Goal: Task Accomplishment & Management: Manage account settings

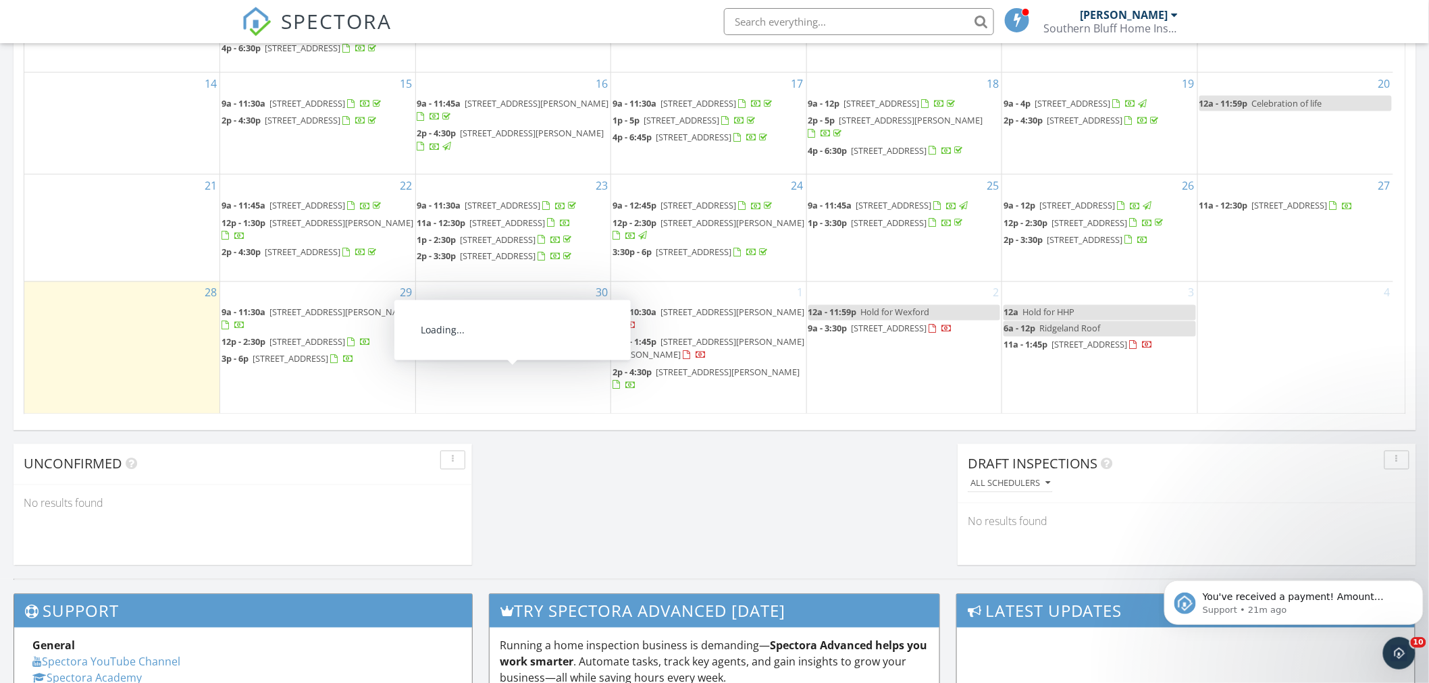
drag, startPoint x: 370, startPoint y: 435, endPoint x: 494, endPoint y: 443, distance: 124.5
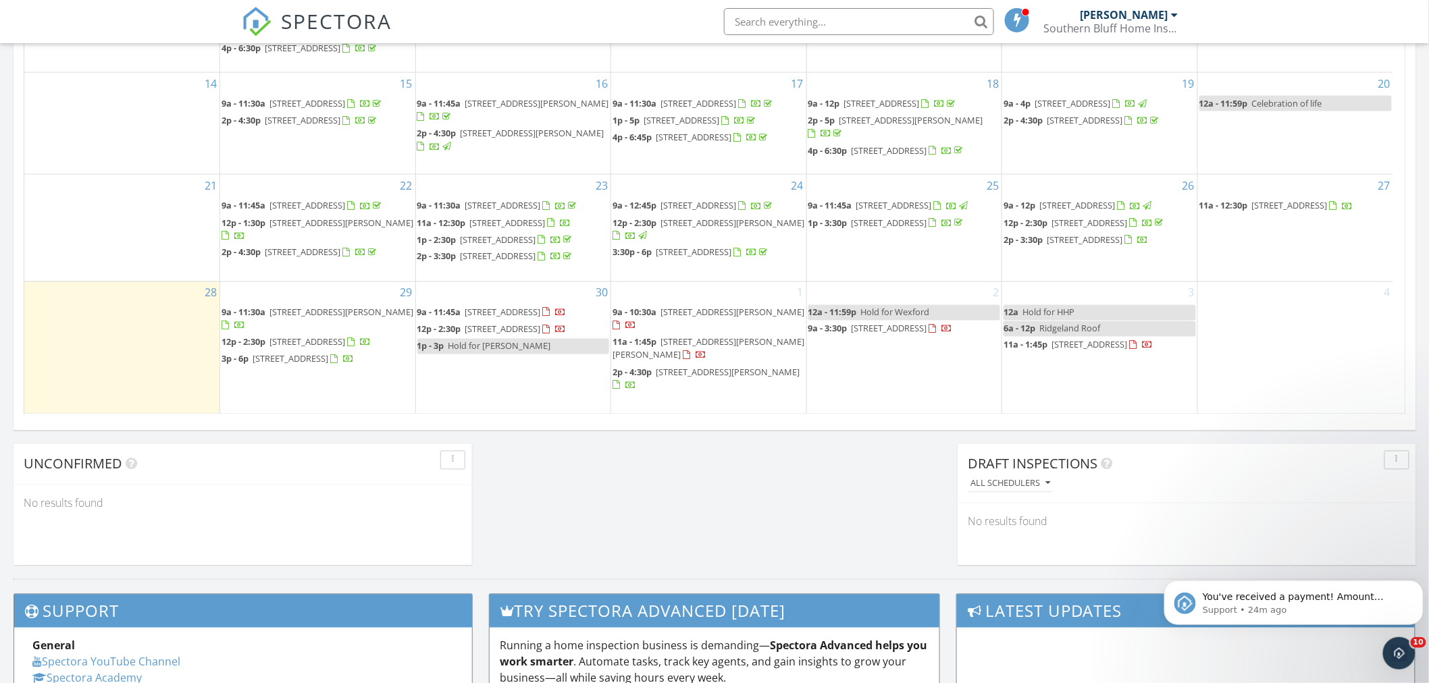
click at [1137, 399] on div "3 12a Hold for HHP 6a - 12p Ridgeland Roof 11a - 1:45p 104 Founders Walk , Bluf…" at bounding box center [1099, 348] width 195 height 132
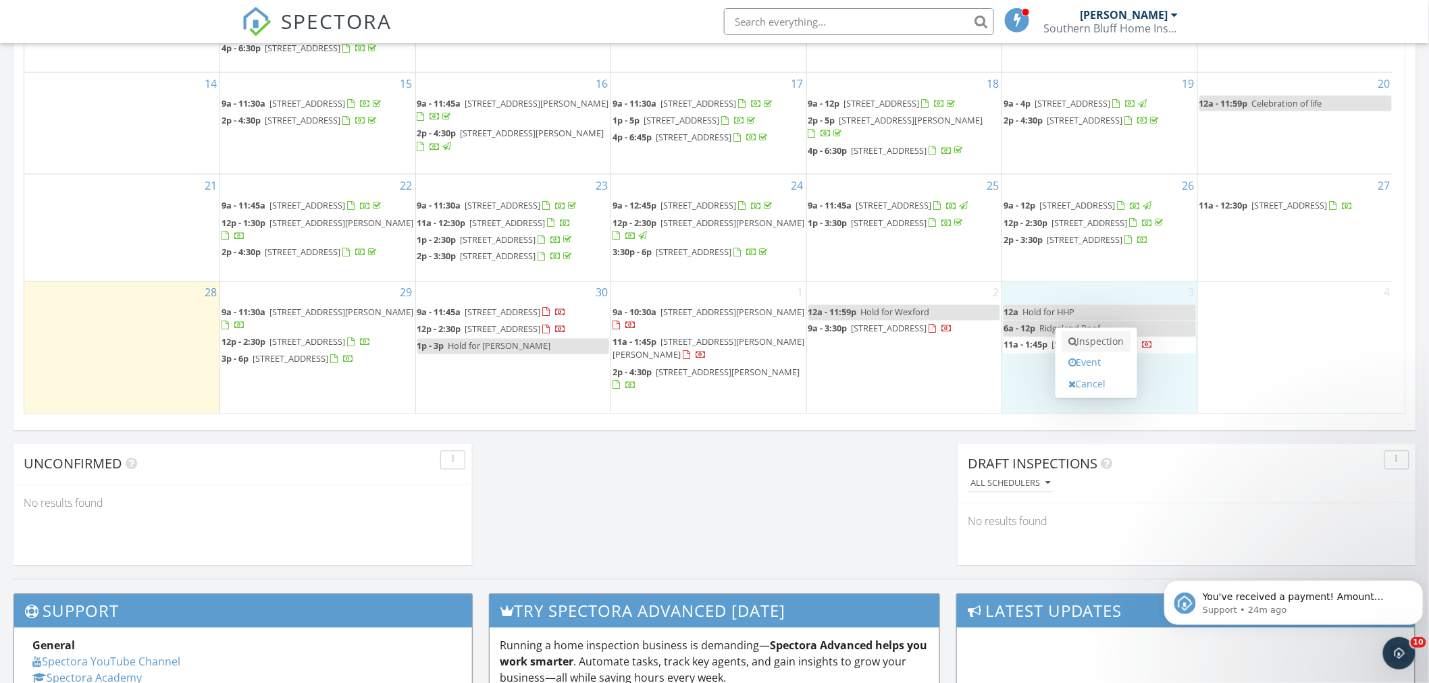
click at [1110, 346] on link "Inspection" at bounding box center [1096, 343] width 70 height 22
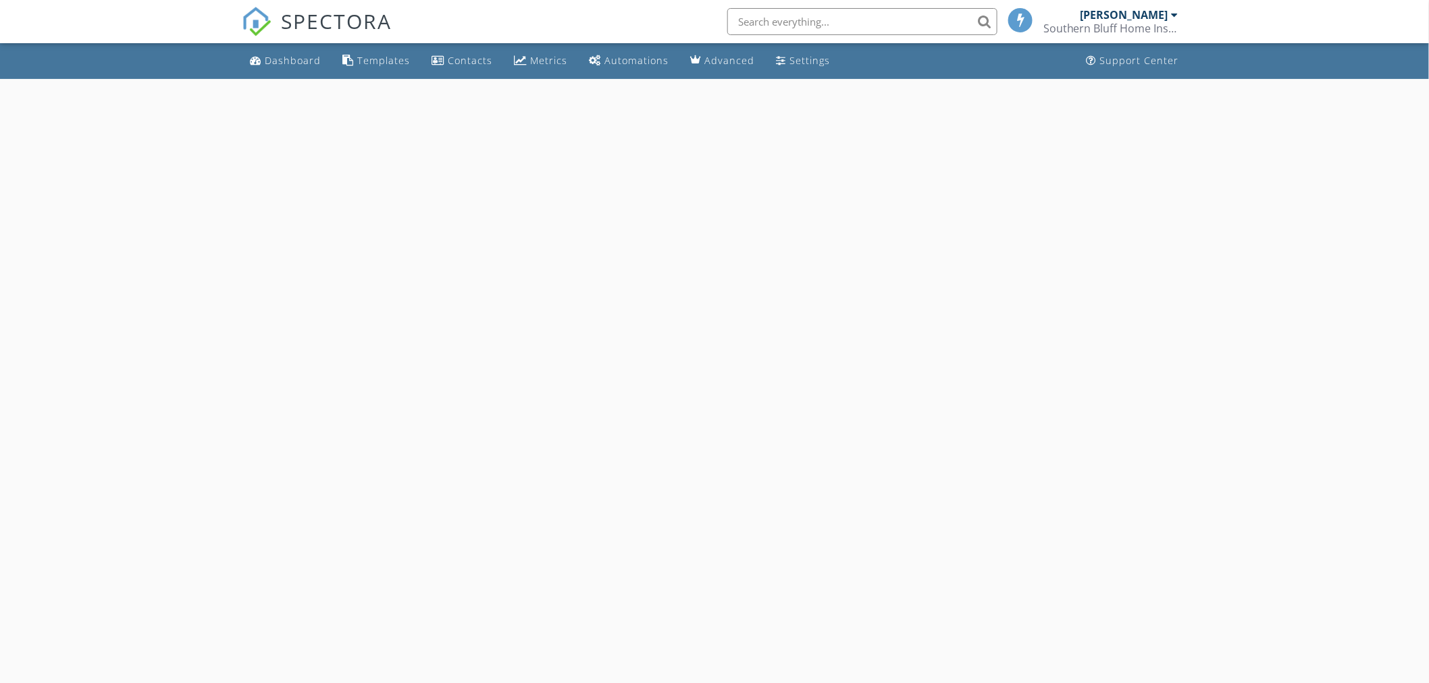
select select "9"
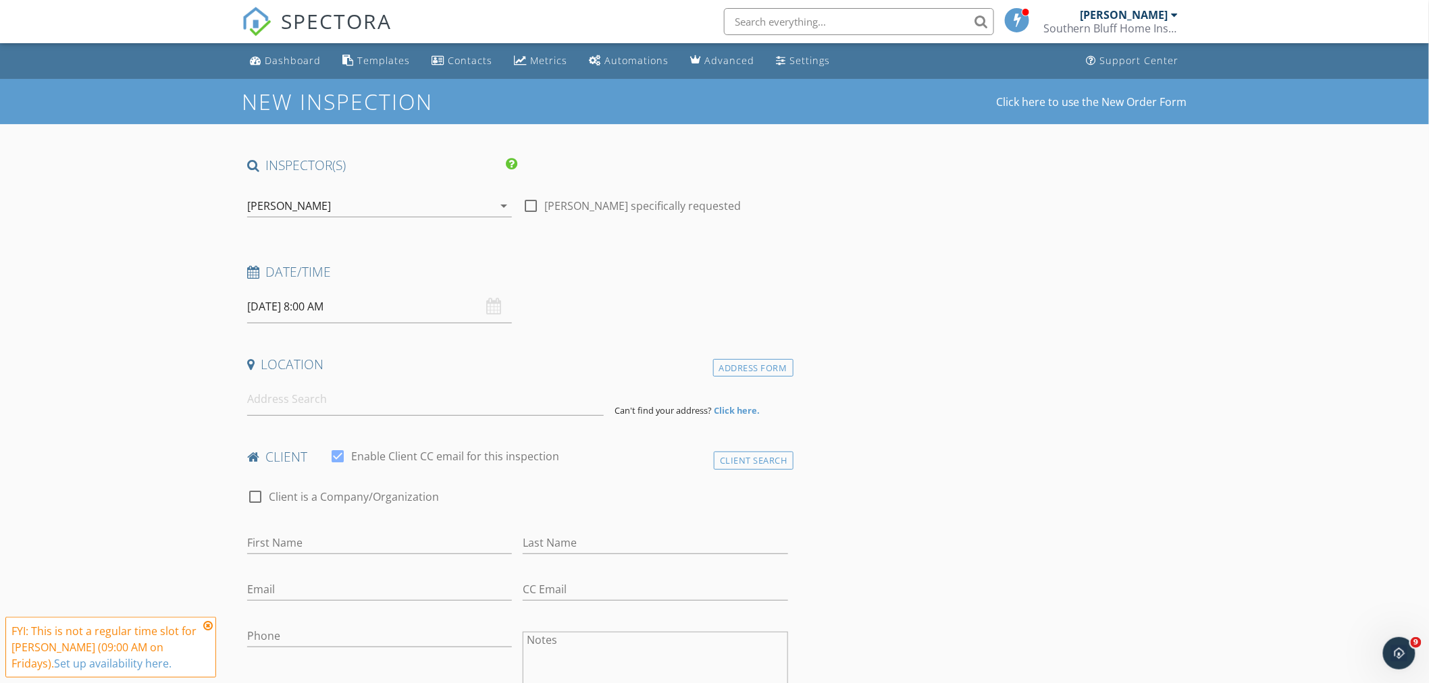
click at [346, 307] on input "10/03/2025 8:00 AM" at bounding box center [379, 306] width 265 height 33
click at [284, 532] on input "08" at bounding box center [288, 537] width 83 height 27
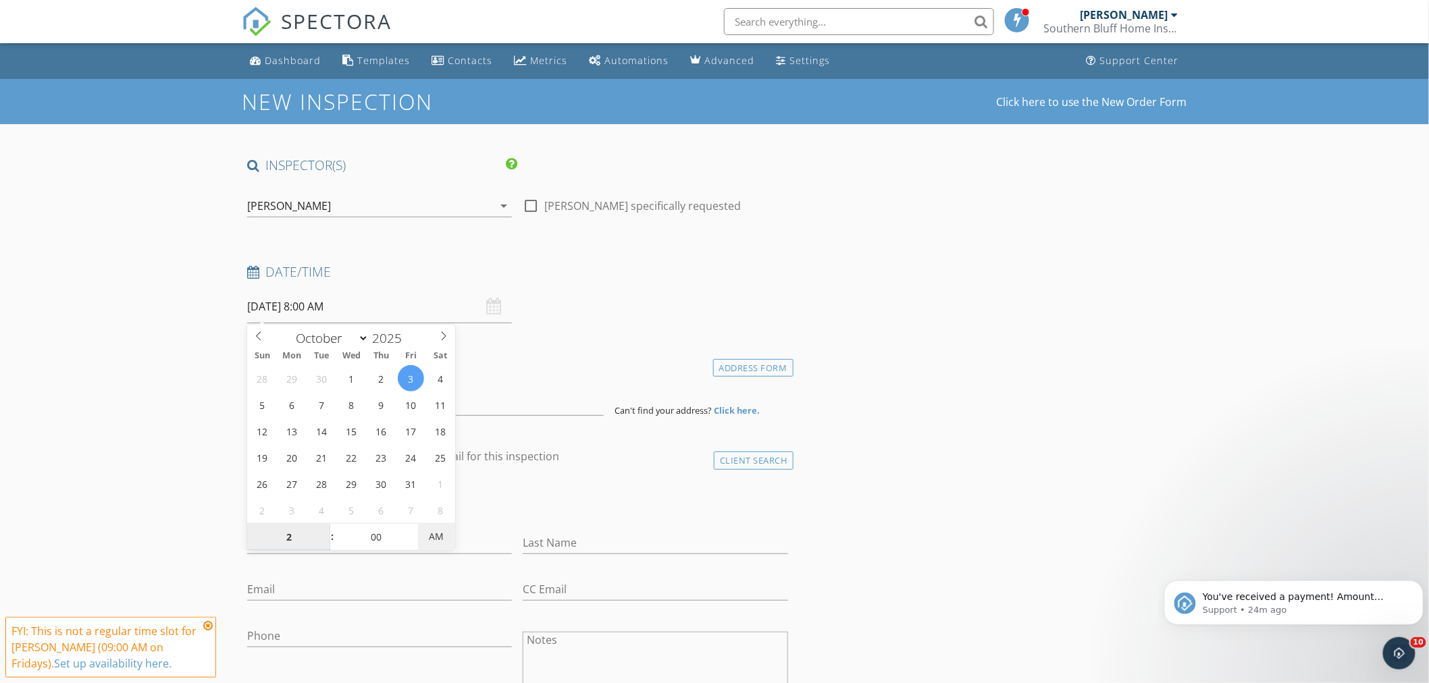
type input "02"
type input "10/03/2025 2:00 PM"
click at [434, 540] on span "PM" at bounding box center [436, 536] width 37 height 27
type input "02"
click at [377, 534] on input "00" at bounding box center [376, 537] width 83 height 27
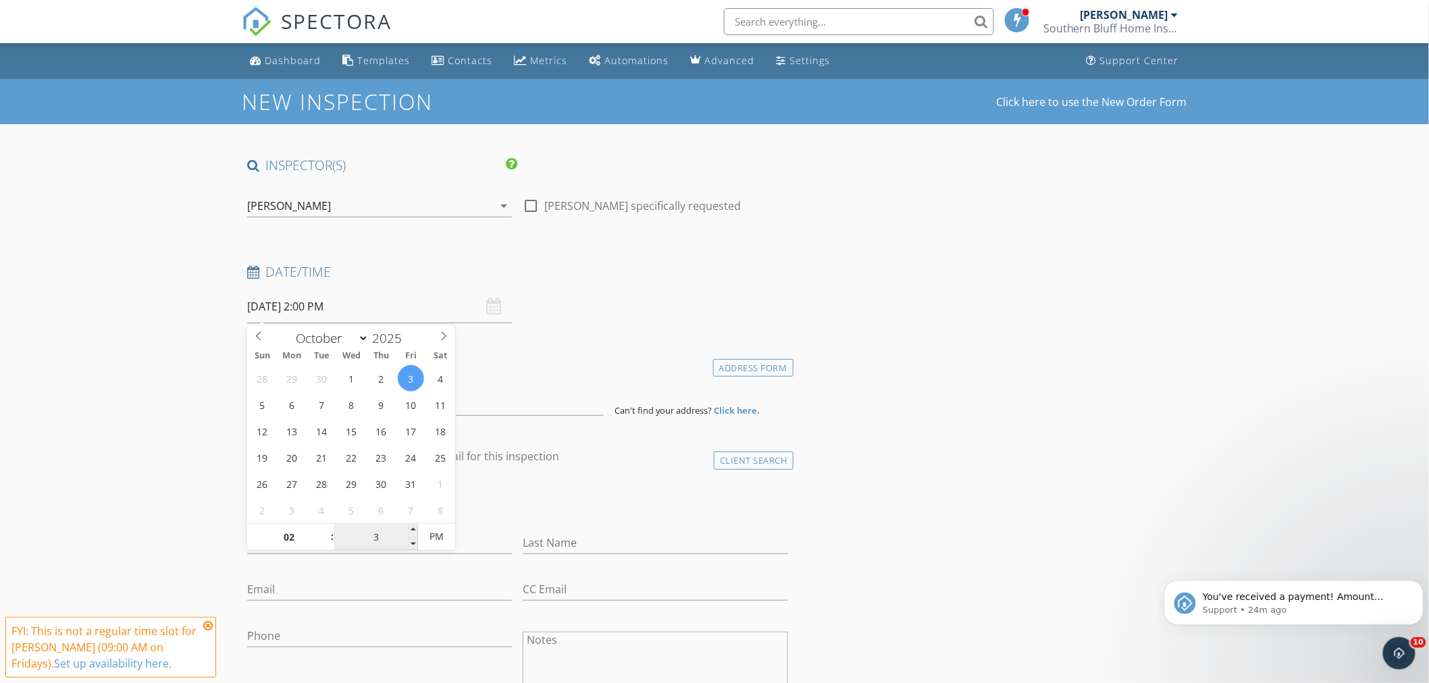
type input "30"
type input "10/03/2025 2:30 PM"
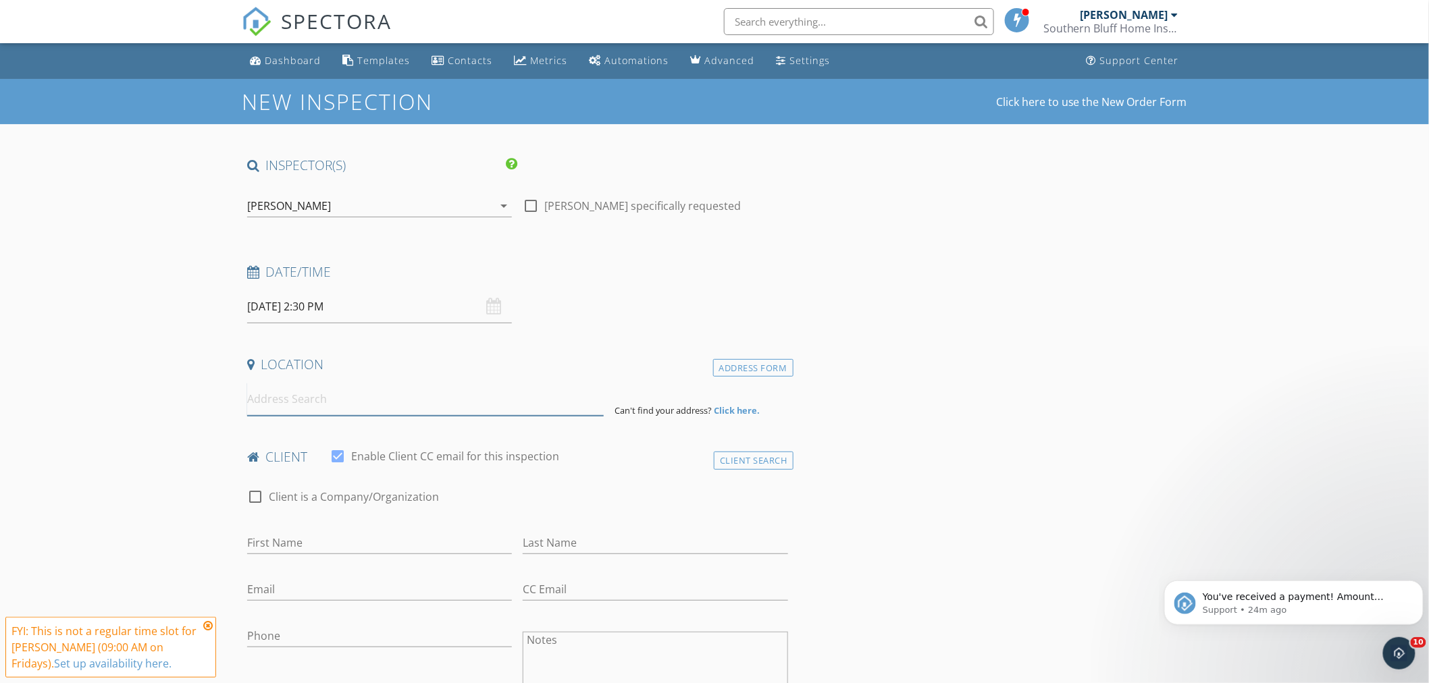
click at [373, 404] on input at bounding box center [425, 399] width 356 height 33
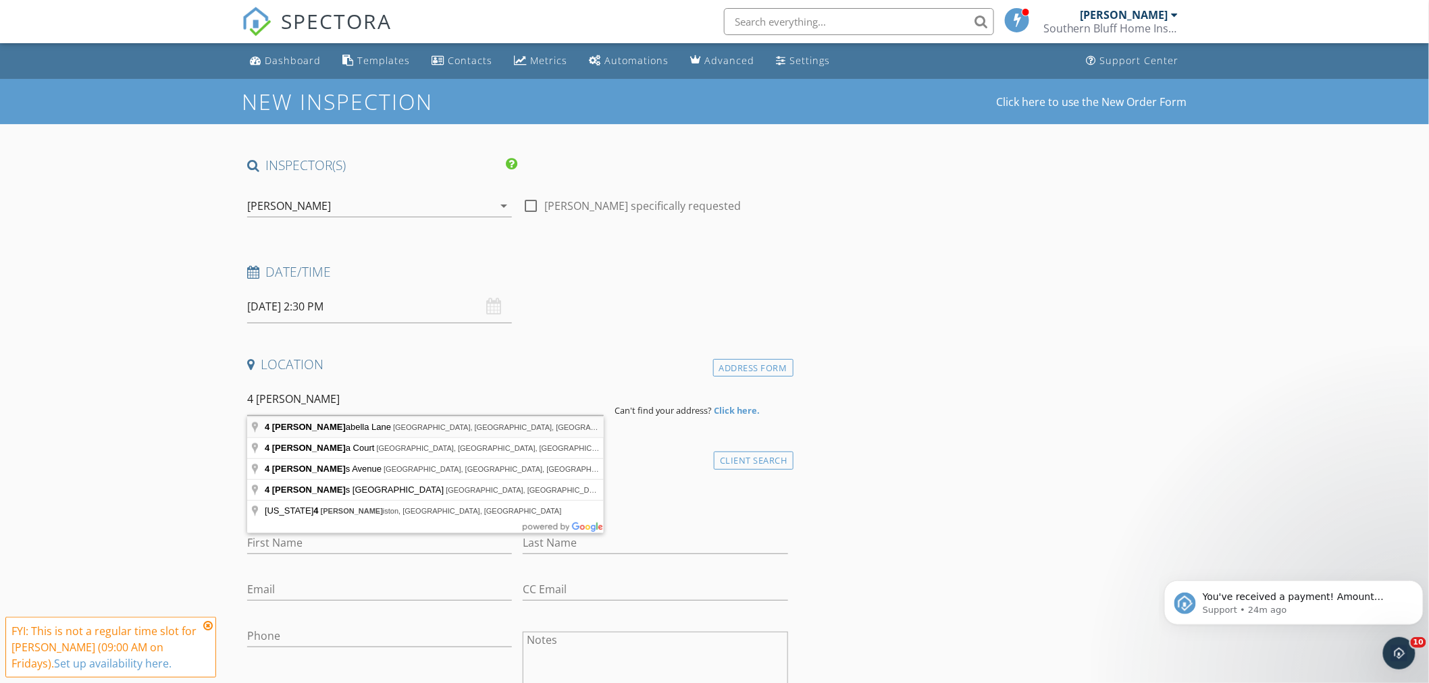
type input "4 Annabella Lane, Hilton Head Island, SC, USA"
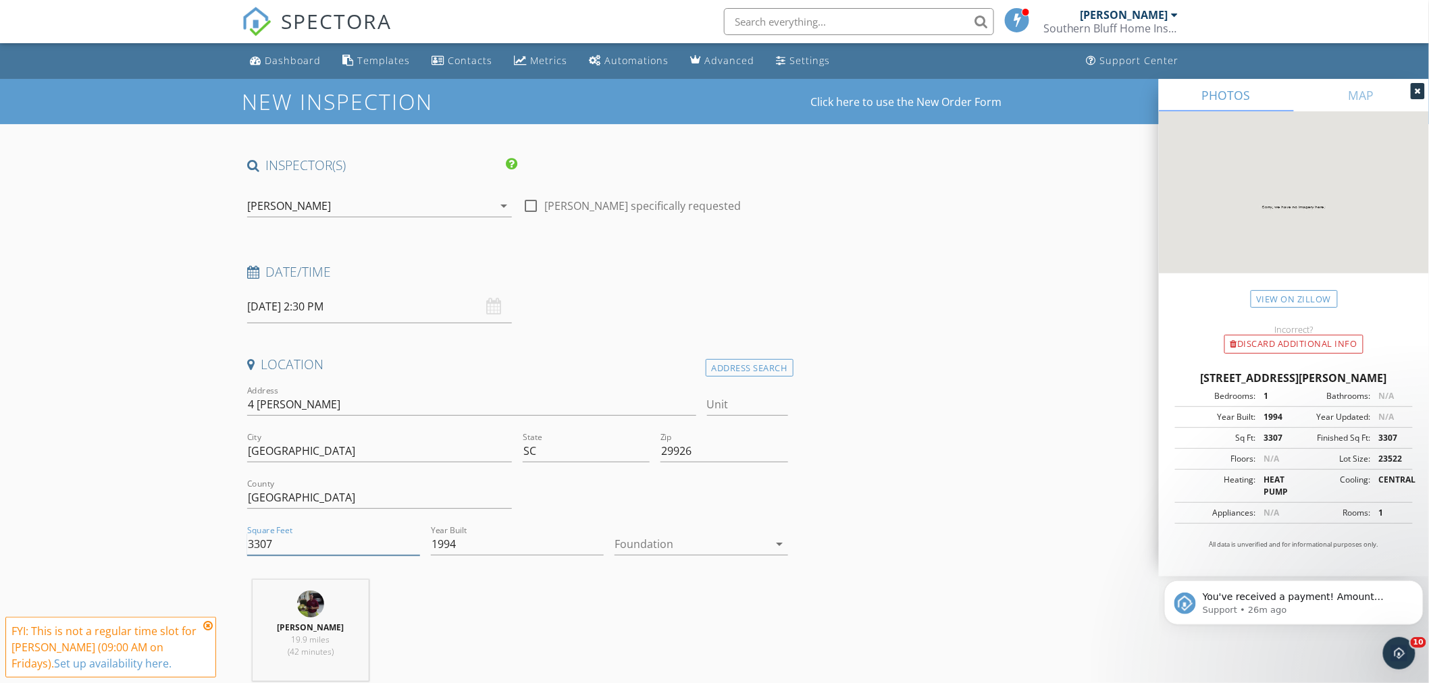
drag, startPoint x: 280, startPoint y: 537, endPoint x: 205, endPoint y: 543, distance: 75.2
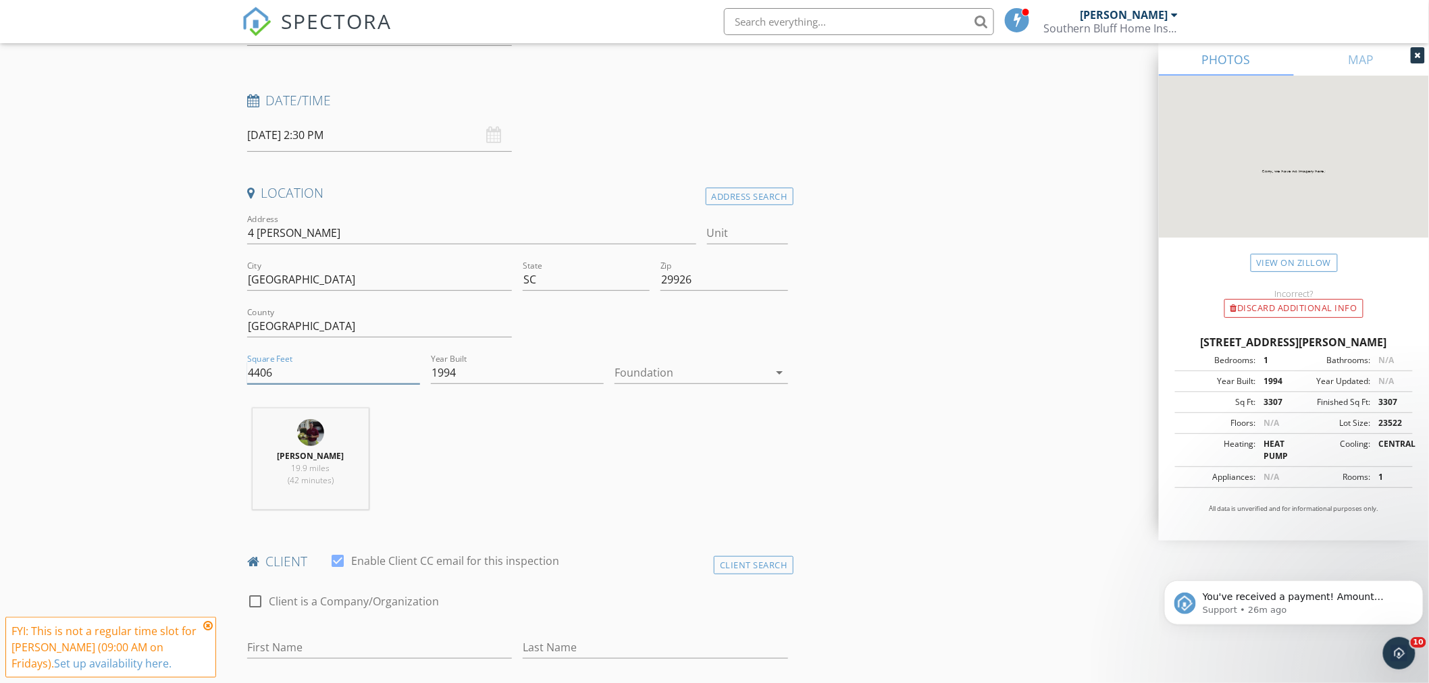
scroll to position [375, 0]
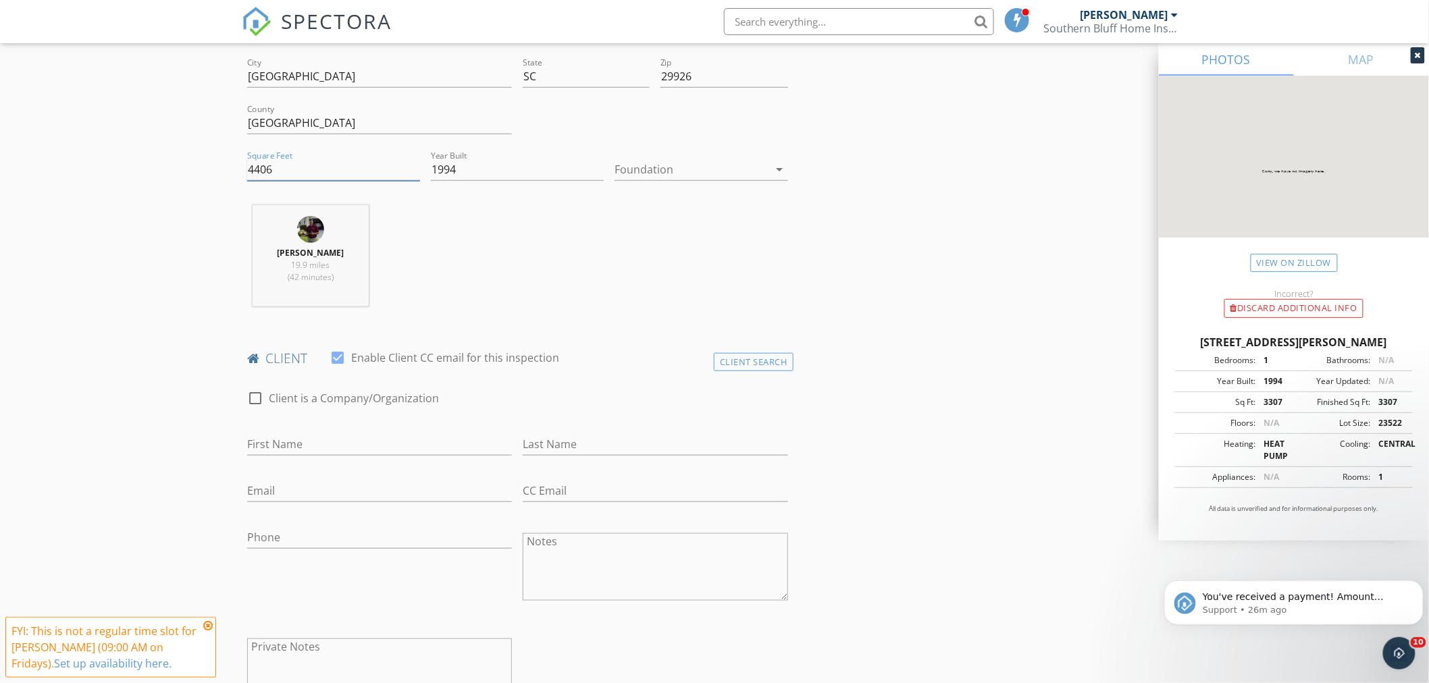
type input "4406"
click at [306, 448] on input "First Name" at bounding box center [379, 444] width 265 height 22
type input "Sally"
type input "Zuniga"
click at [265, 531] on input "Phone" at bounding box center [379, 541] width 265 height 22
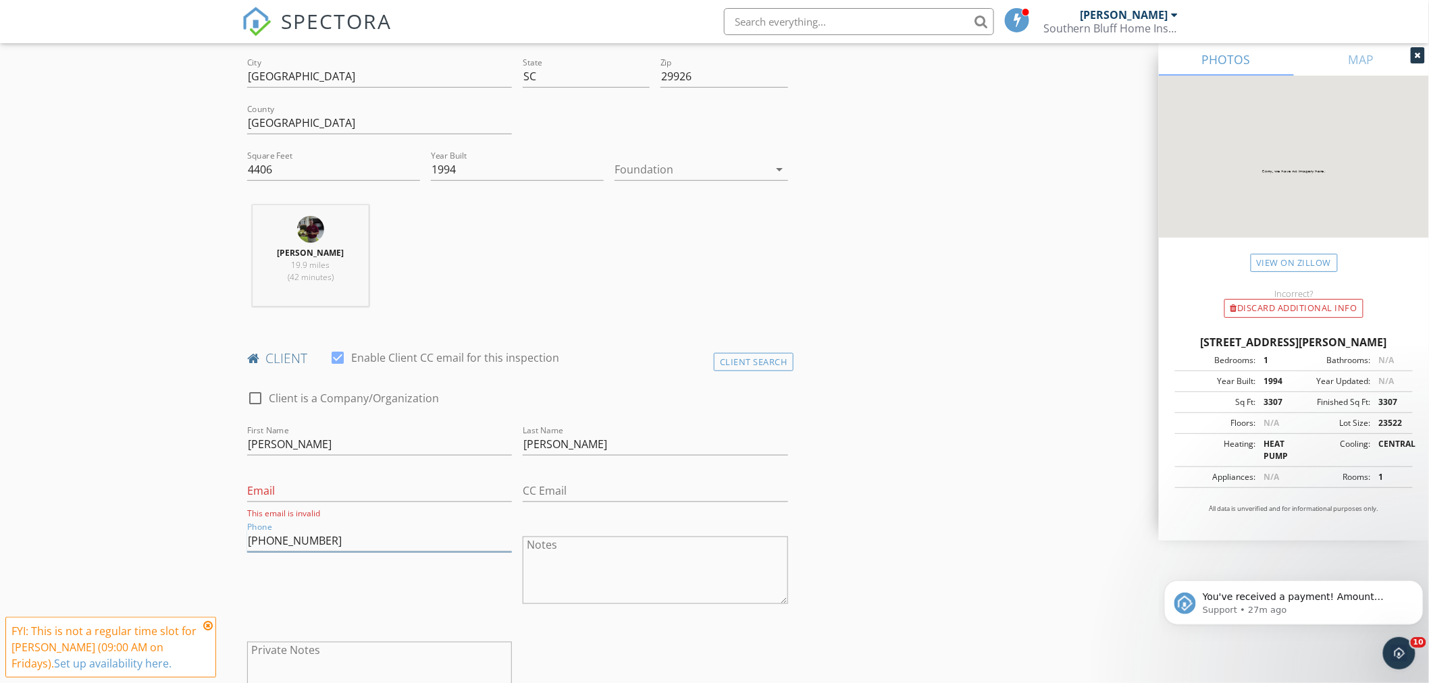
type input "843-422-2574"
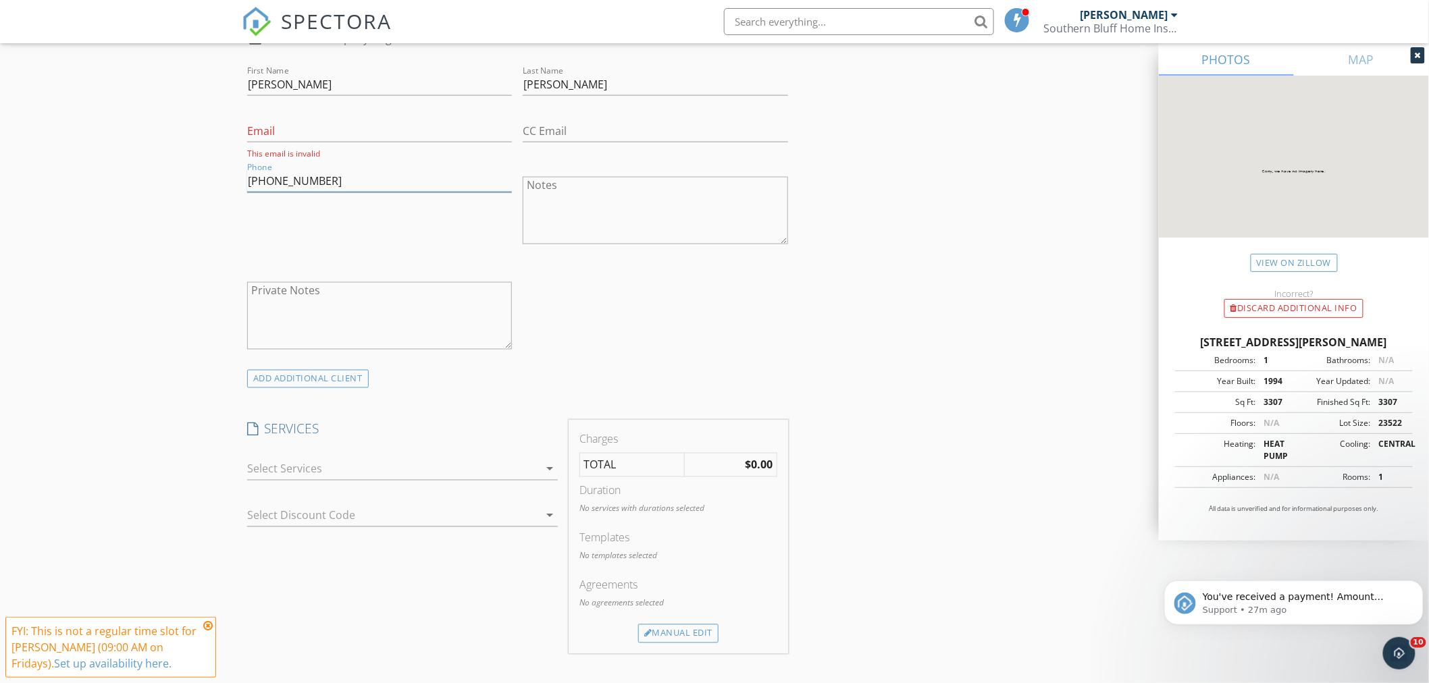
scroll to position [750, 0]
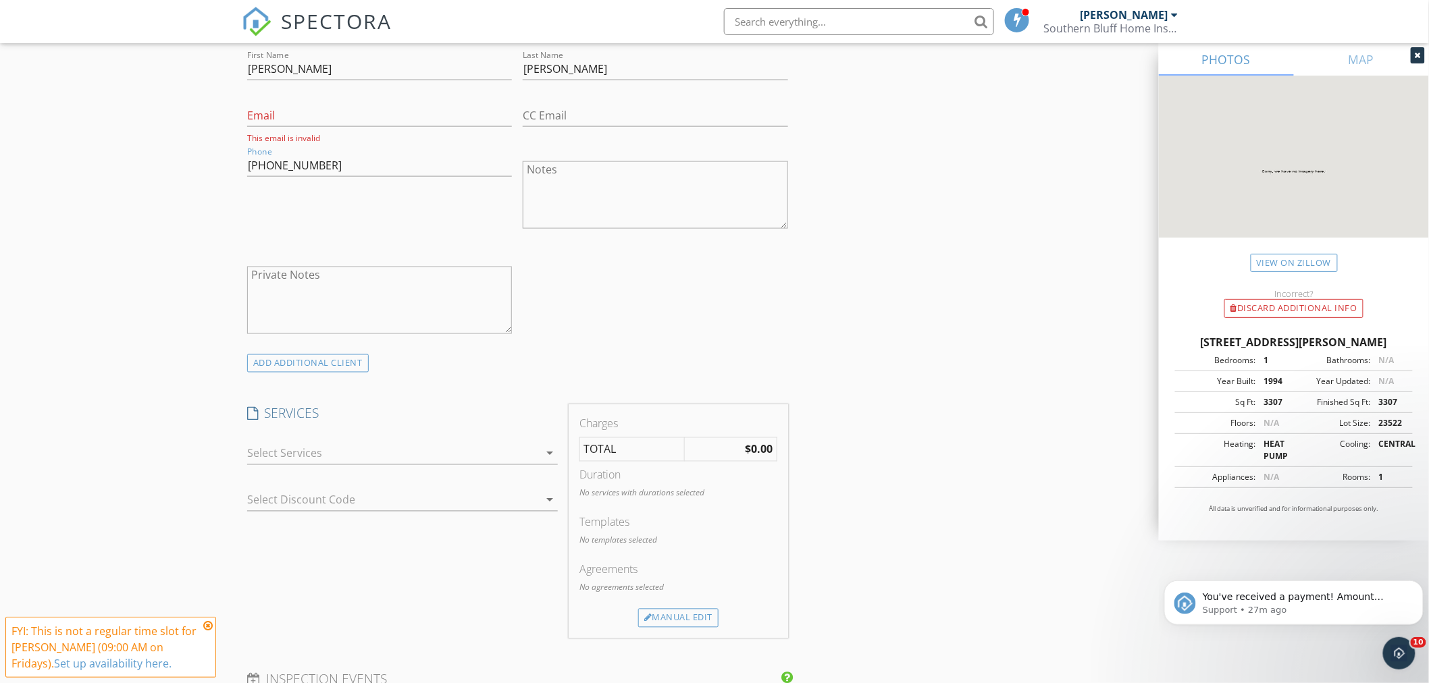
click at [352, 446] on div at bounding box center [393, 454] width 292 height 22
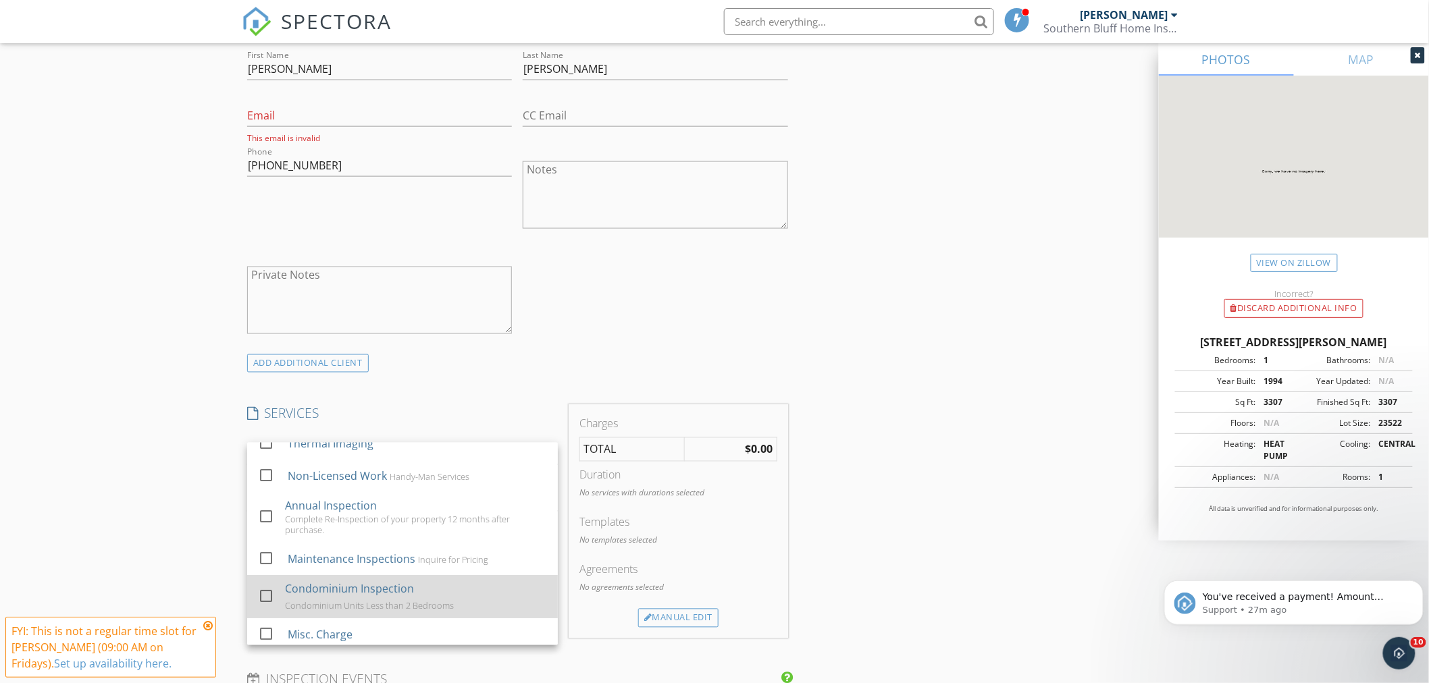
scroll to position [171, 0]
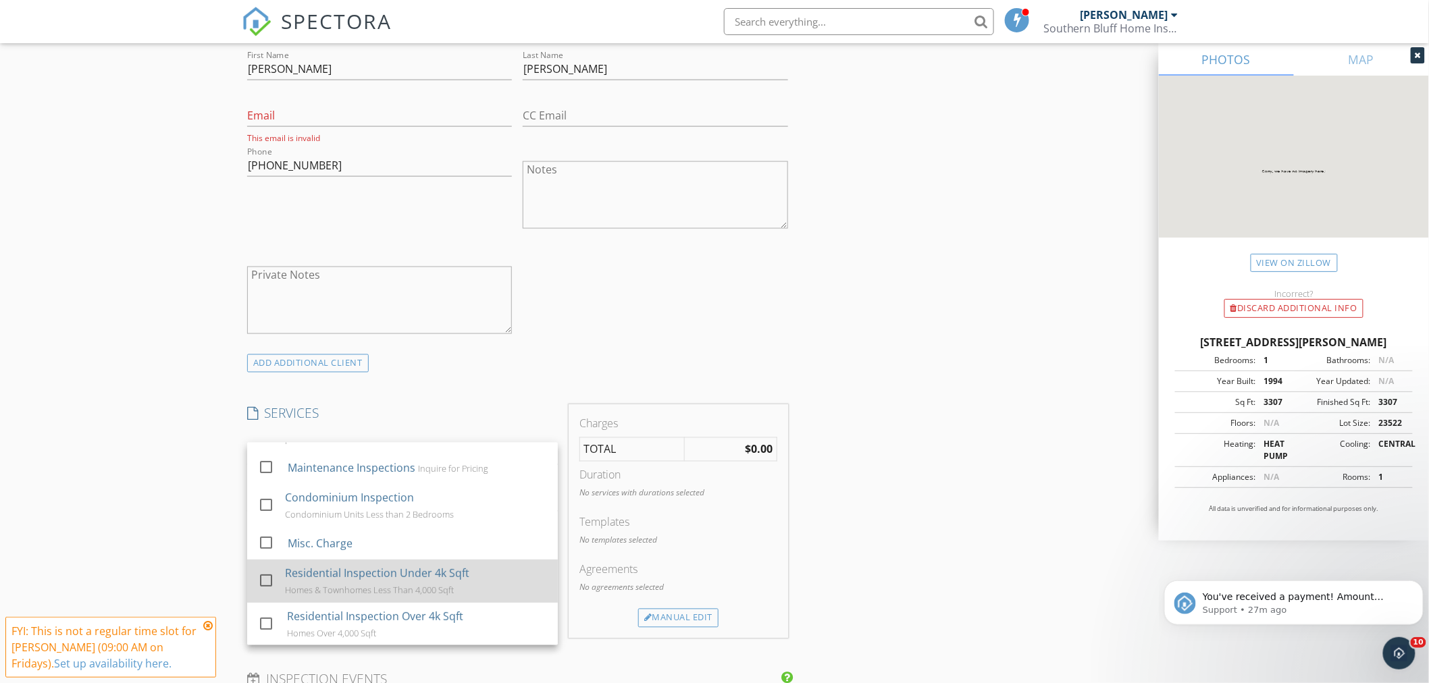
click at [271, 624] on div at bounding box center [266, 623] width 23 height 23
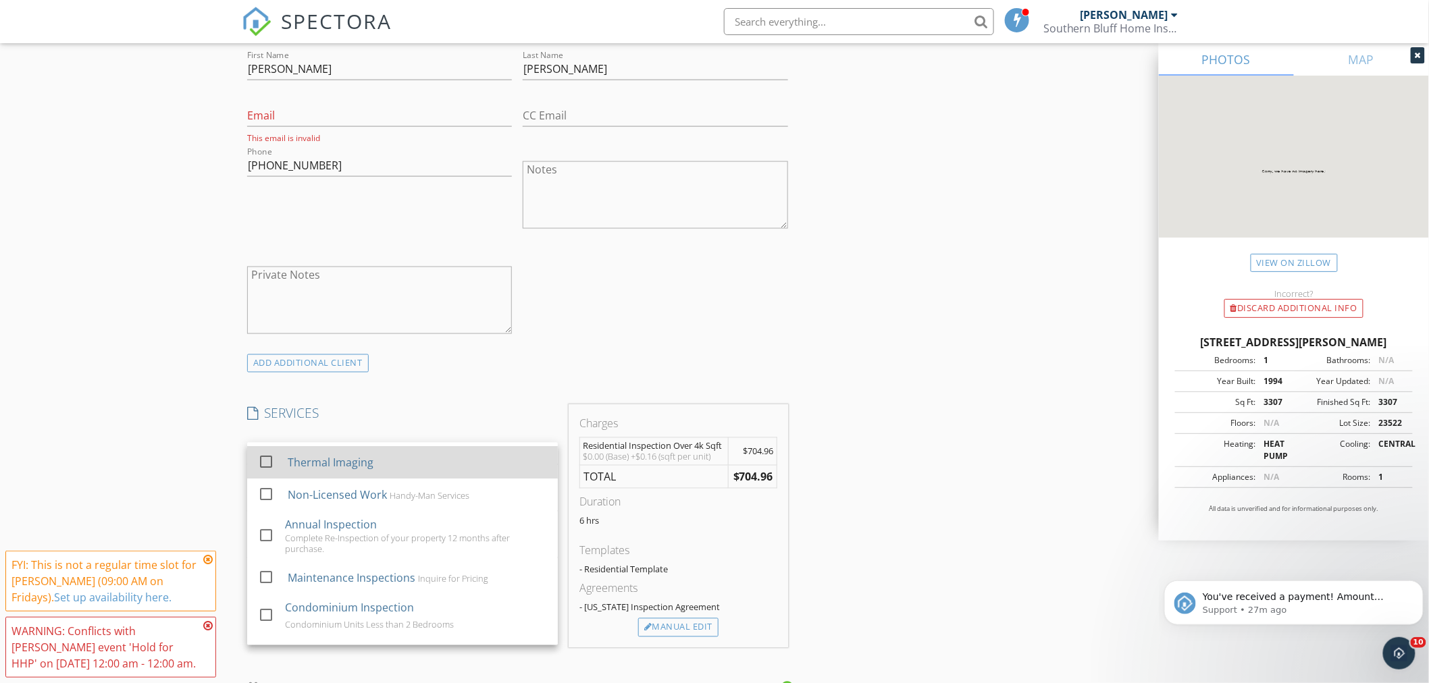
scroll to position [0, 0]
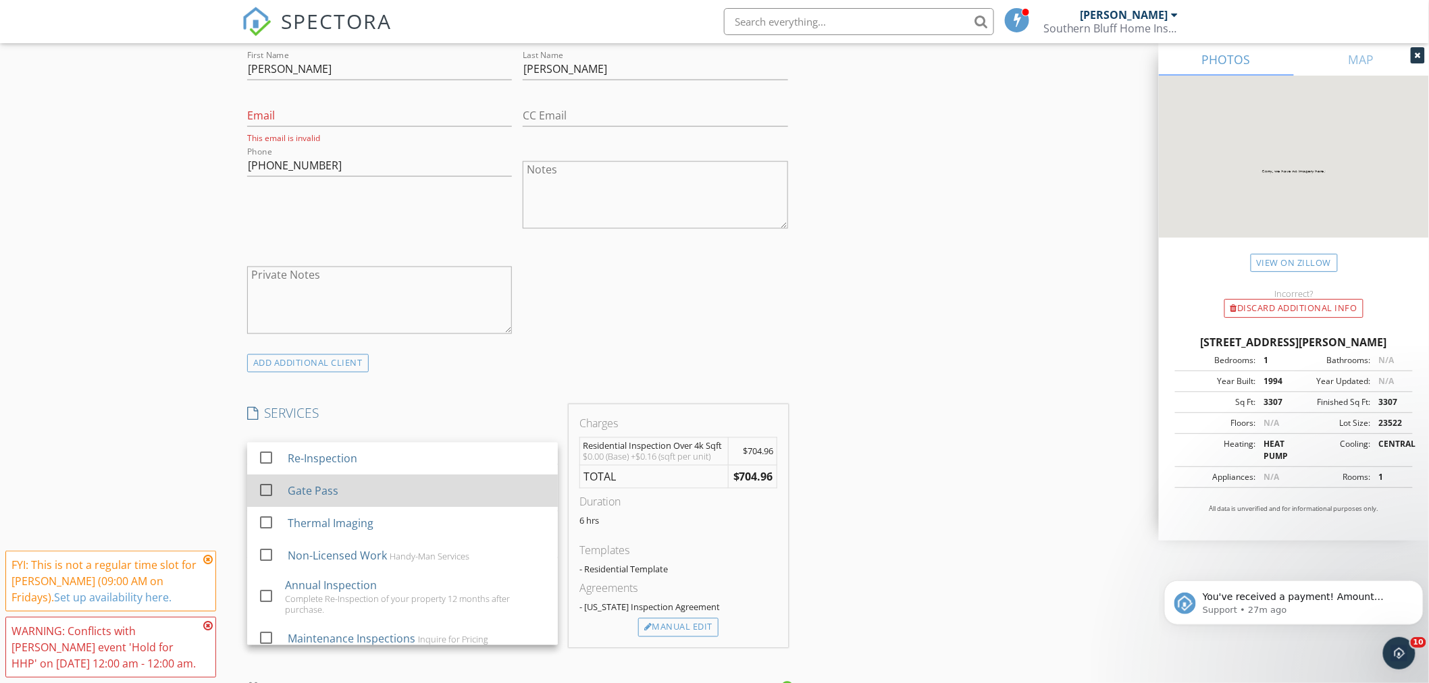
click at [263, 495] on div at bounding box center [266, 490] width 23 height 23
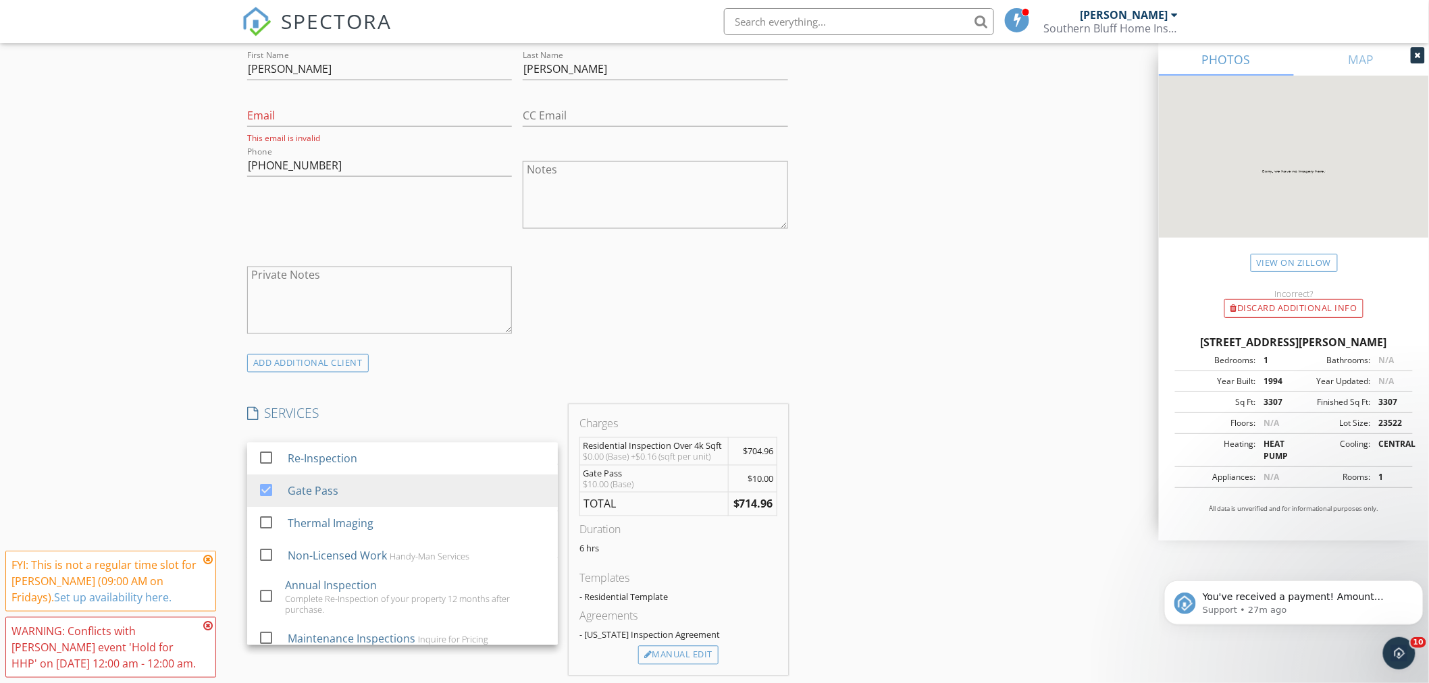
click at [940, 440] on div "INSPECTOR(S) check_box Kyle Bellamy PRIMARY Kyle Bellamy arrow_drop_down check_…" at bounding box center [714, 534] width 945 height 2254
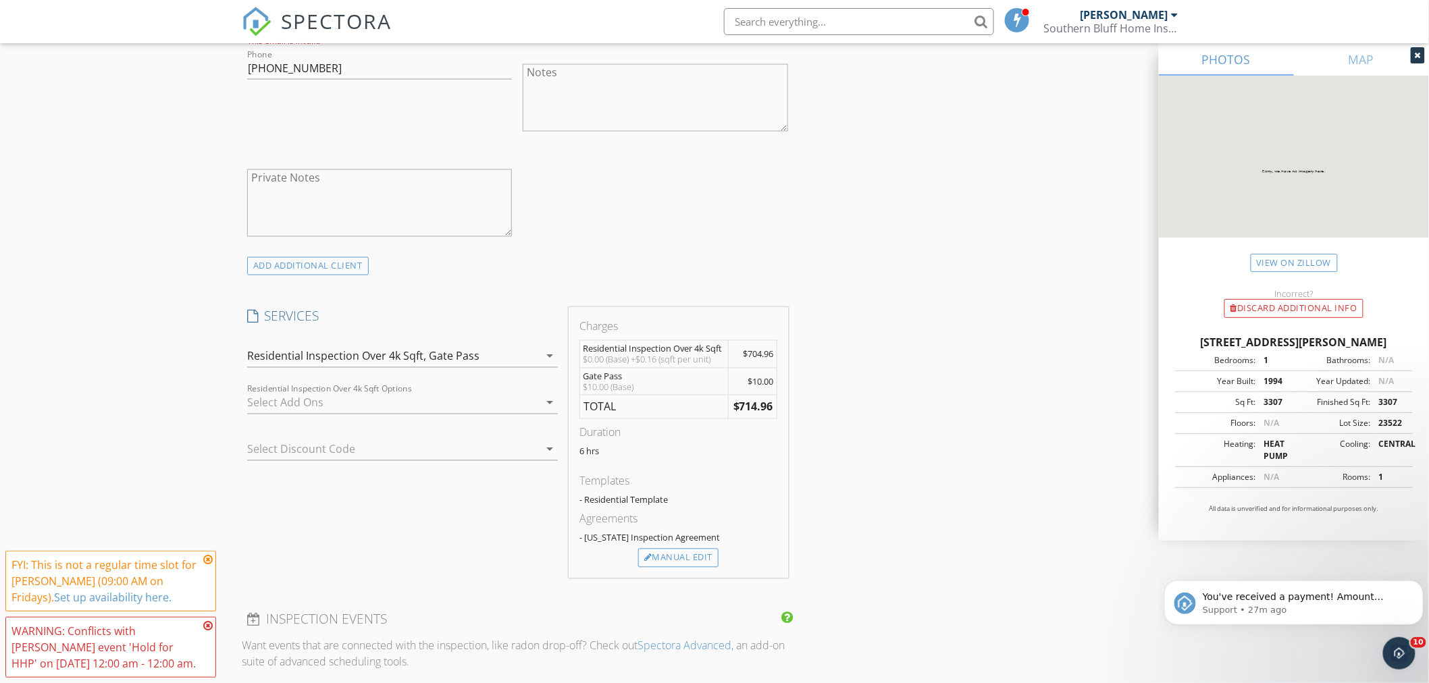
scroll to position [975, 0]
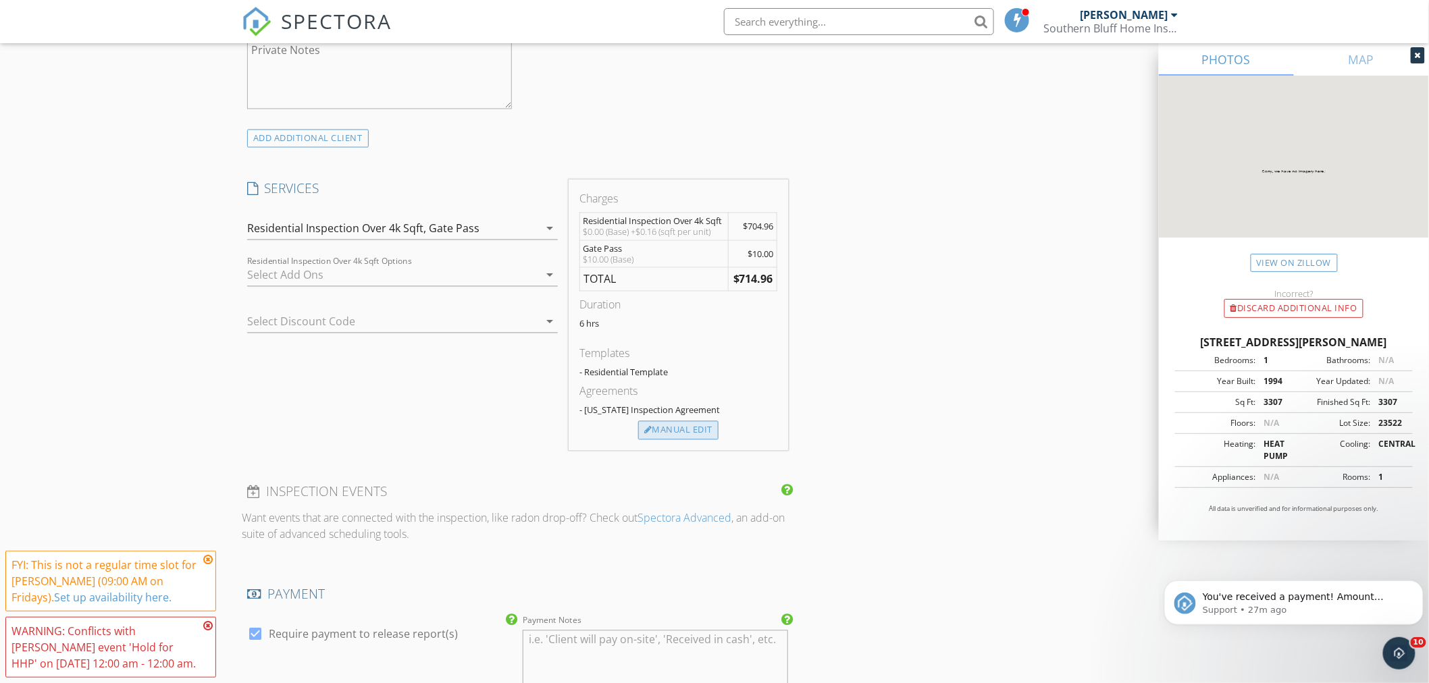
click at [686, 433] on div "Manual Edit" at bounding box center [678, 430] width 80 height 19
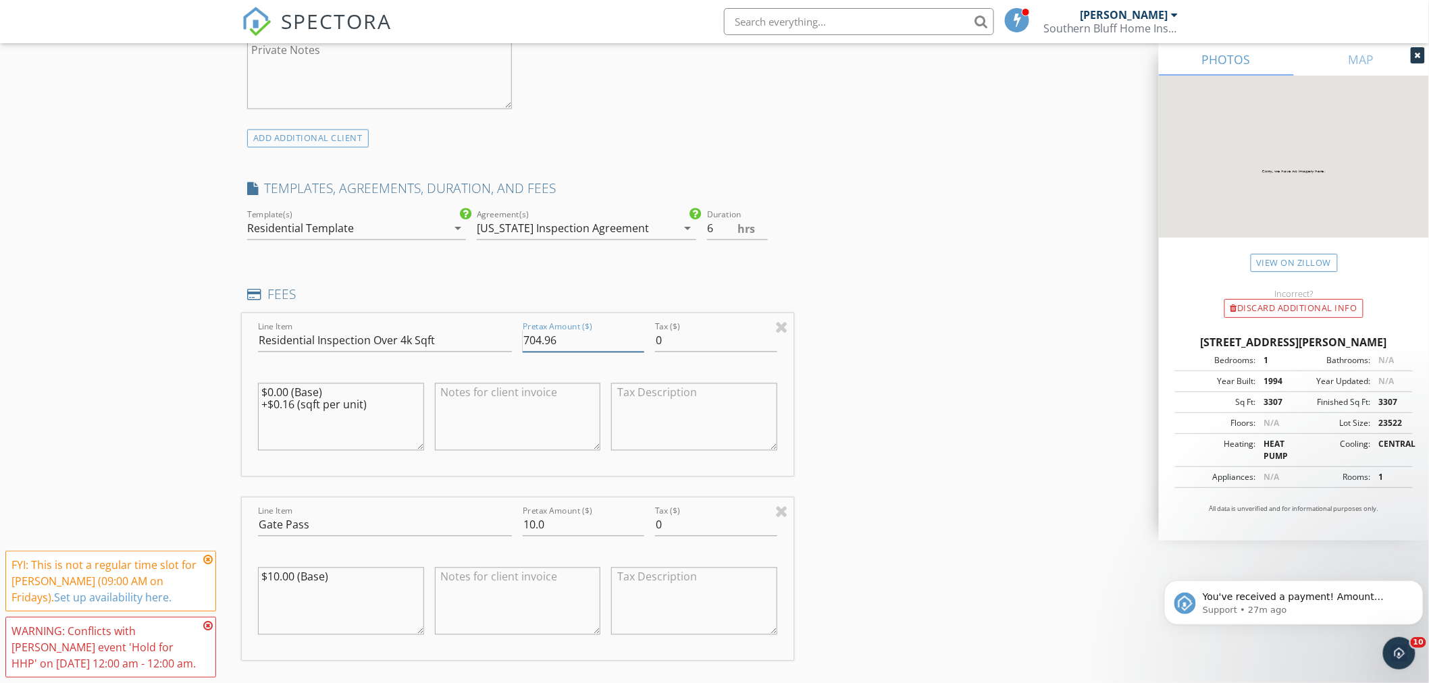
drag, startPoint x: 565, startPoint y: 356, endPoint x: 546, endPoint y: 356, distance: 19.6
click at [546, 352] on input "704.96" at bounding box center [584, 341] width 122 height 22
type input "704"
click at [275, 587] on textarea "$10.00 (Base)" at bounding box center [341, 602] width 166 height 68
type textarea "$15.00 (Base)"
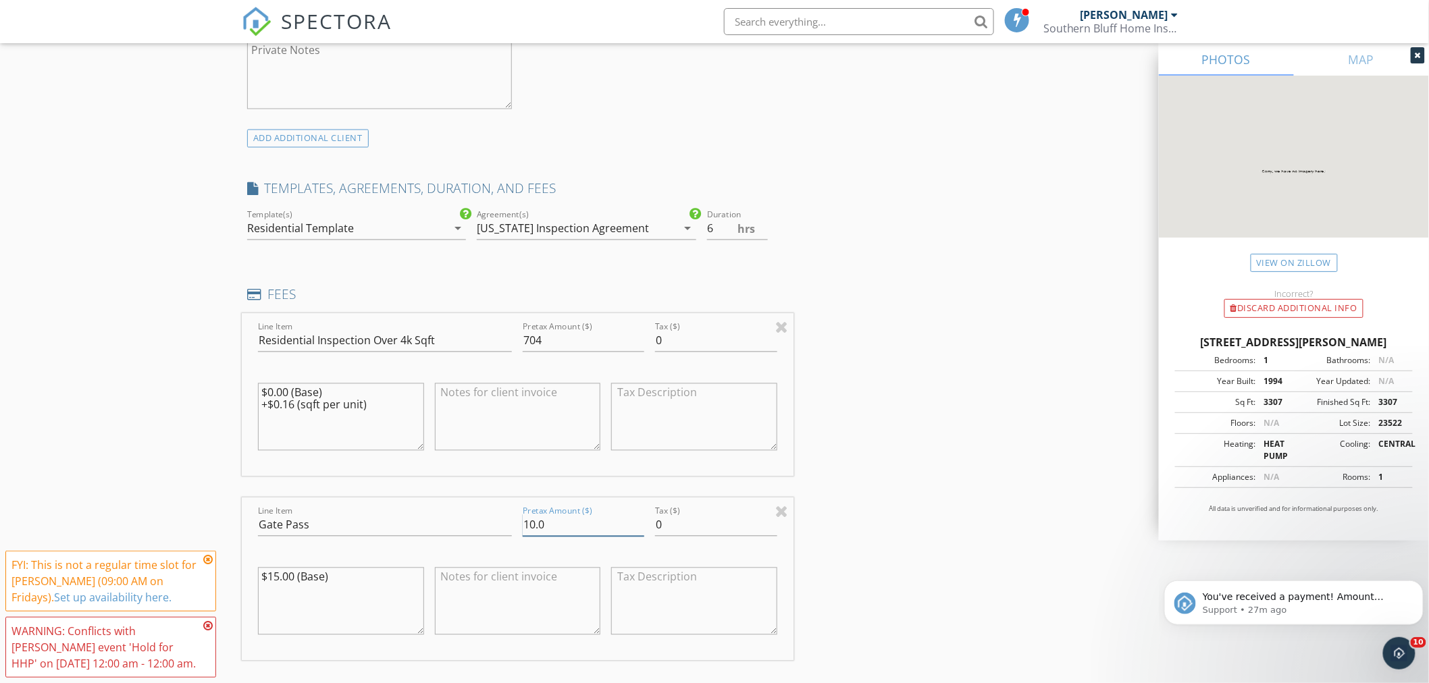
click at [537, 535] on input "10.0" at bounding box center [584, 525] width 122 height 22
type input "15.0"
drag, startPoint x: 323, startPoint y: 589, endPoint x: 304, endPoint y: 589, distance: 18.9
click at [302, 591] on textarea "$15.00 (Base)" at bounding box center [341, 602] width 166 height 68
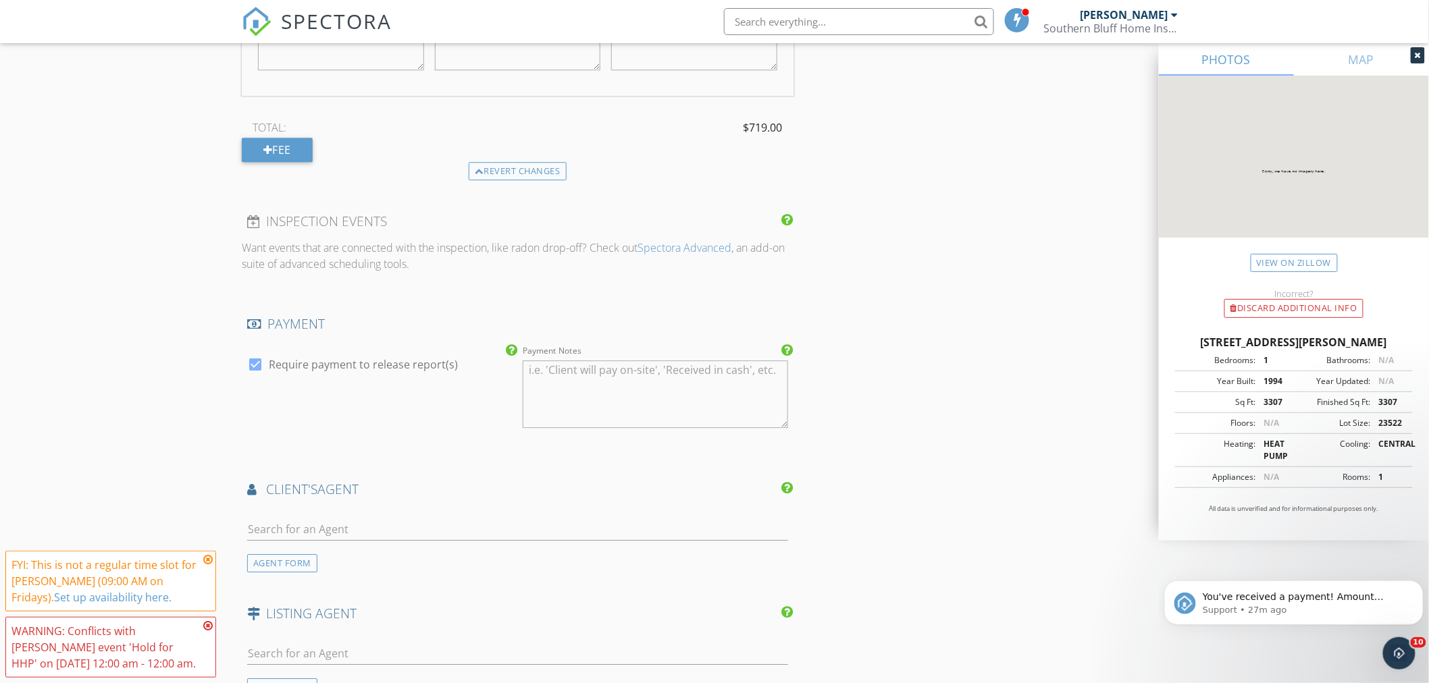
scroll to position [1650, 0]
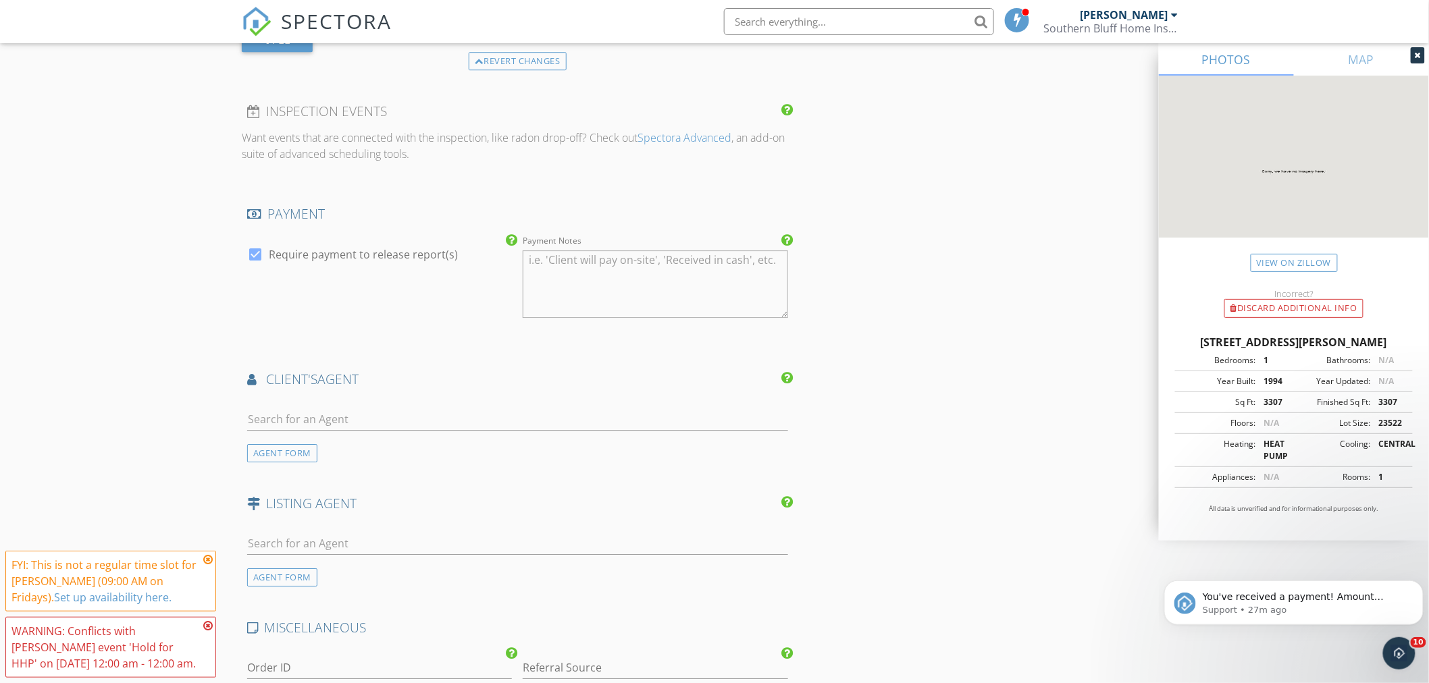
type textarea "$15.00 (HHP)"
click at [346, 427] on input "text" at bounding box center [517, 419] width 541 height 22
type input "Step"
click at [369, 527] on div "Stephanie Cauller" at bounding box center [328, 519] width 84 height 16
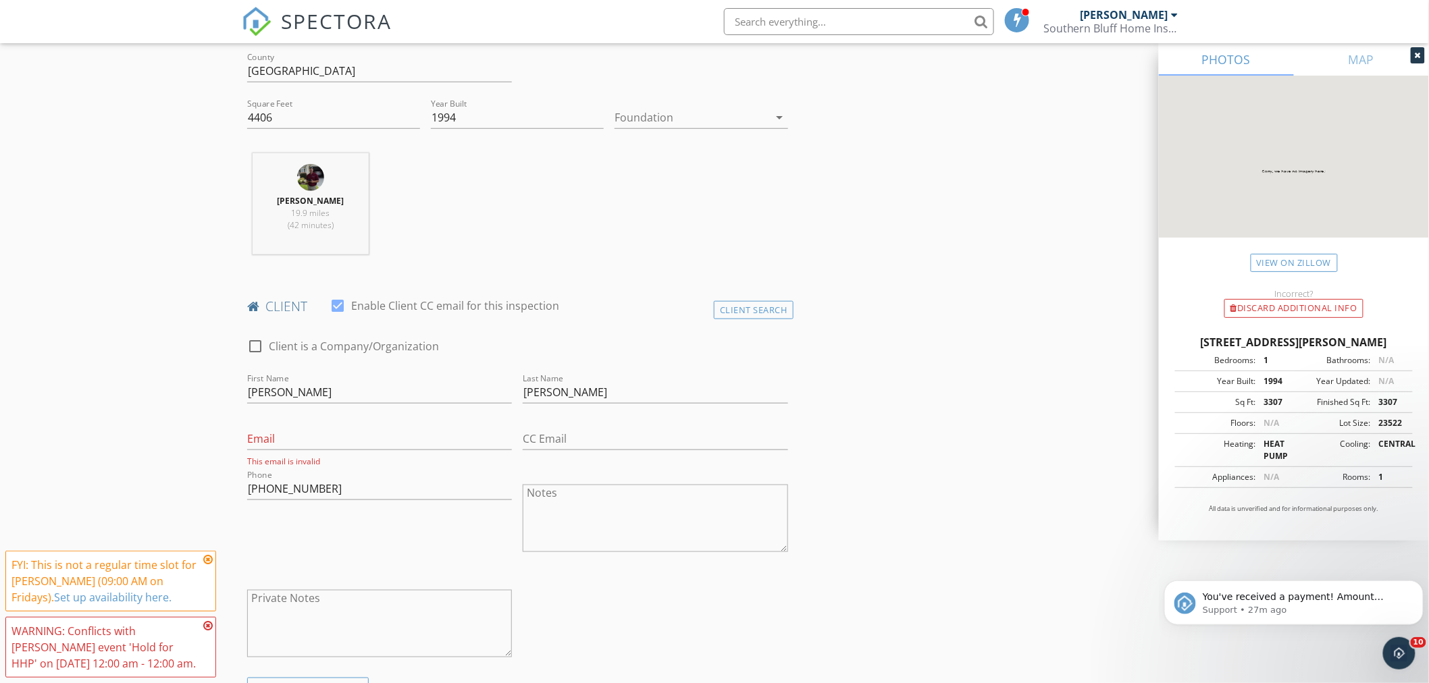
scroll to position [75, 0]
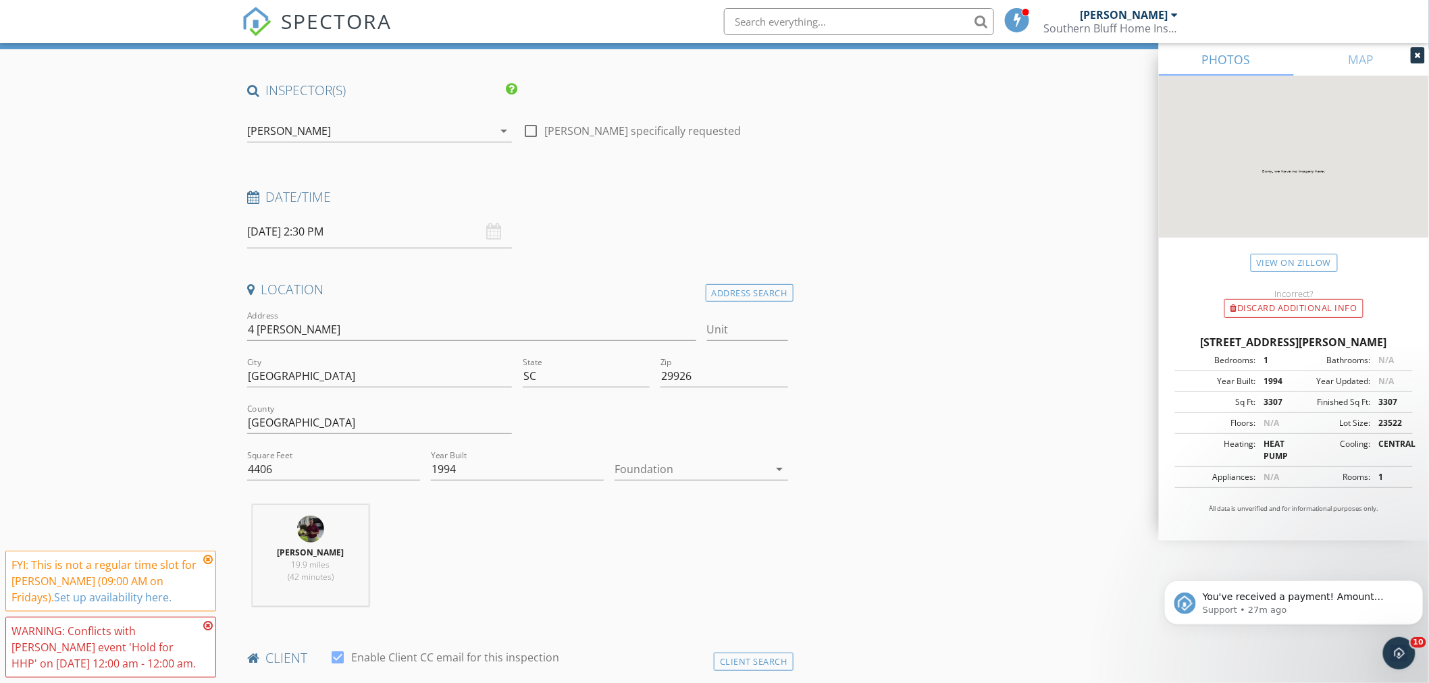
click at [431, 232] on input "10/03/2025 2:30 PM" at bounding box center [379, 231] width 265 height 33
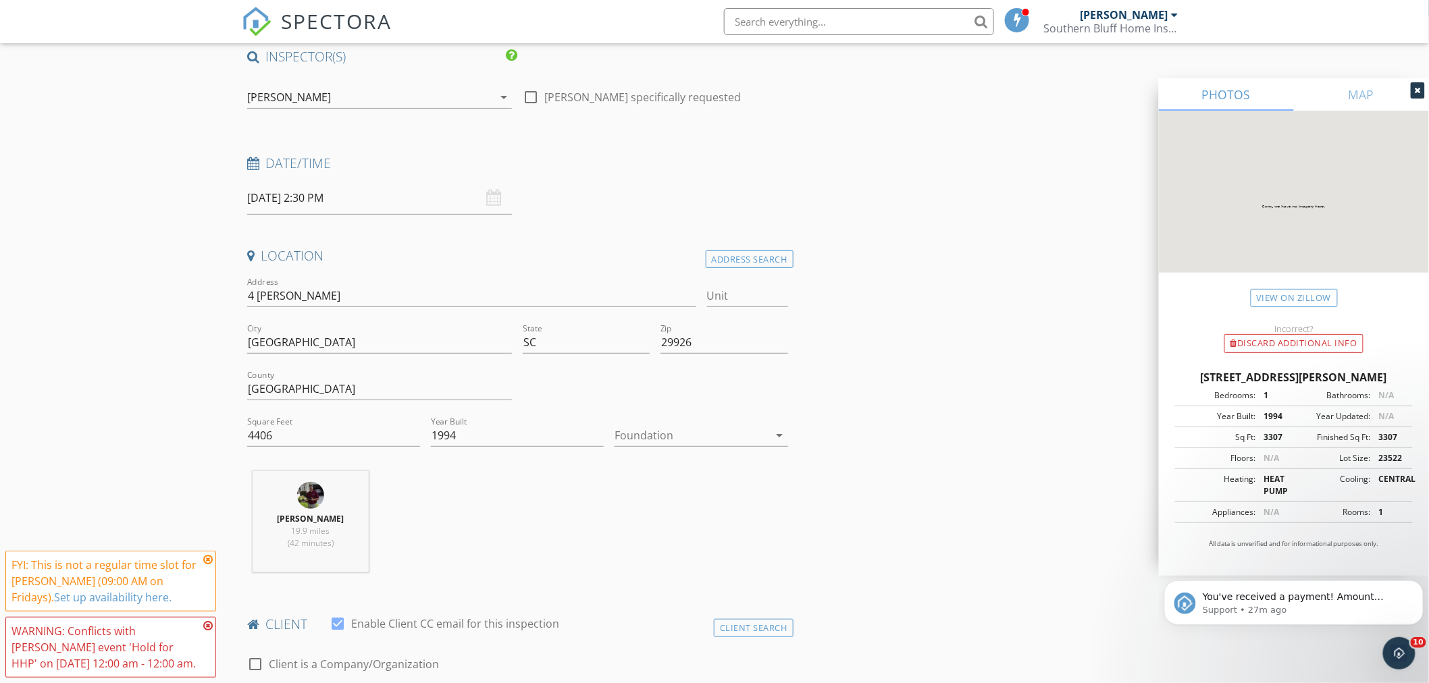
scroll to position [450, 0]
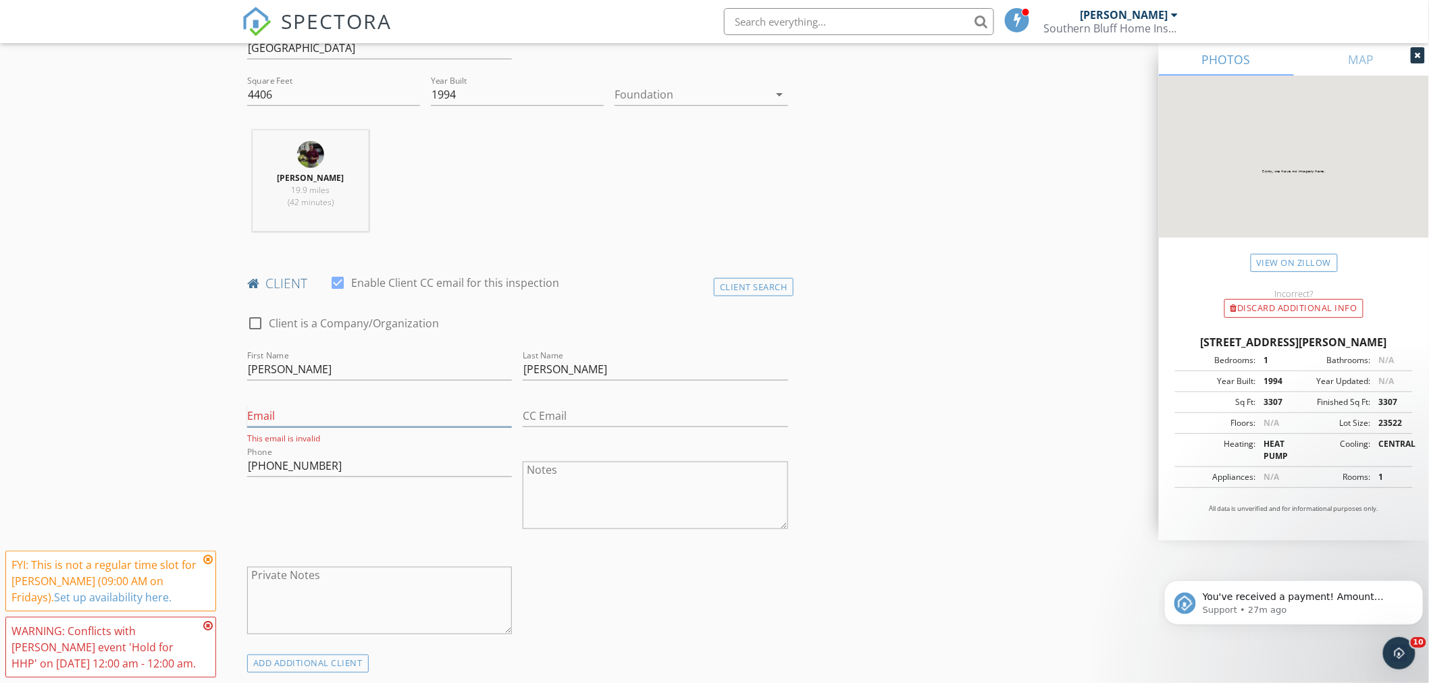
click at [340, 419] on input "Email" at bounding box center [379, 416] width 265 height 22
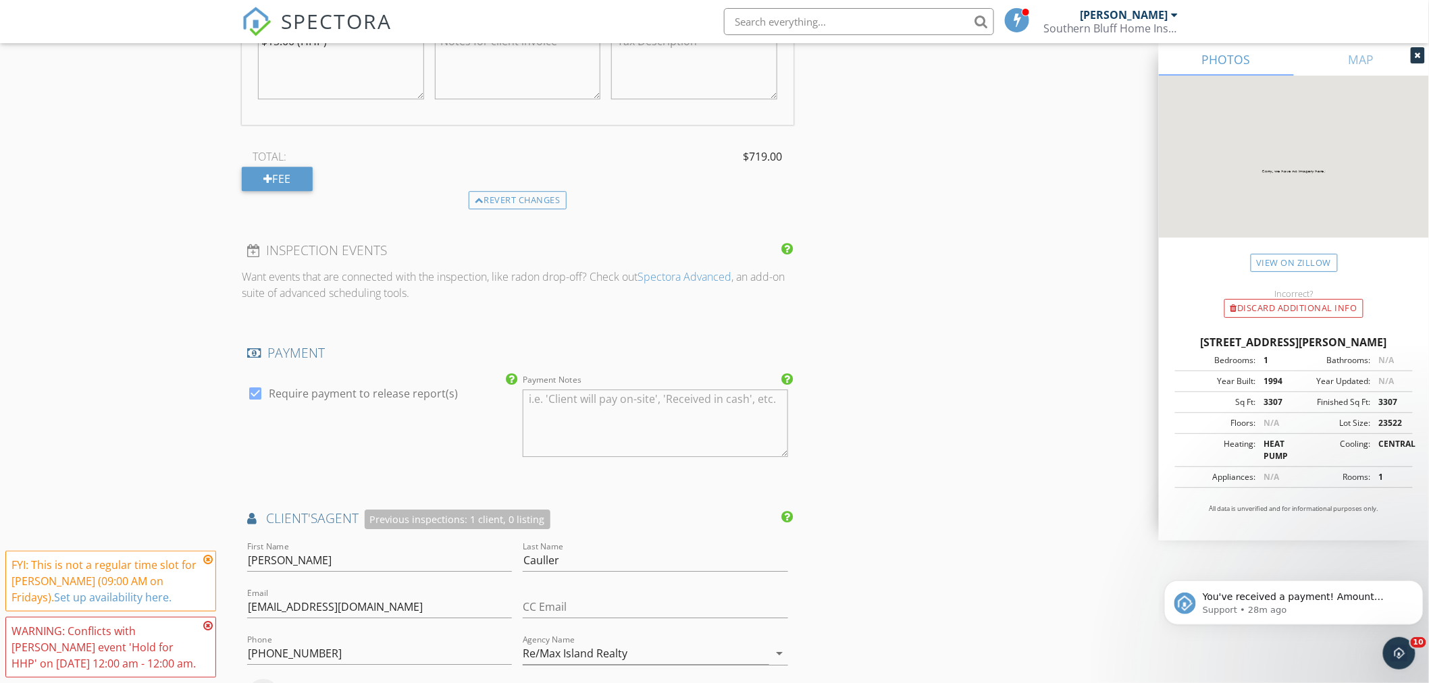
scroll to position [1650, 0]
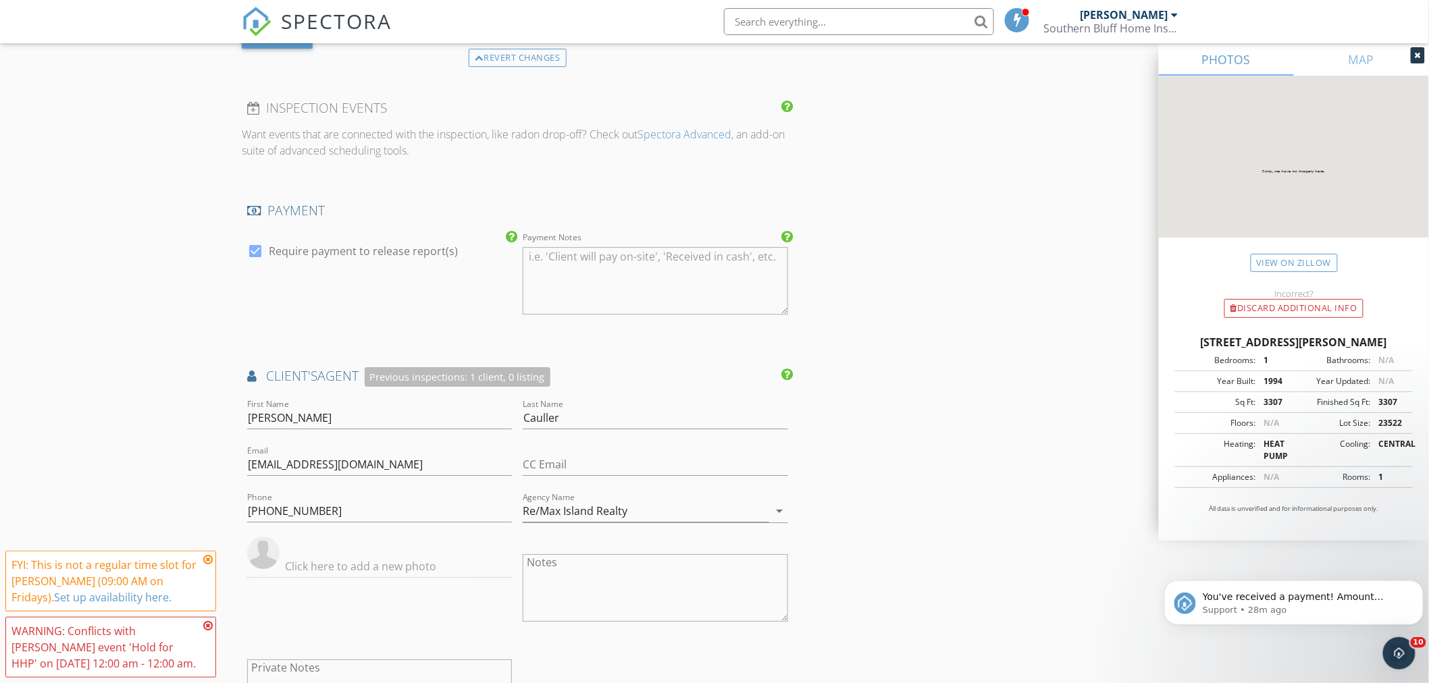
type input "lyndensallyz@gmail.com"
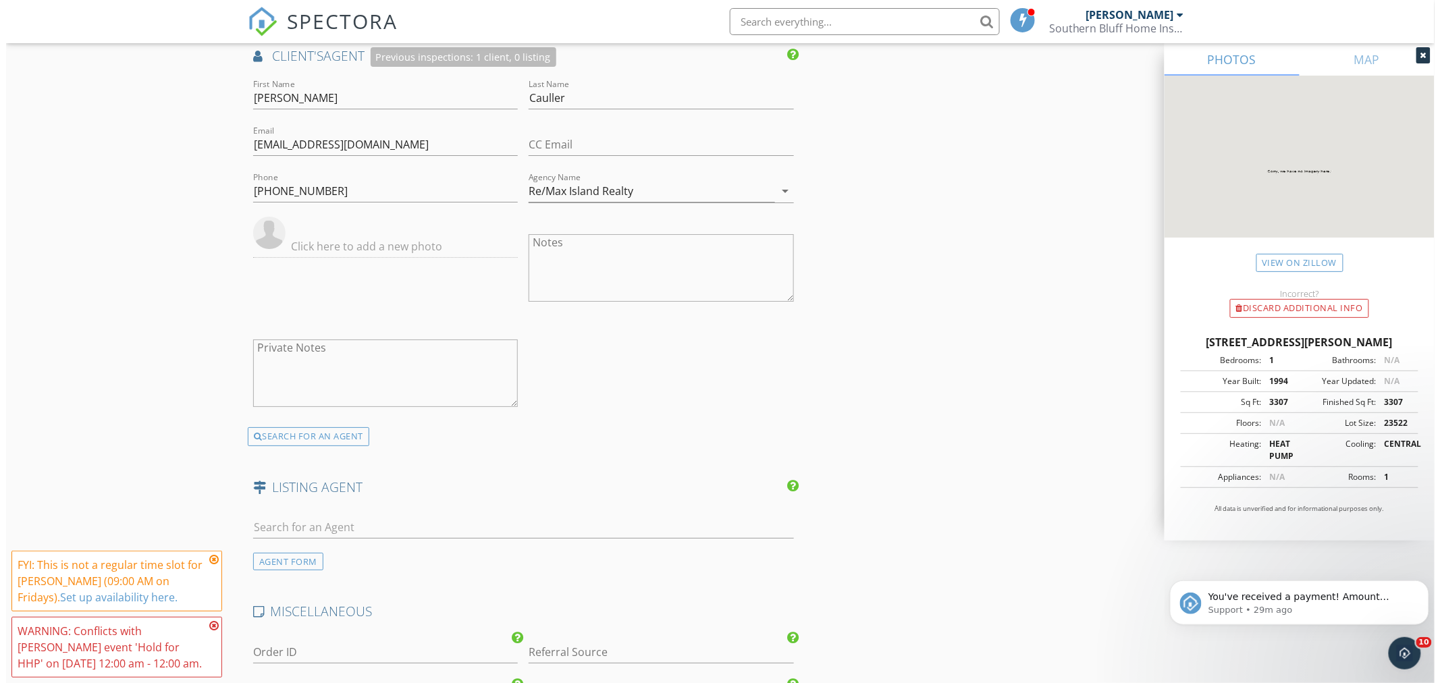
scroll to position [2372, 0]
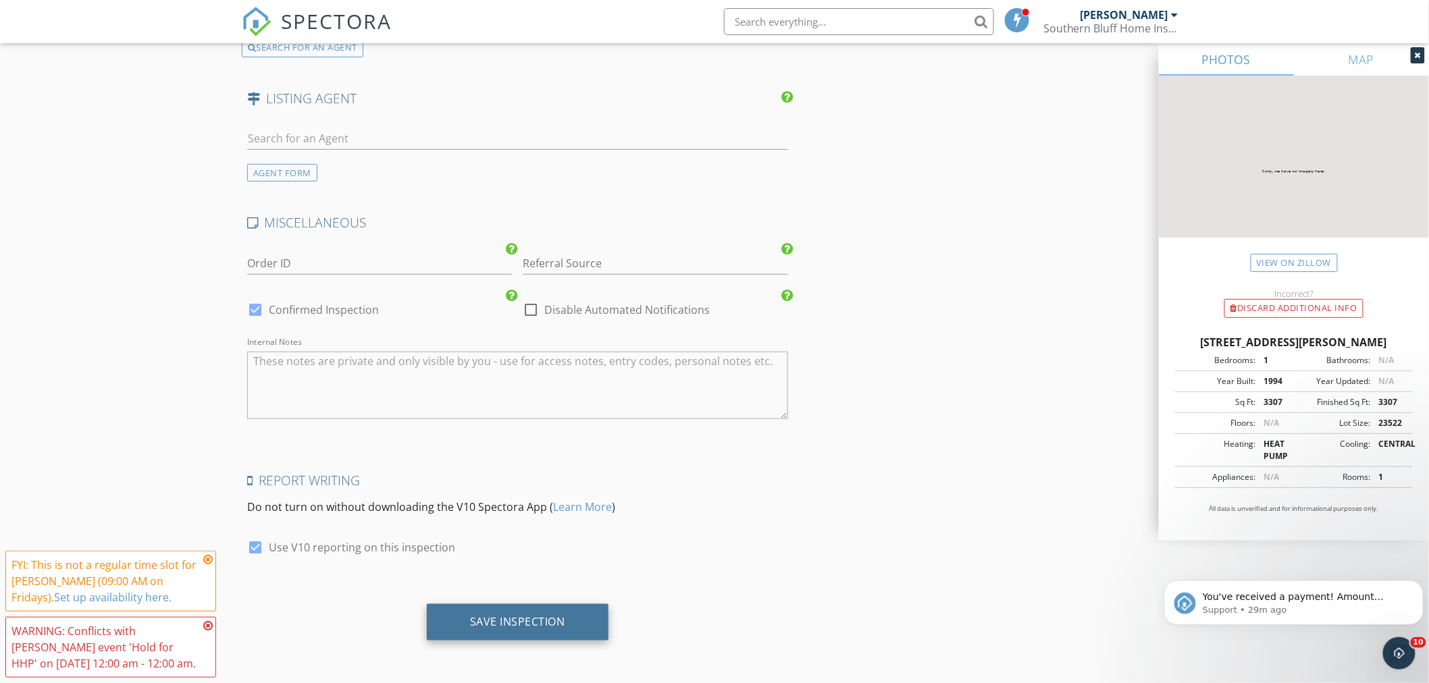
click at [512, 632] on div "Save Inspection" at bounding box center [518, 622] width 182 height 36
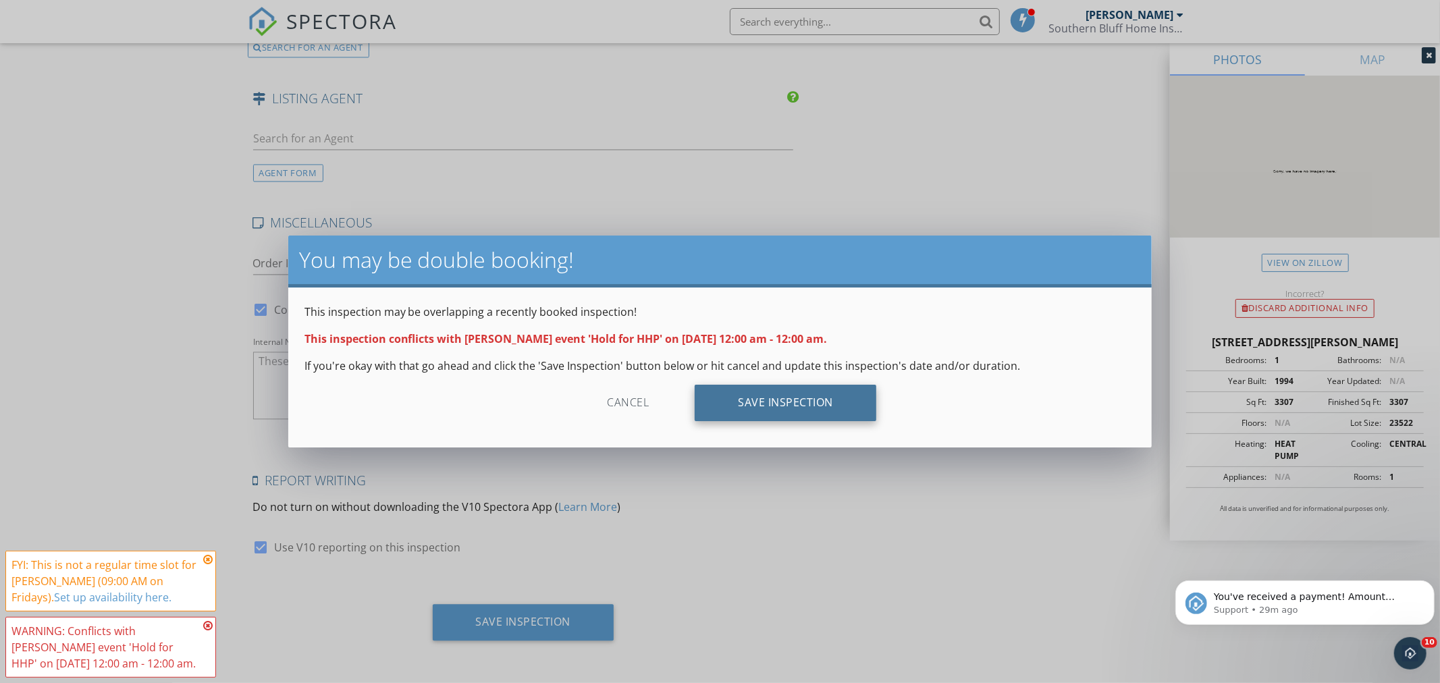
click at [800, 406] on div "Save Inspection" at bounding box center [786, 403] width 182 height 36
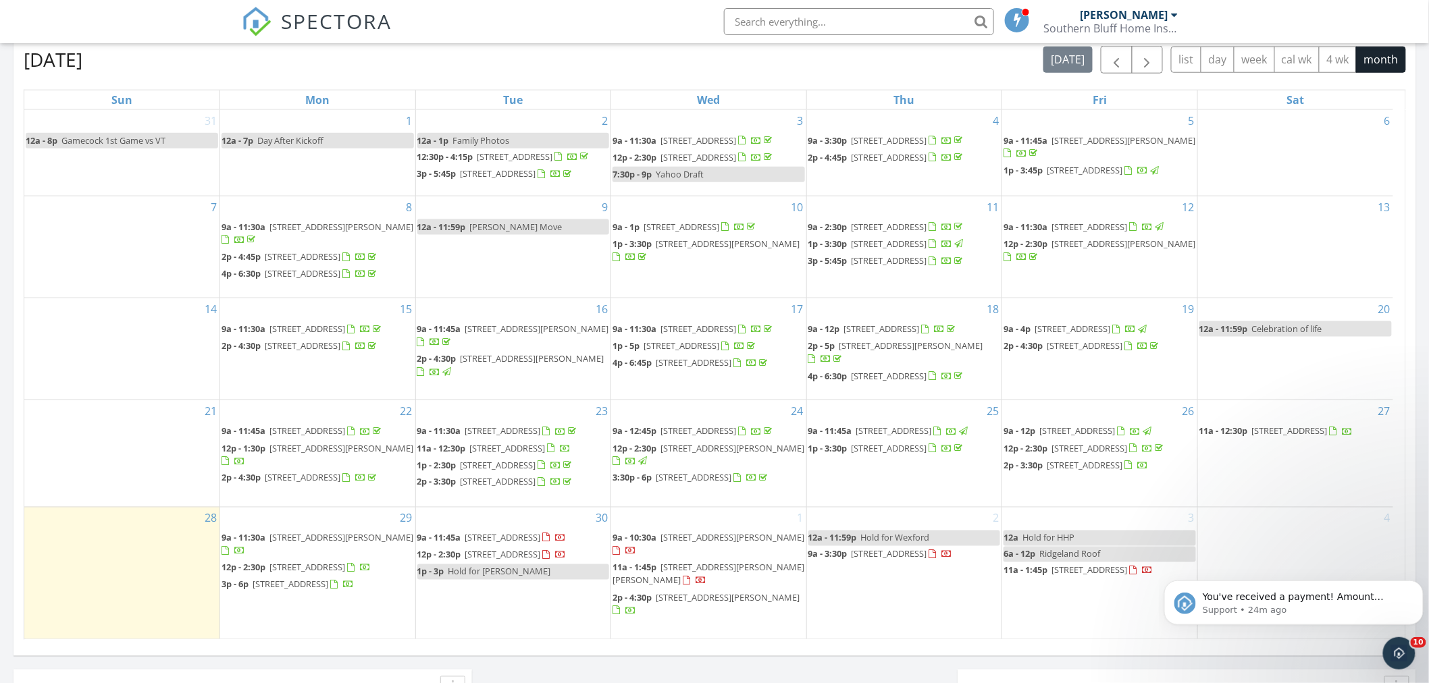
scroll to position [48, 0]
click at [1417, 583] on icon "Dismiss notification" at bounding box center [1418, 583] width 7 height 7
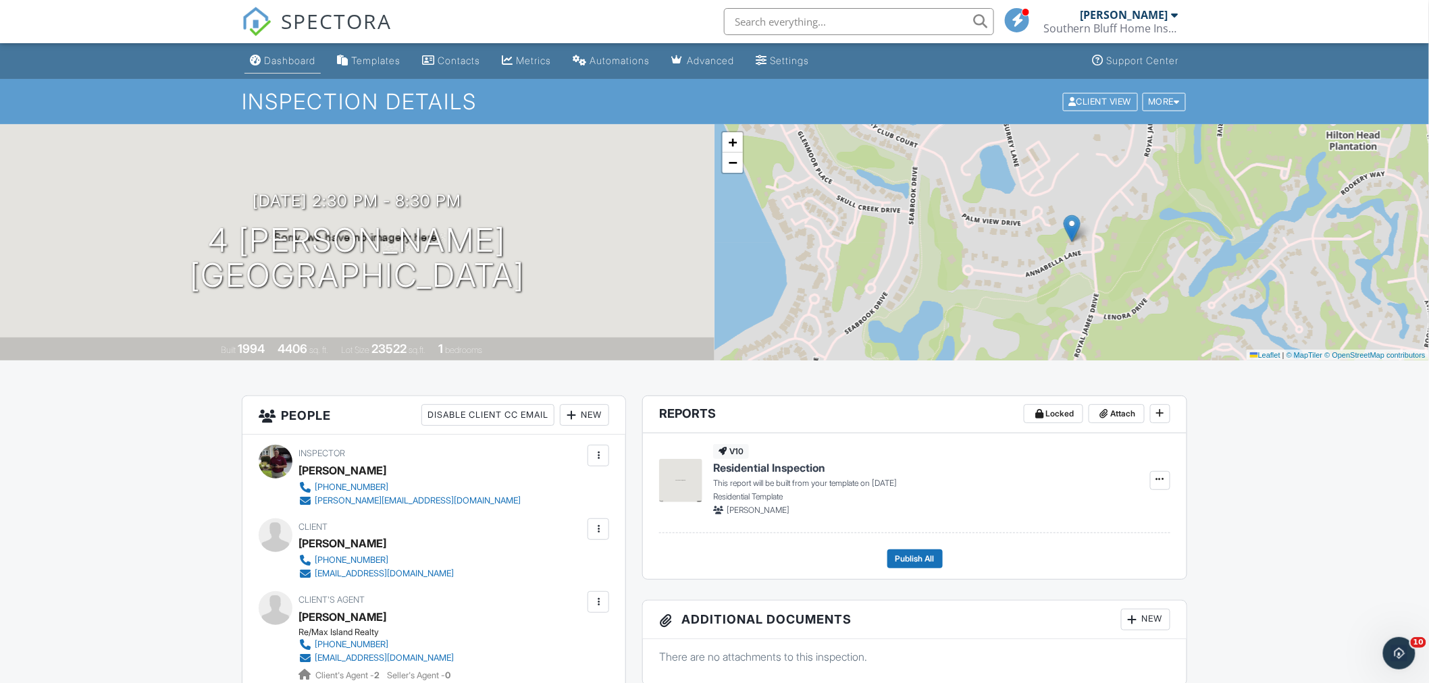
click at [307, 64] on div "Dashboard" at bounding box center [289, 60] width 51 height 11
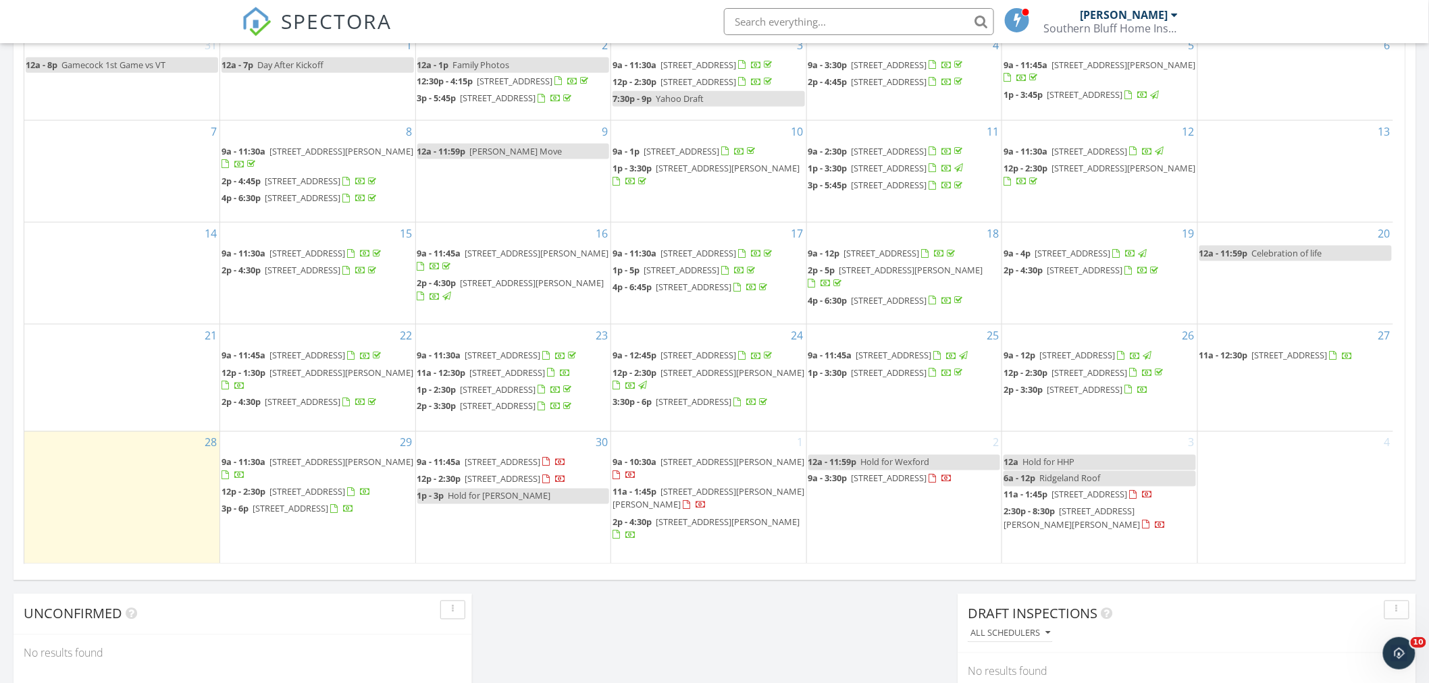
scroll to position [63, 0]
click at [550, 459] on div "30 9a - 11:45a 135 Sweetpea Ln, Ridgeland 29936 12p - 2:30p 16 Jib Sail Ct, Hil…" at bounding box center [513, 498] width 195 height 132
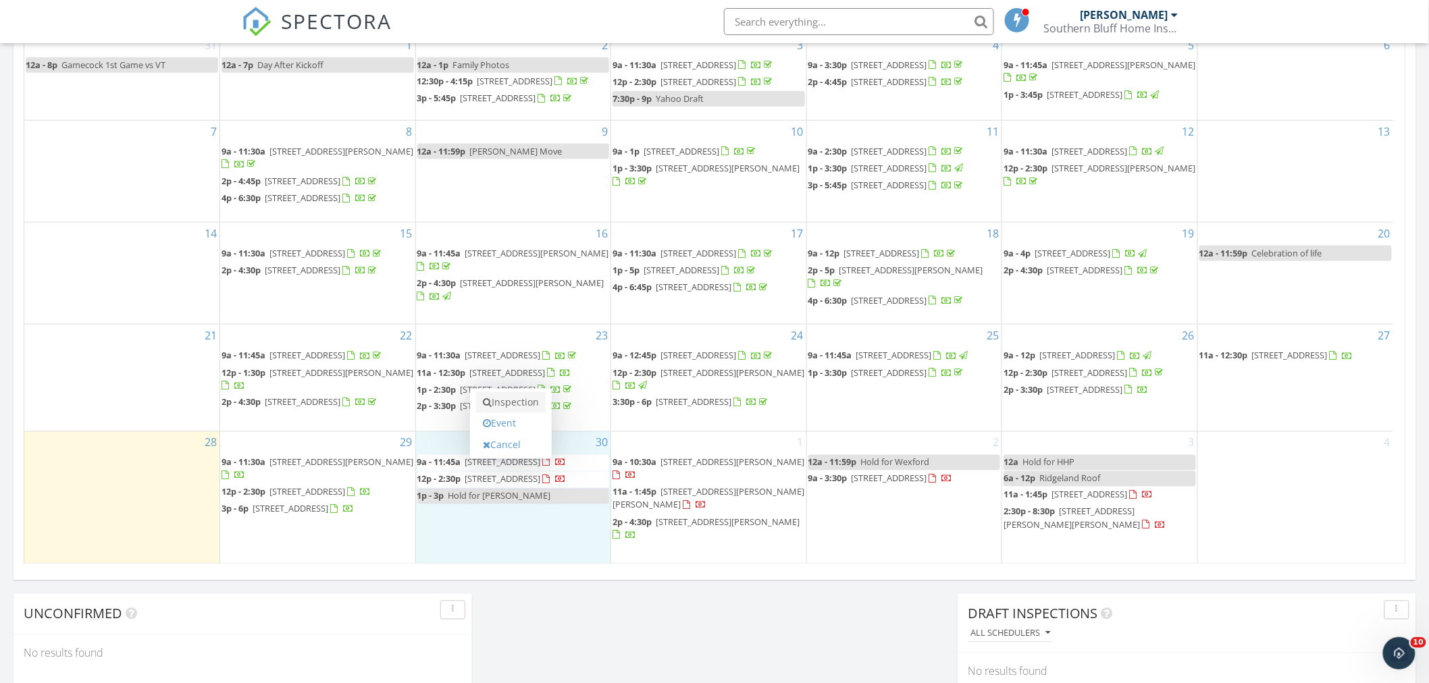
click at [525, 408] on link "Inspection" at bounding box center [511, 403] width 70 height 22
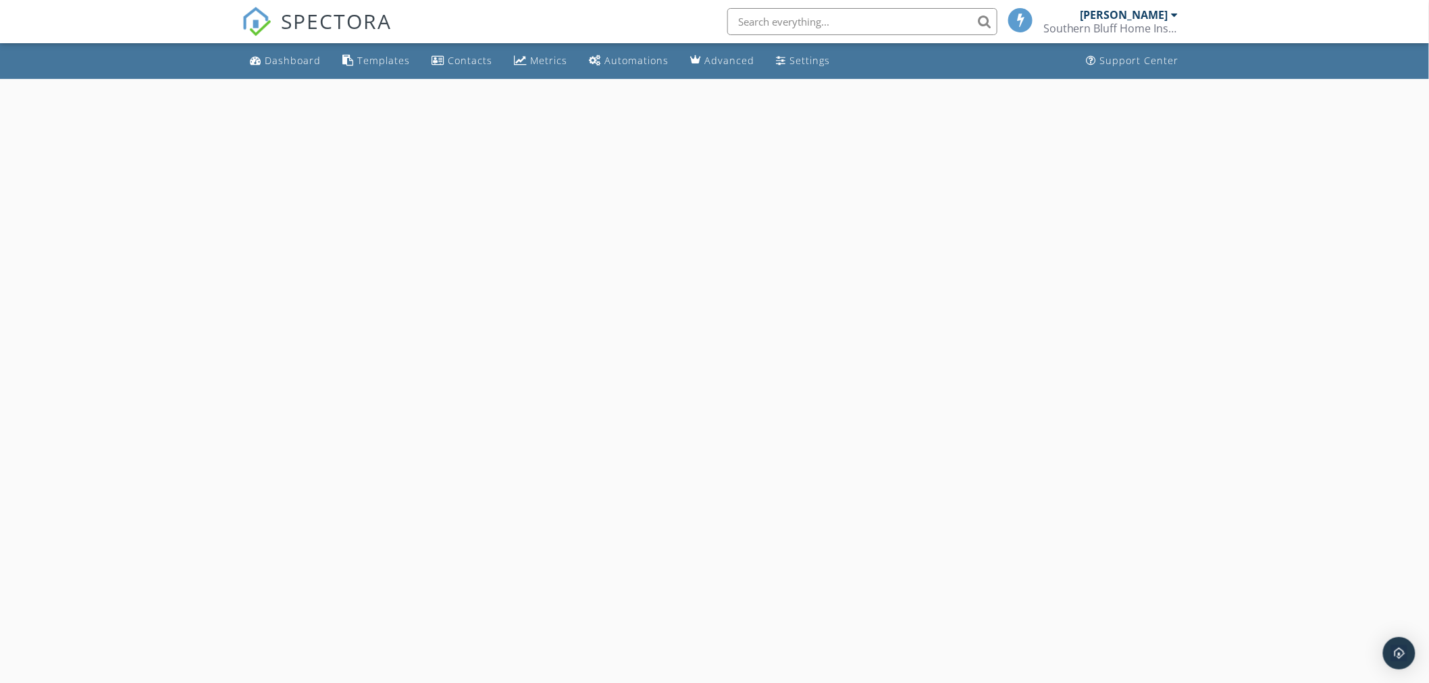
select select "8"
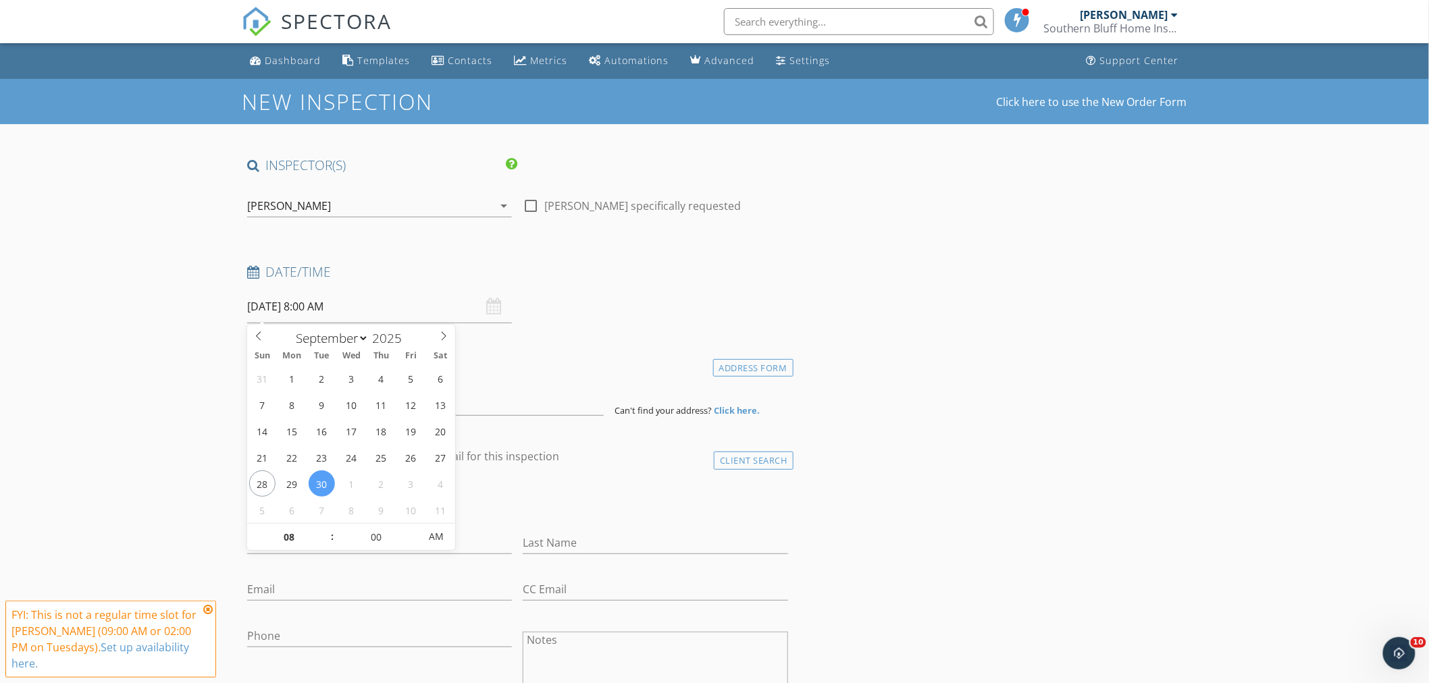
click at [411, 313] on input "[DATE] 8:00 AM" at bounding box center [379, 306] width 265 height 33
click at [288, 542] on input "08" at bounding box center [288, 537] width 83 height 27
type input "02"
type input "[DATE] 2:00 PM"
drag, startPoint x: 439, startPoint y: 537, endPoint x: 110, endPoint y: 431, distance: 345.5
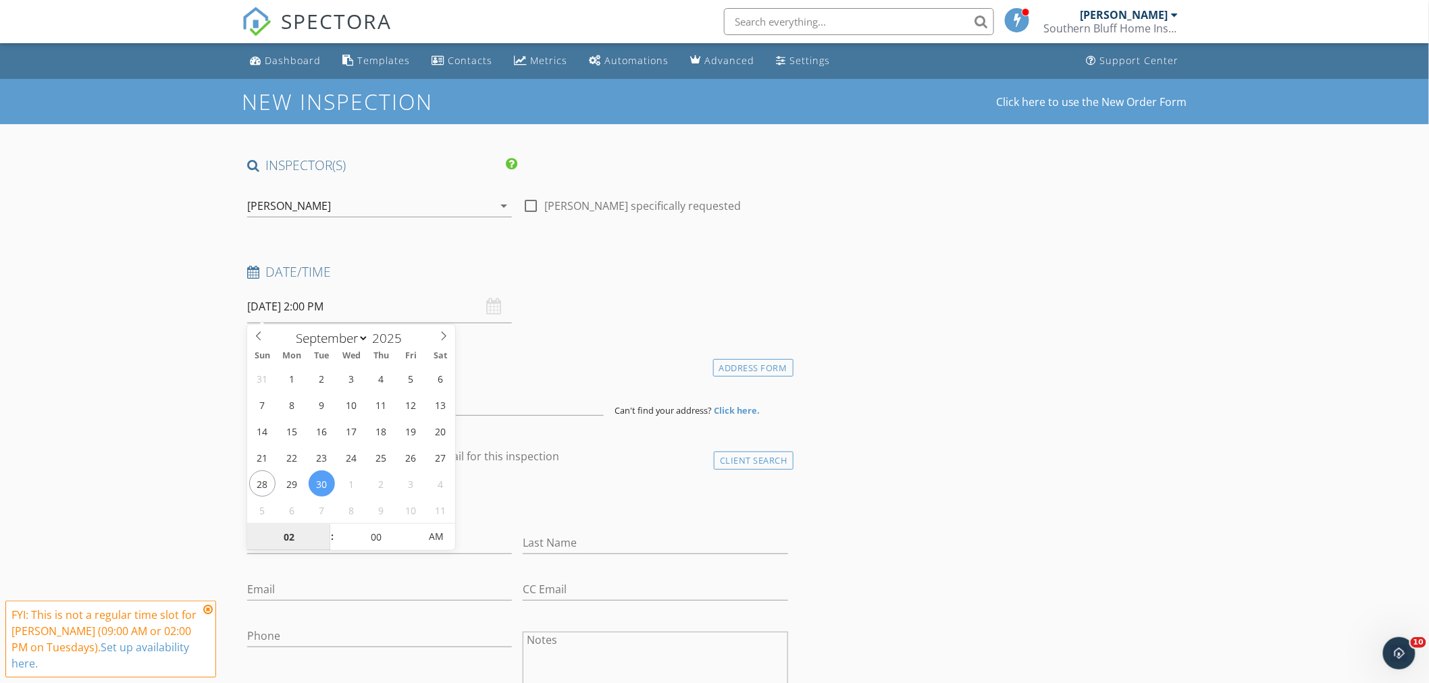
click at [440, 537] on span "AM" at bounding box center [436, 536] width 37 height 27
click at [336, 404] on input at bounding box center [425, 399] width 356 height 33
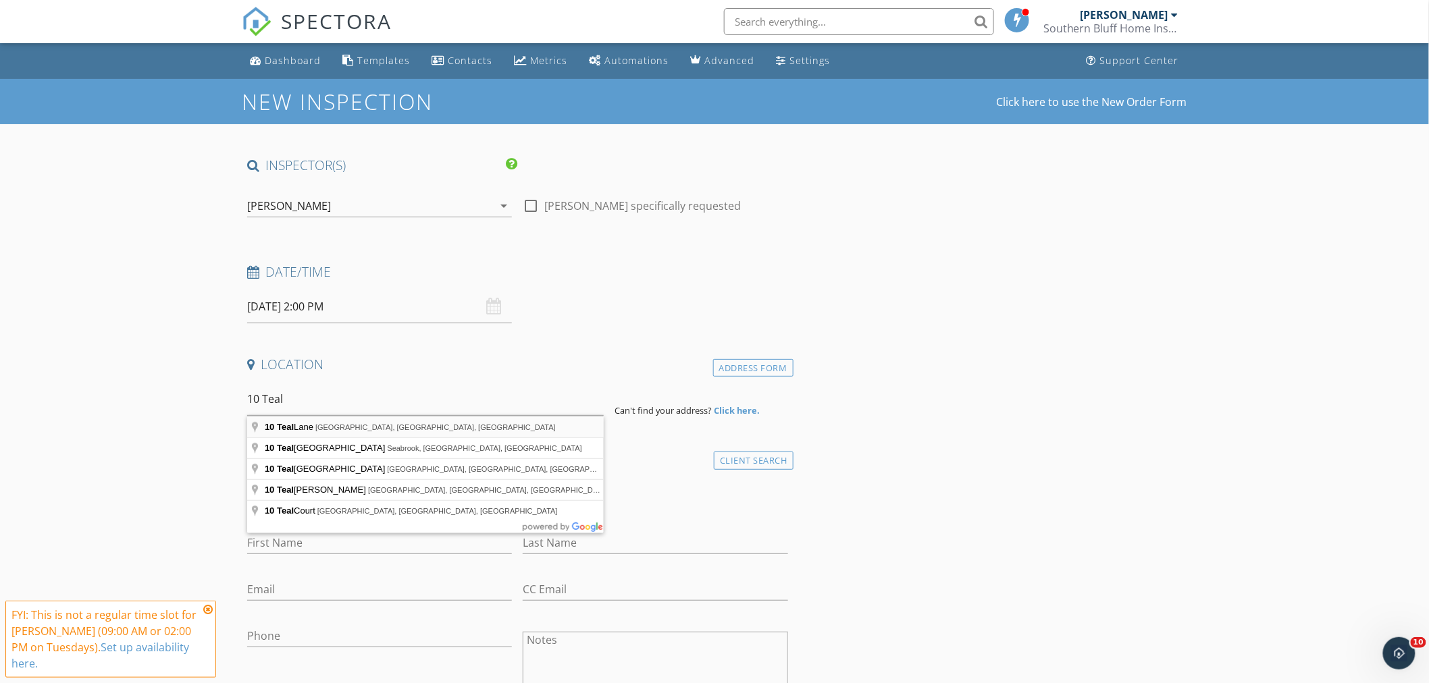
type input "[STREET_ADDRESS]"
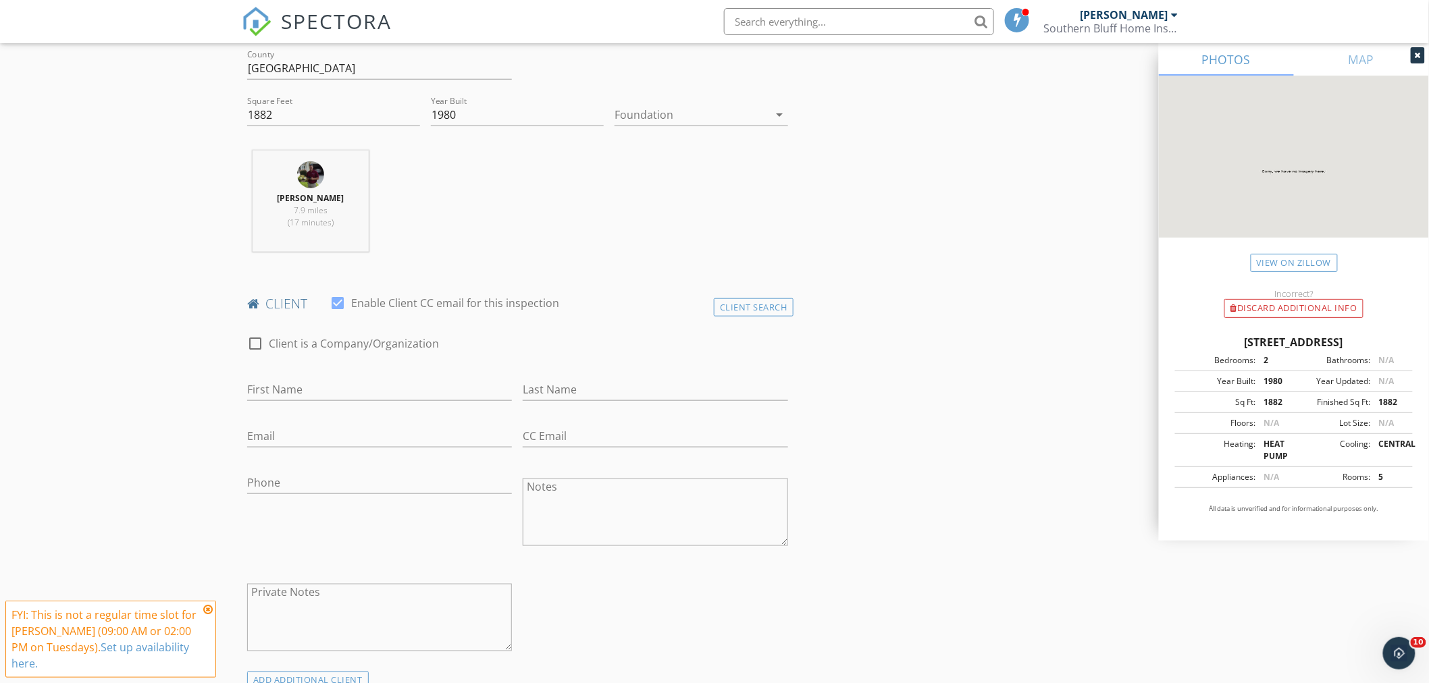
scroll to position [450, 0]
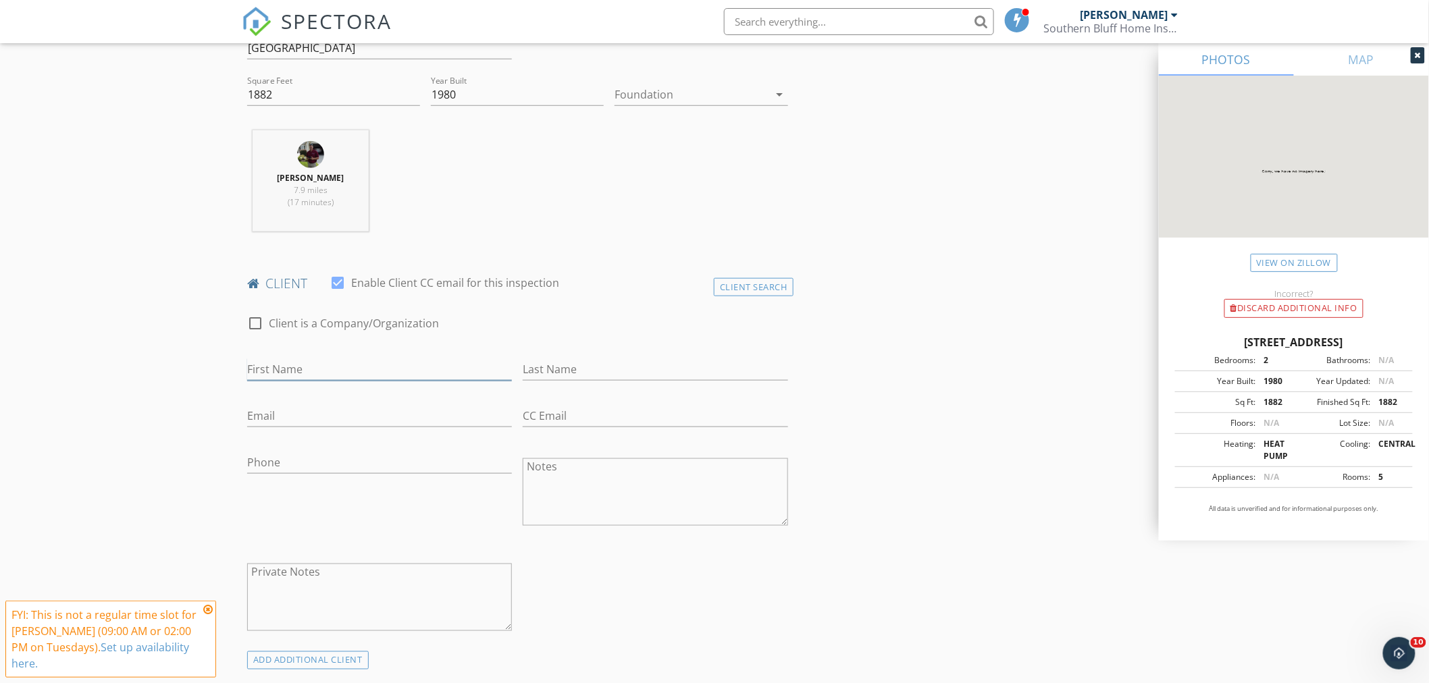
click at [355, 361] on input "First Name" at bounding box center [379, 370] width 265 height 22
type input "[PERSON_NAME] and [PERSON_NAME]"
type input "[PERSON_NAME]"
type input "[EMAIL_ADDRESS][DOMAIN_NAME]"
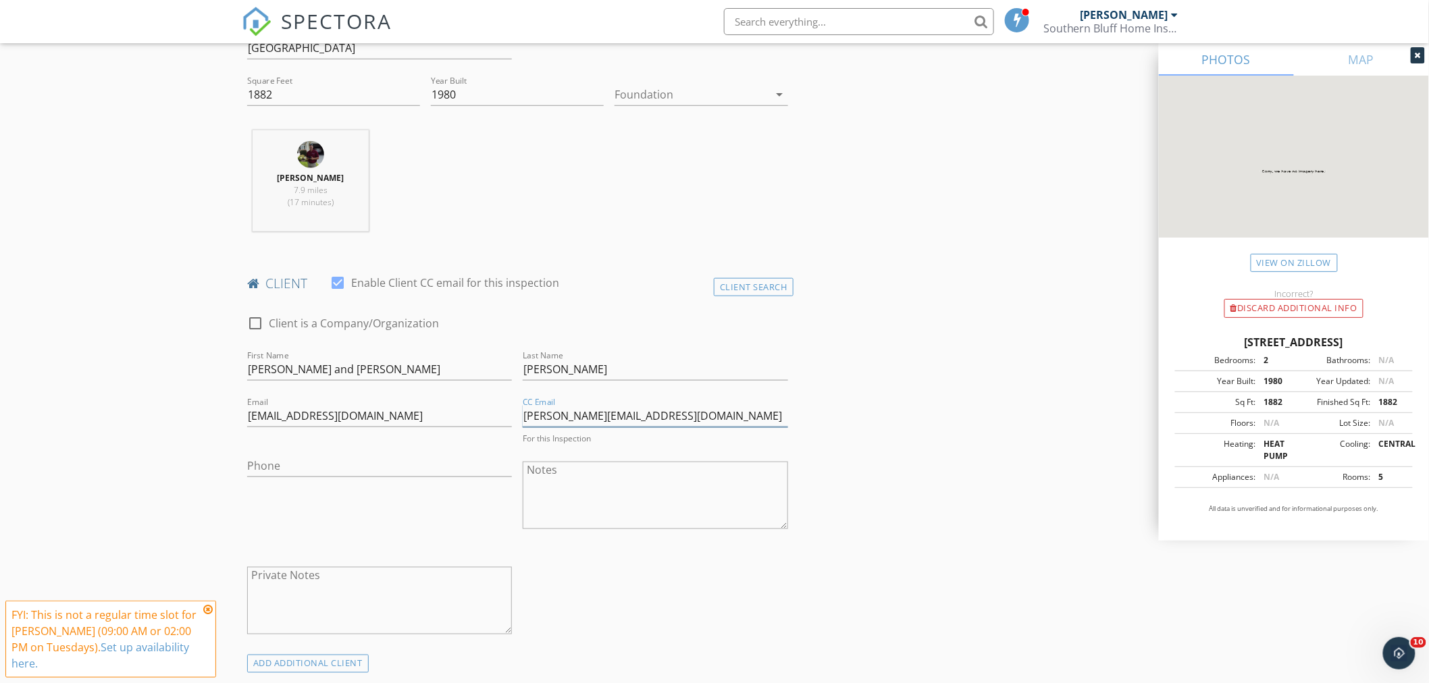
type input "[PERSON_NAME][EMAIL_ADDRESS][DOMAIN_NAME]"
click at [280, 462] on input "Phone" at bounding box center [379, 466] width 265 height 22
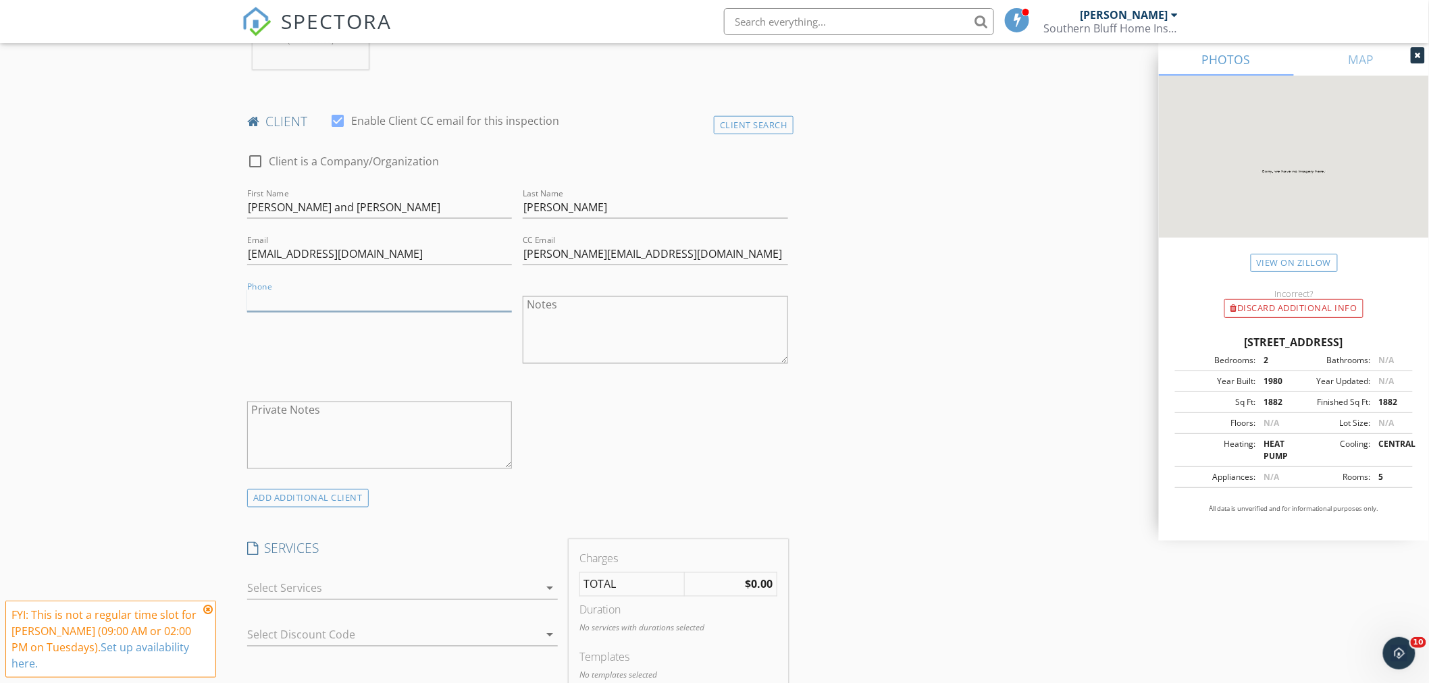
scroll to position [750, 0]
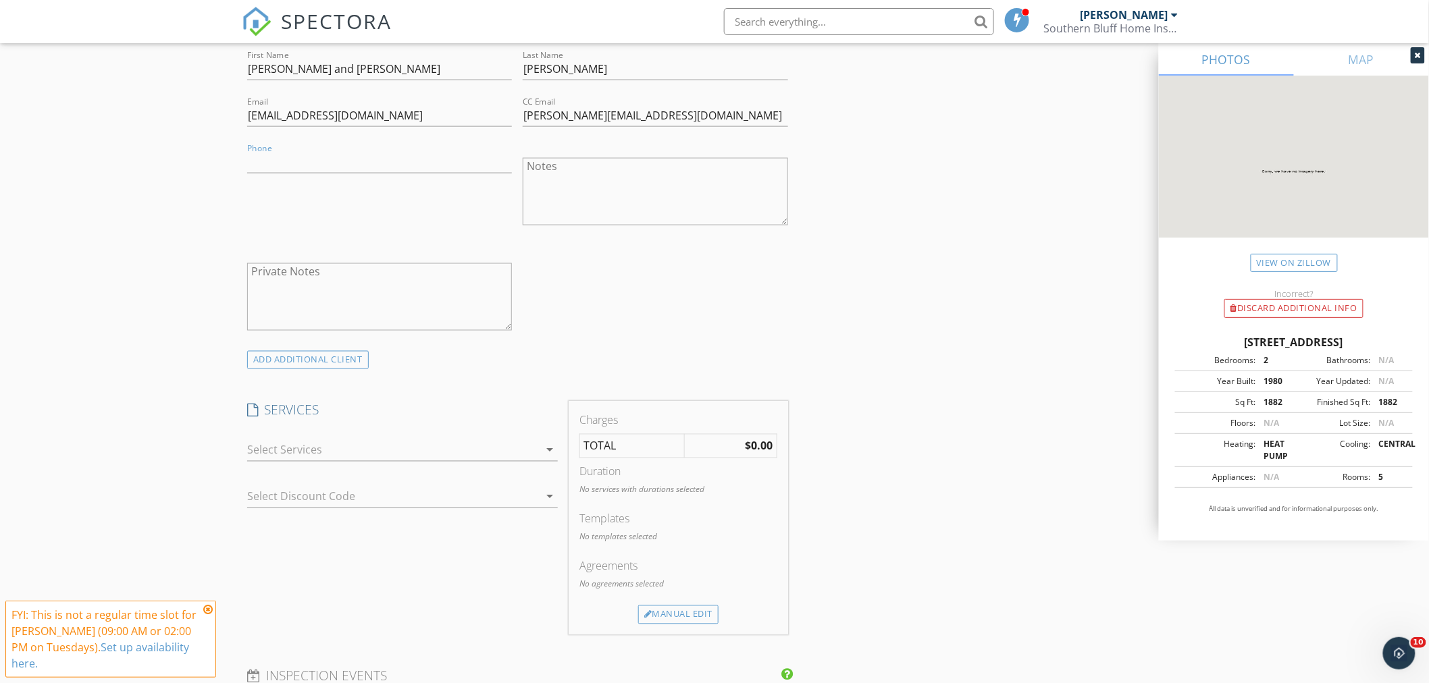
click at [300, 448] on div at bounding box center [393, 451] width 292 height 22
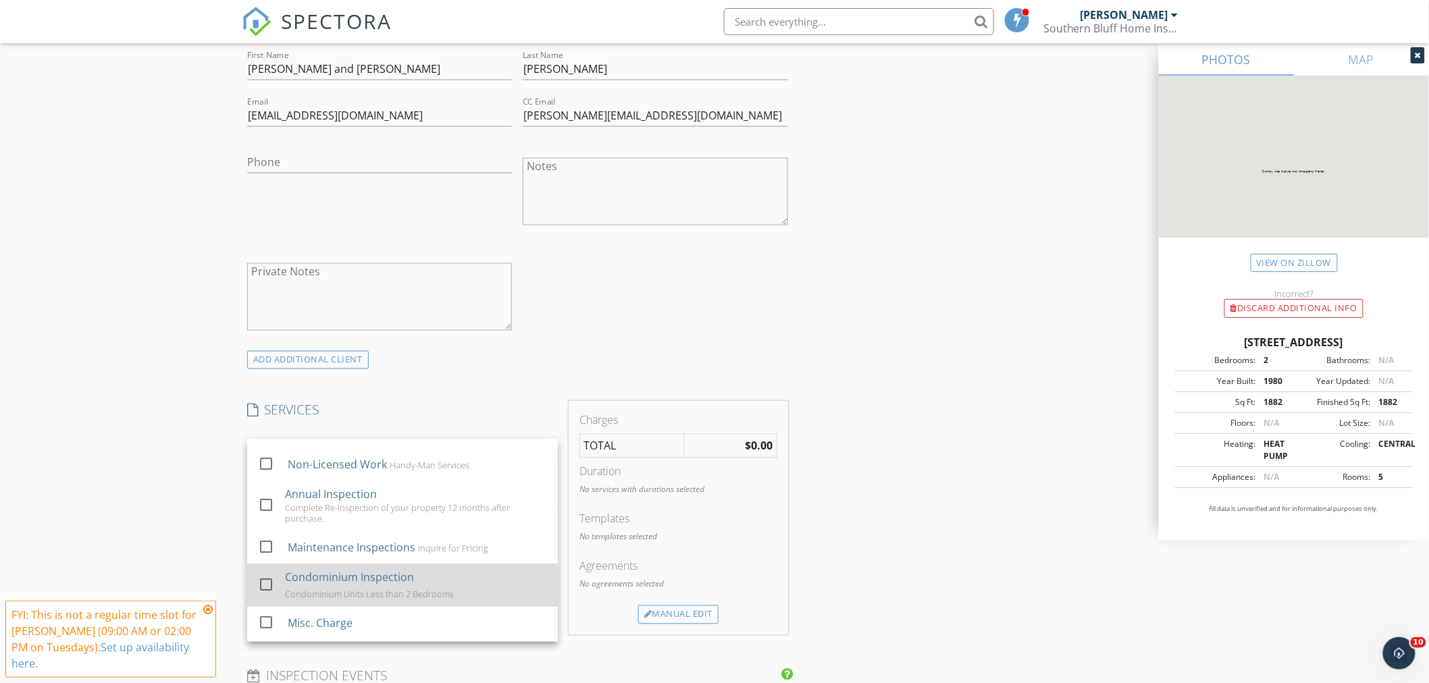
scroll to position [171, 0]
click at [271, 572] on div at bounding box center [266, 577] width 23 height 23
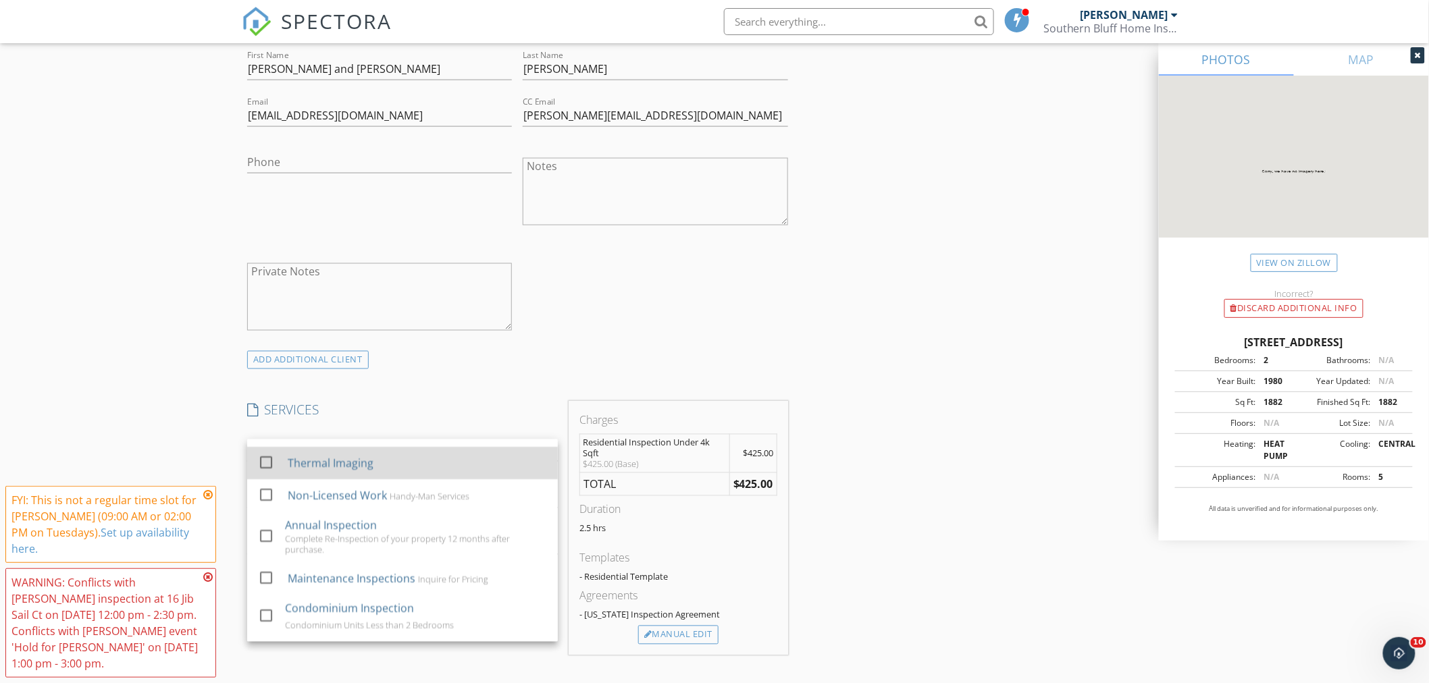
scroll to position [0, 0]
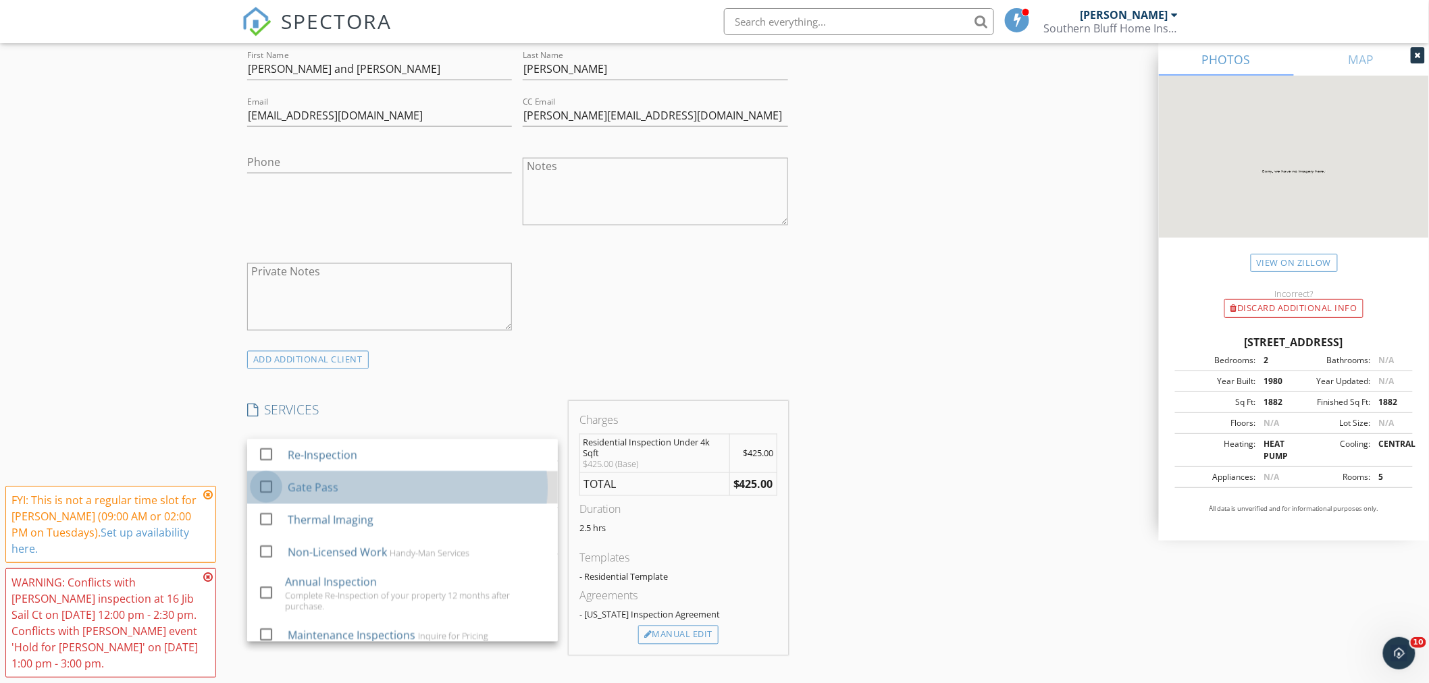
click at [264, 489] on div at bounding box center [266, 487] width 23 height 23
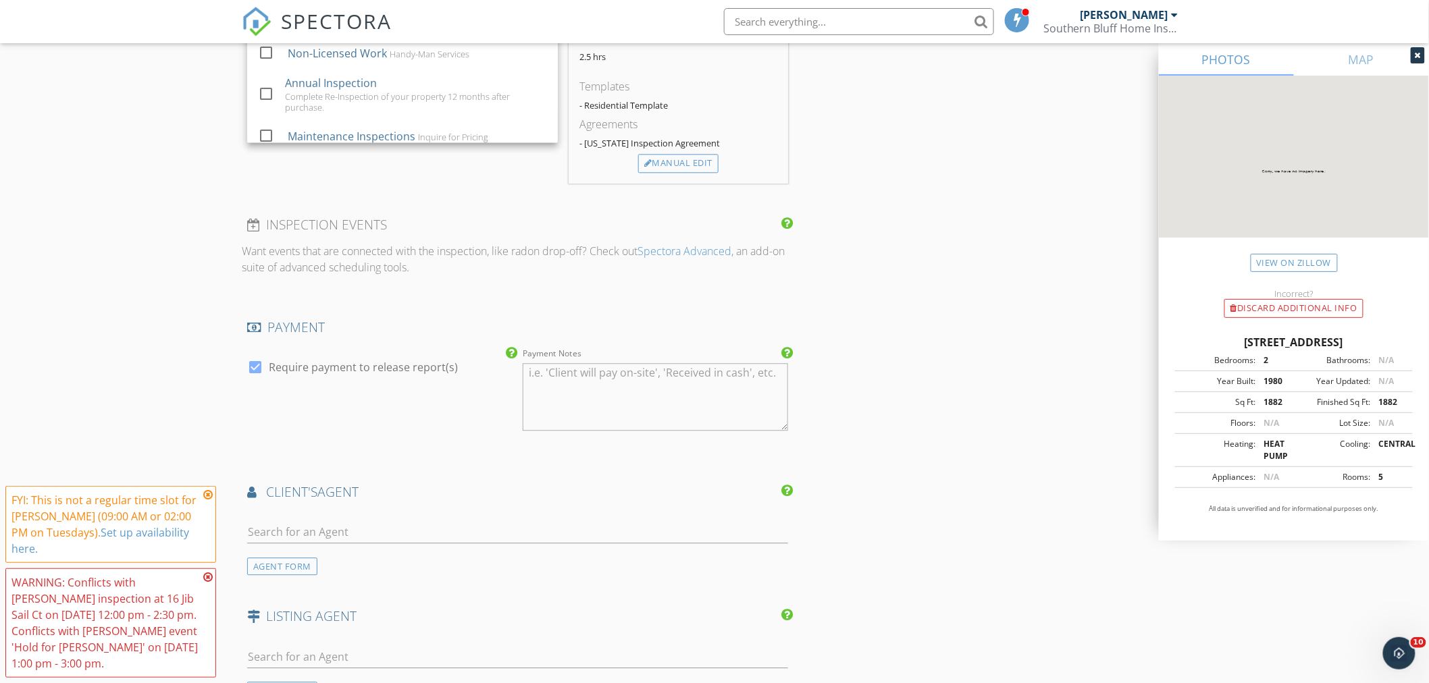
scroll to position [1350, 0]
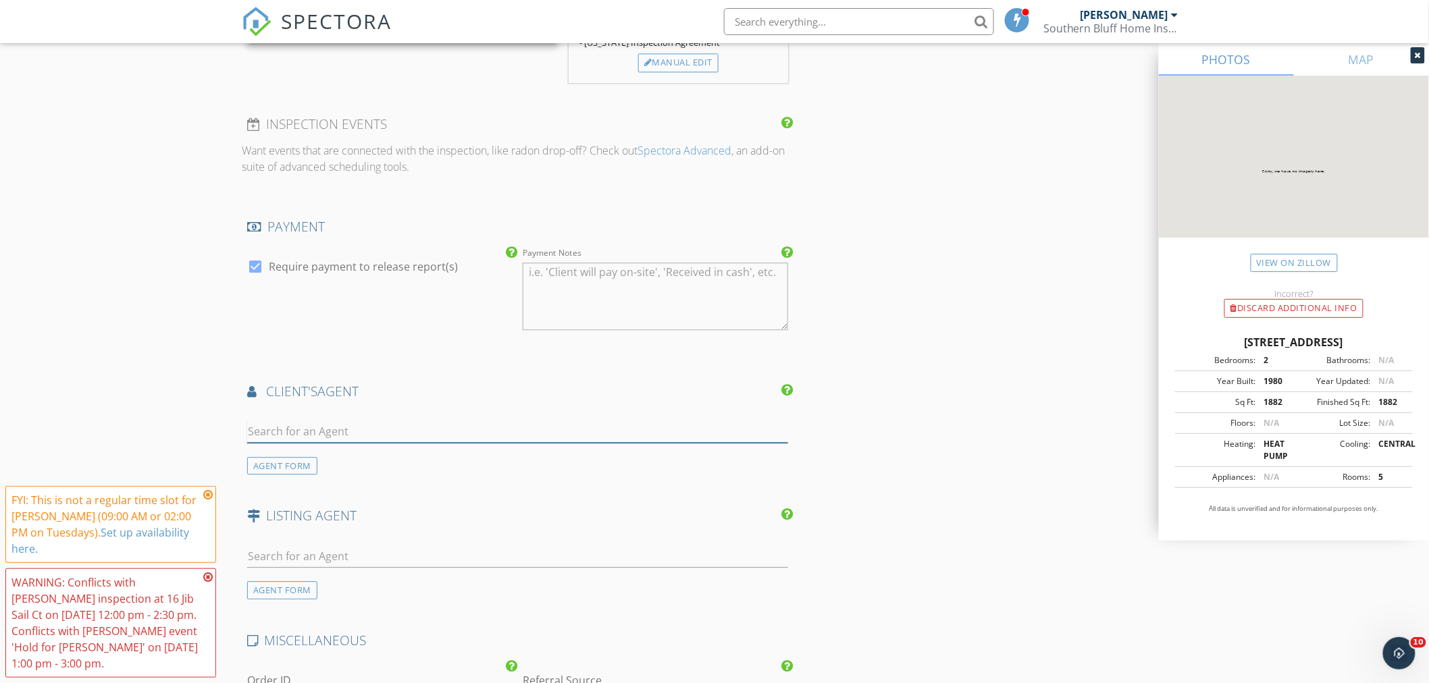
click at [466, 440] on input "text" at bounding box center [517, 432] width 541 height 22
type input "Rick"
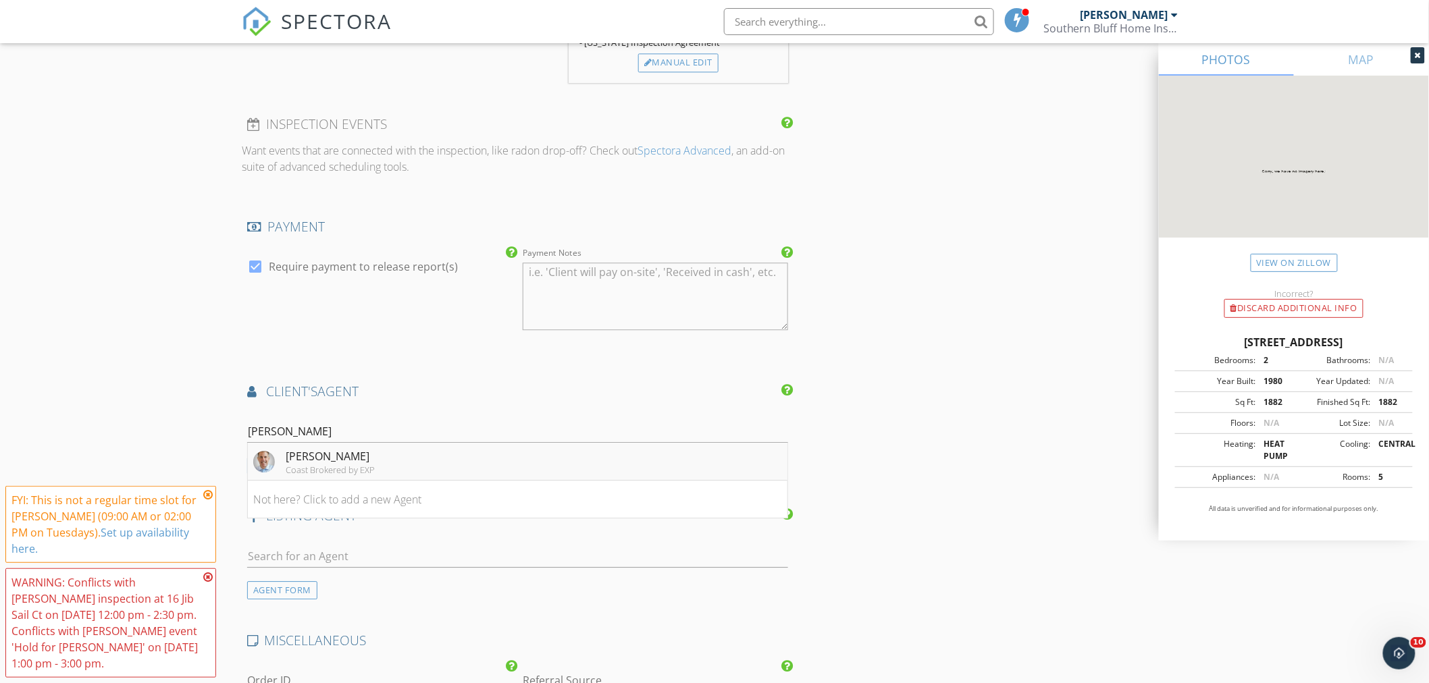
click at [396, 454] on li "Rick Saba Coast Brokered by EXP" at bounding box center [517, 462] width 539 height 38
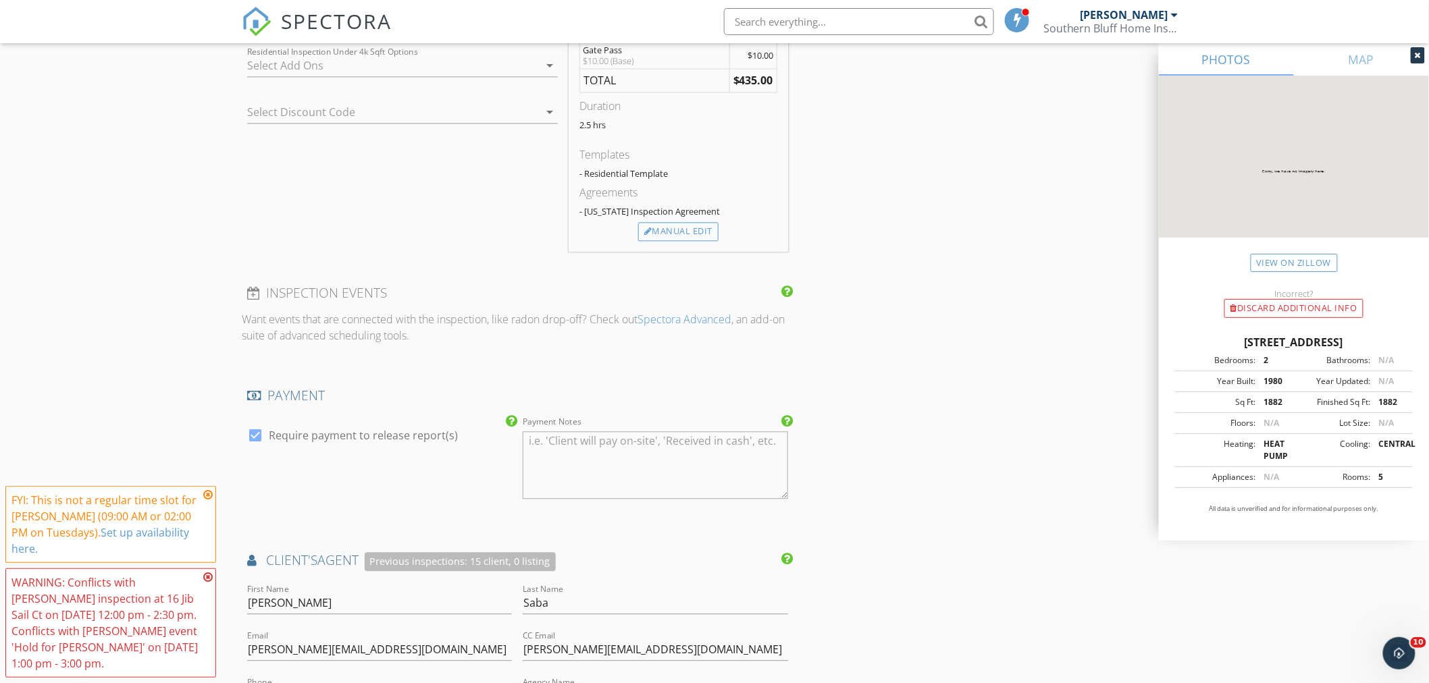
scroll to position [1050, 0]
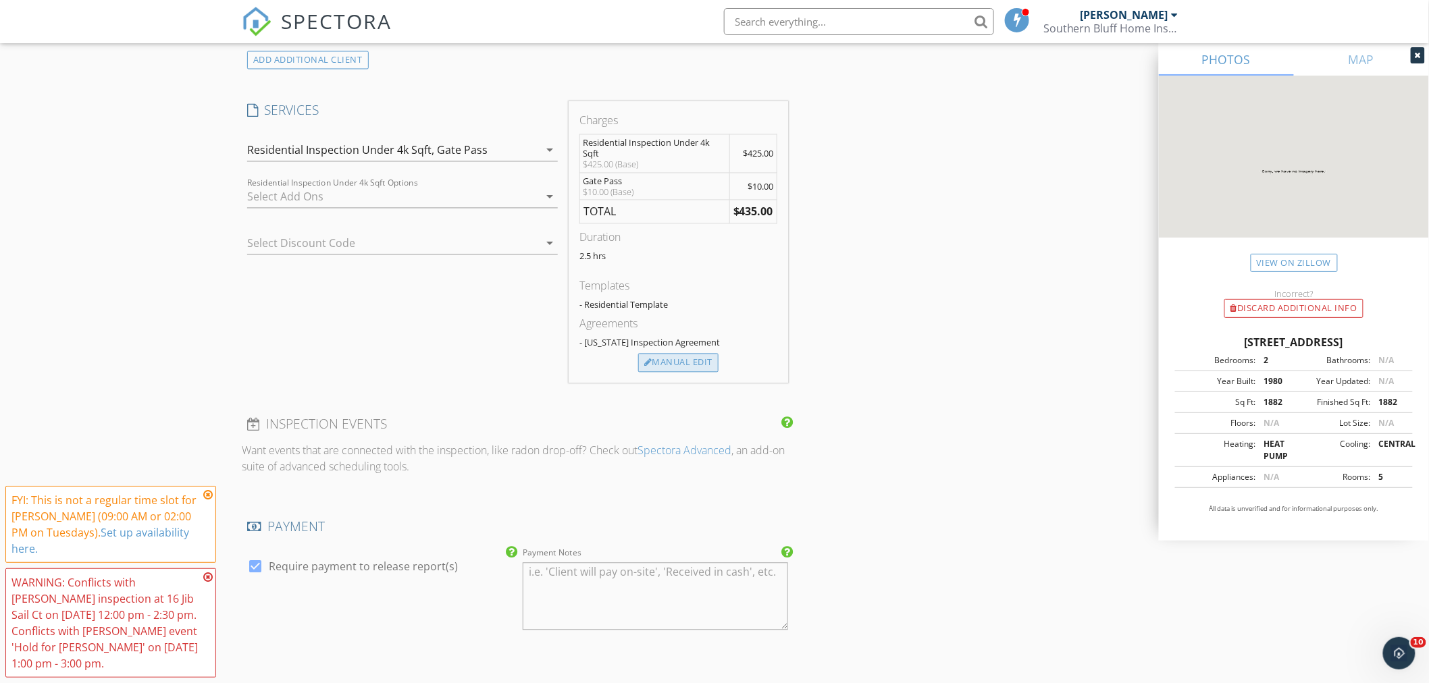
click at [689, 361] on div "Manual Edit" at bounding box center [678, 363] width 80 height 19
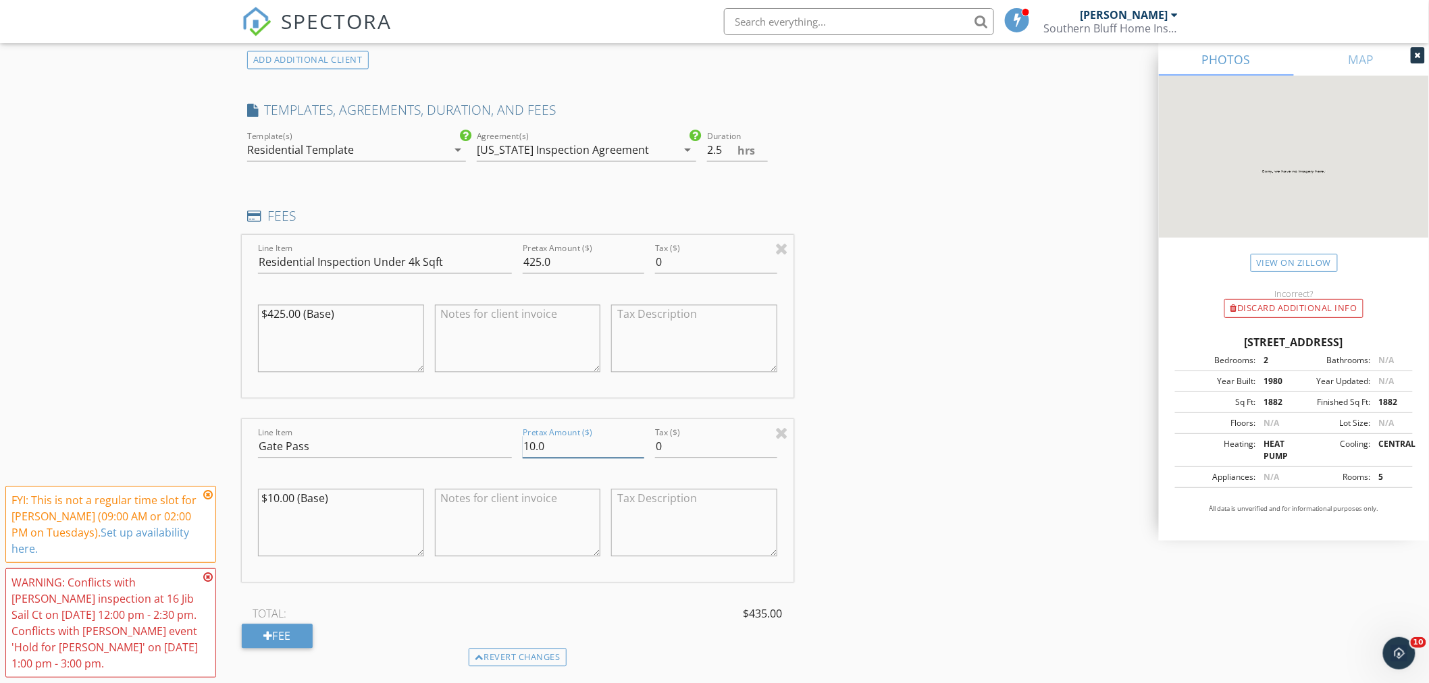
drag, startPoint x: 534, startPoint y: 455, endPoint x: 510, endPoint y: 461, distance: 24.4
click at [510, 461] on div "Line Item Gate Pass Pretax Amount ($) 10.0 Tax ($) 0 $10.00 (Base)" at bounding box center [518, 501] width 552 height 163
type input "15.0"
drag, startPoint x: 279, startPoint y: 509, endPoint x: 270, endPoint y: 510, distance: 8.8
click at [270, 510] on textarea "$10.00 (Base)" at bounding box center [341, 524] width 166 height 68
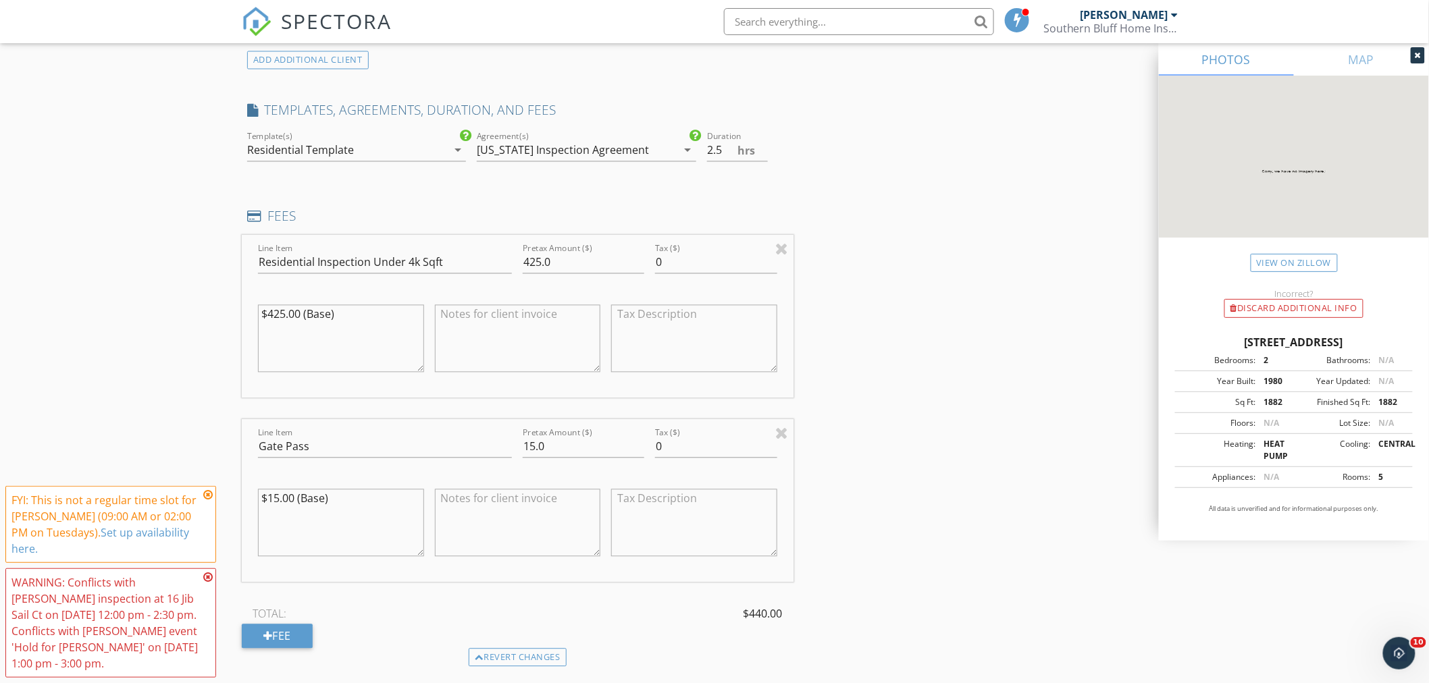
drag, startPoint x: 325, startPoint y: 510, endPoint x: 305, endPoint y: 512, distance: 19.6
click at [304, 512] on textarea "$15.00 (Base)" at bounding box center [341, 524] width 166 height 68
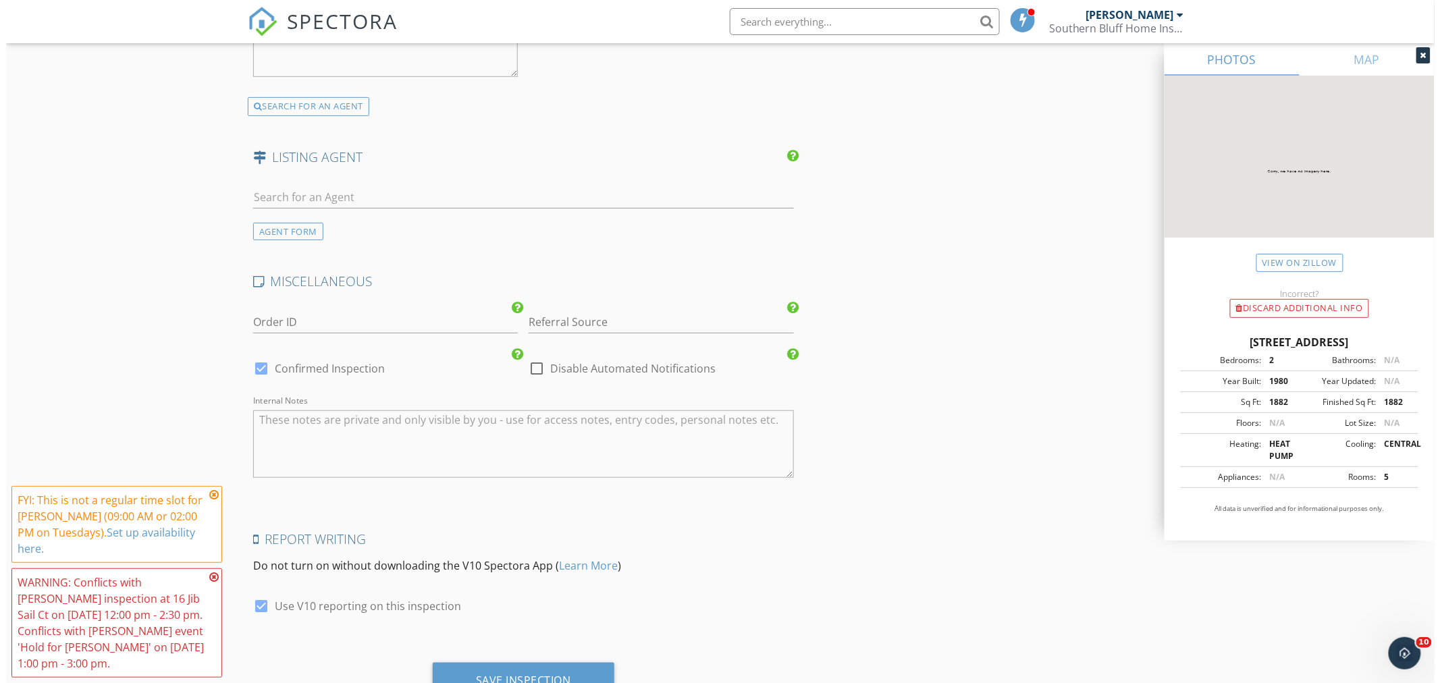
scroll to position [2372, 0]
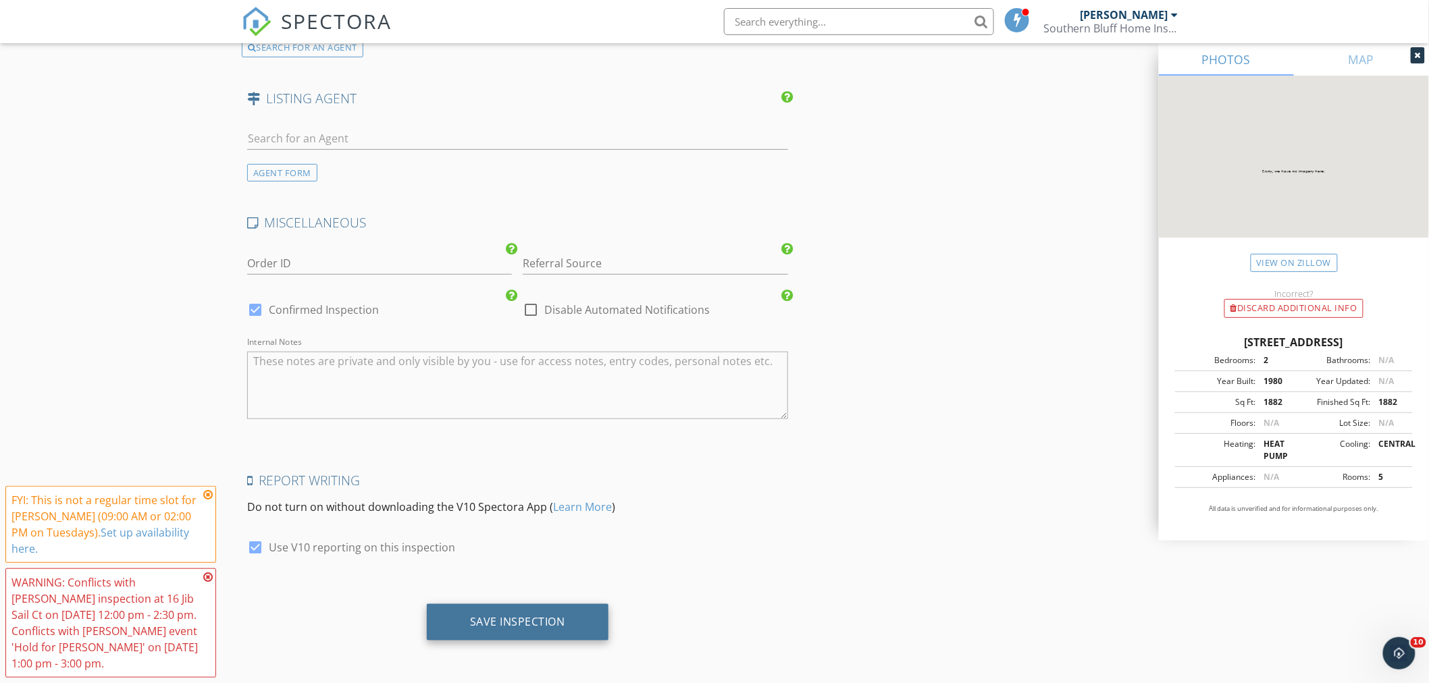
type textarea "$15.00 (HHP)"
click at [571, 627] on div "Save Inspection" at bounding box center [518, 622] width 182 height 36
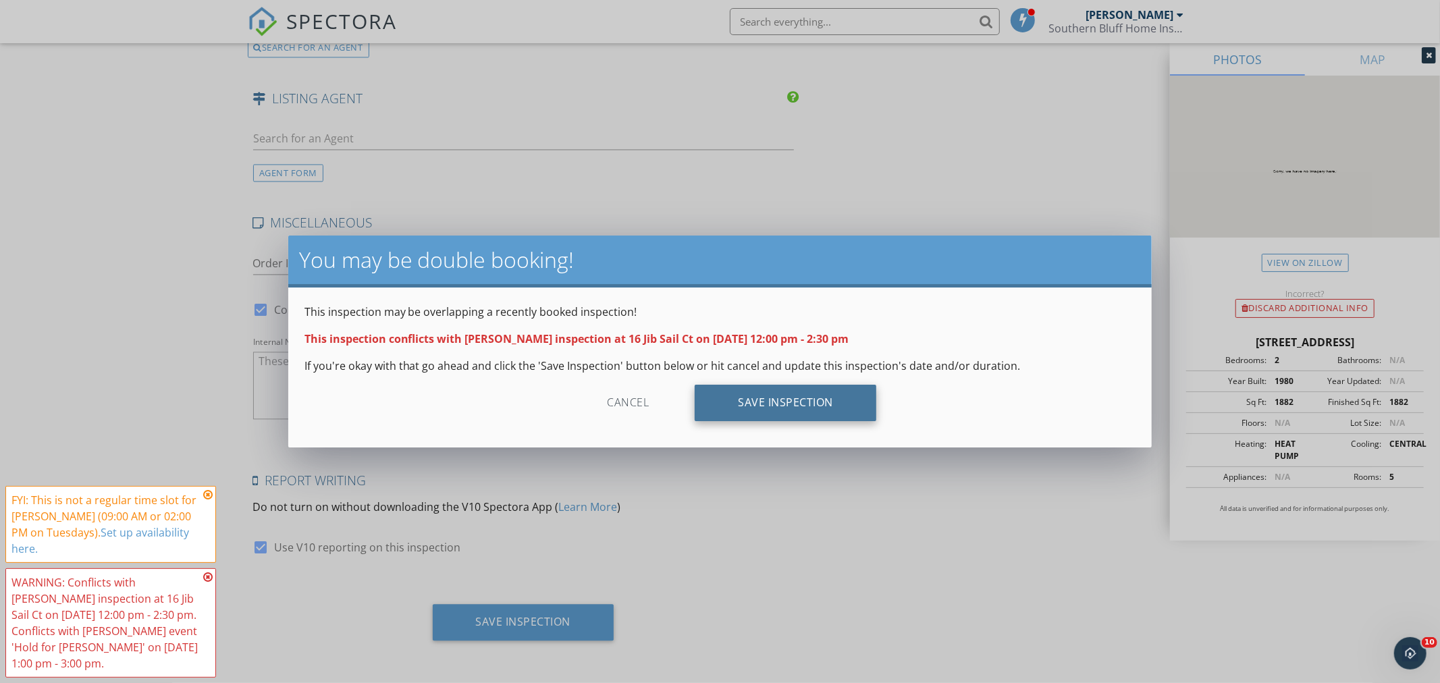
click at [791, 405] on div "Save Inspection" at bounding box center [786, 403] width 182 height 36
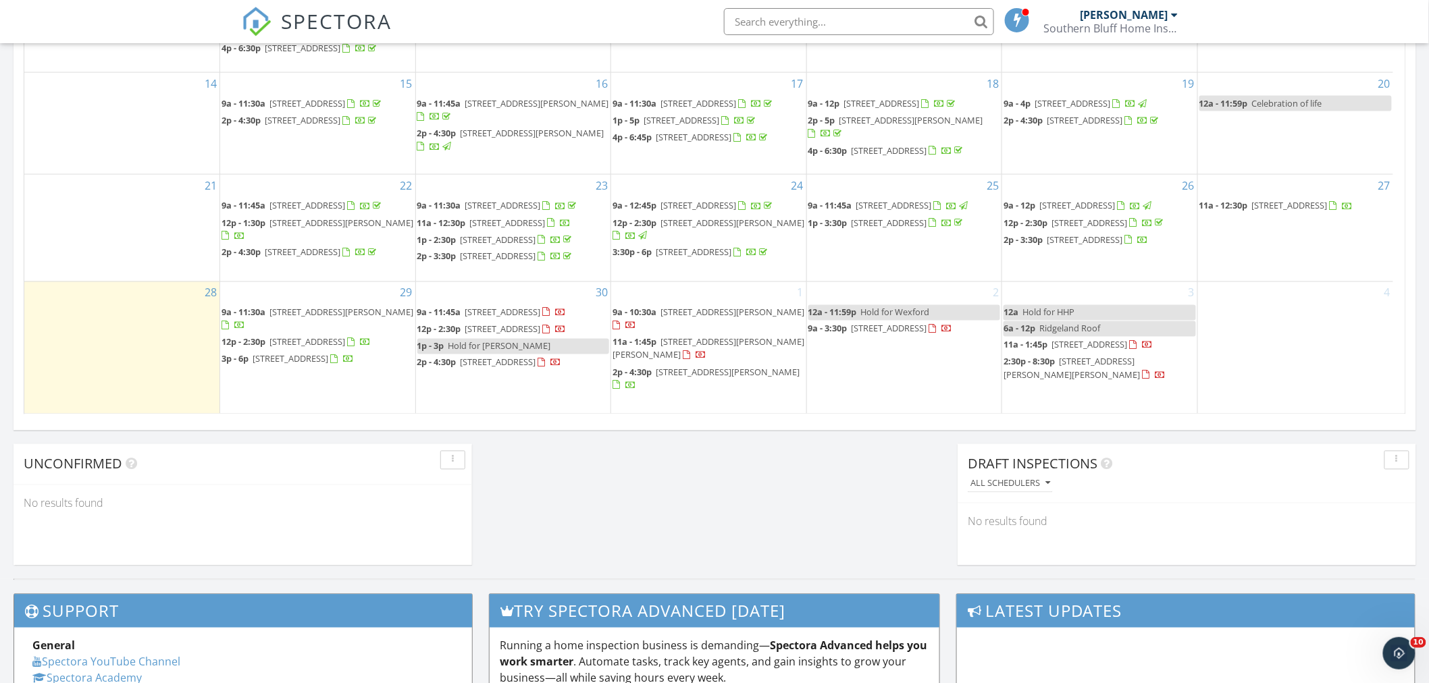
scroll to position [77, 0]
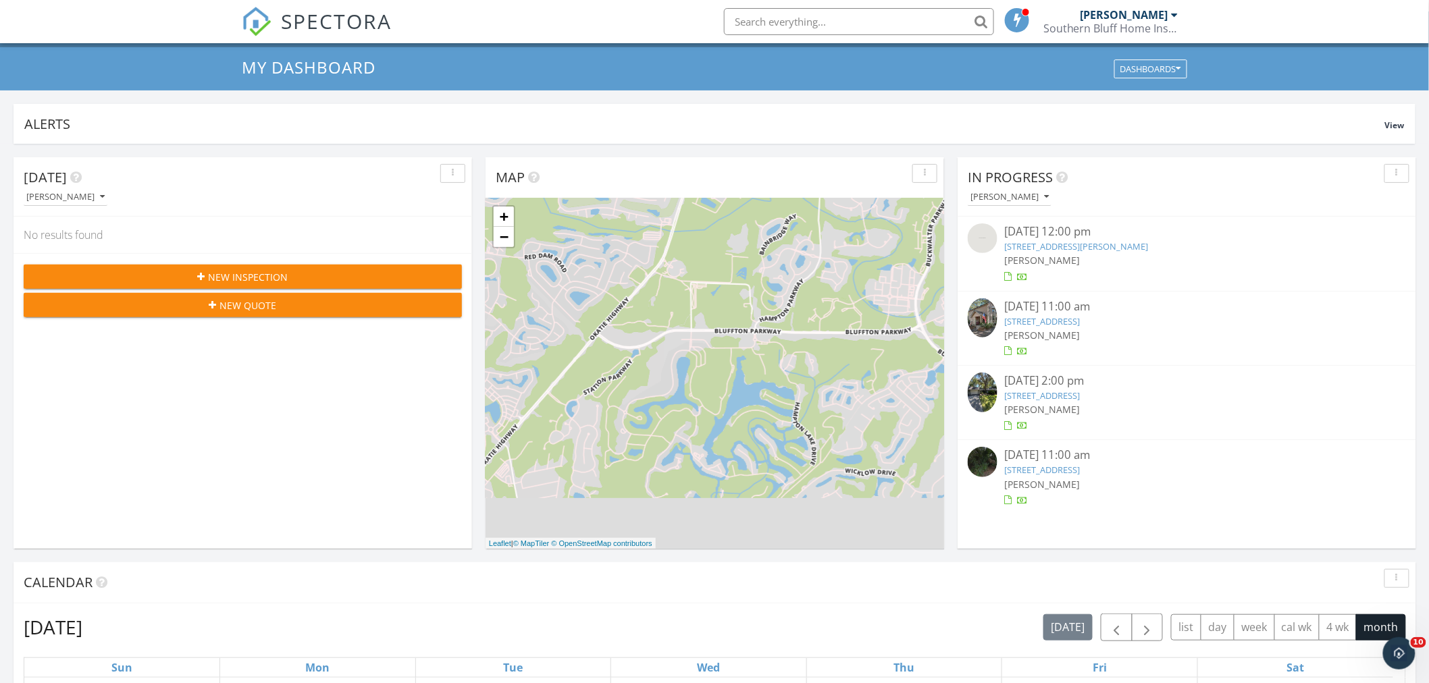
scroll to position [0, 0]
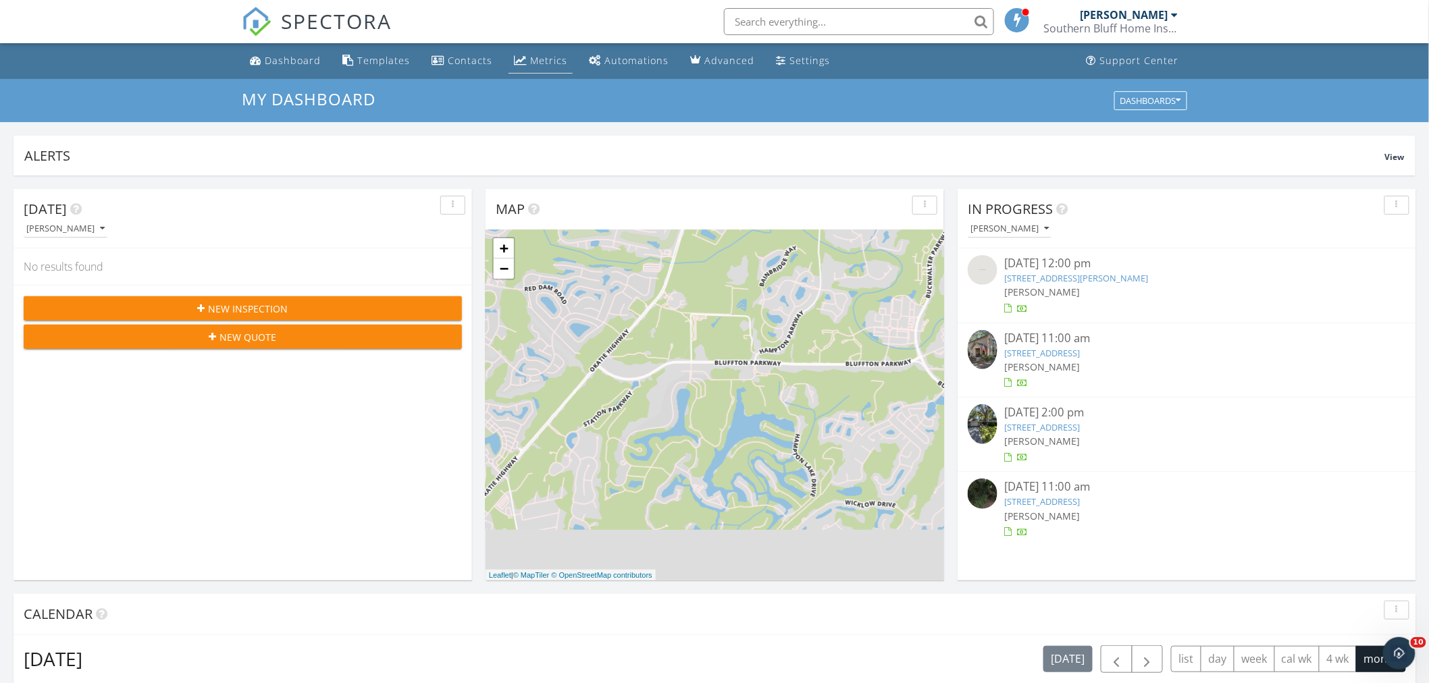
click at [544, 59] on div "Metrics" at bounding box center [548, 60] width 37 height 13
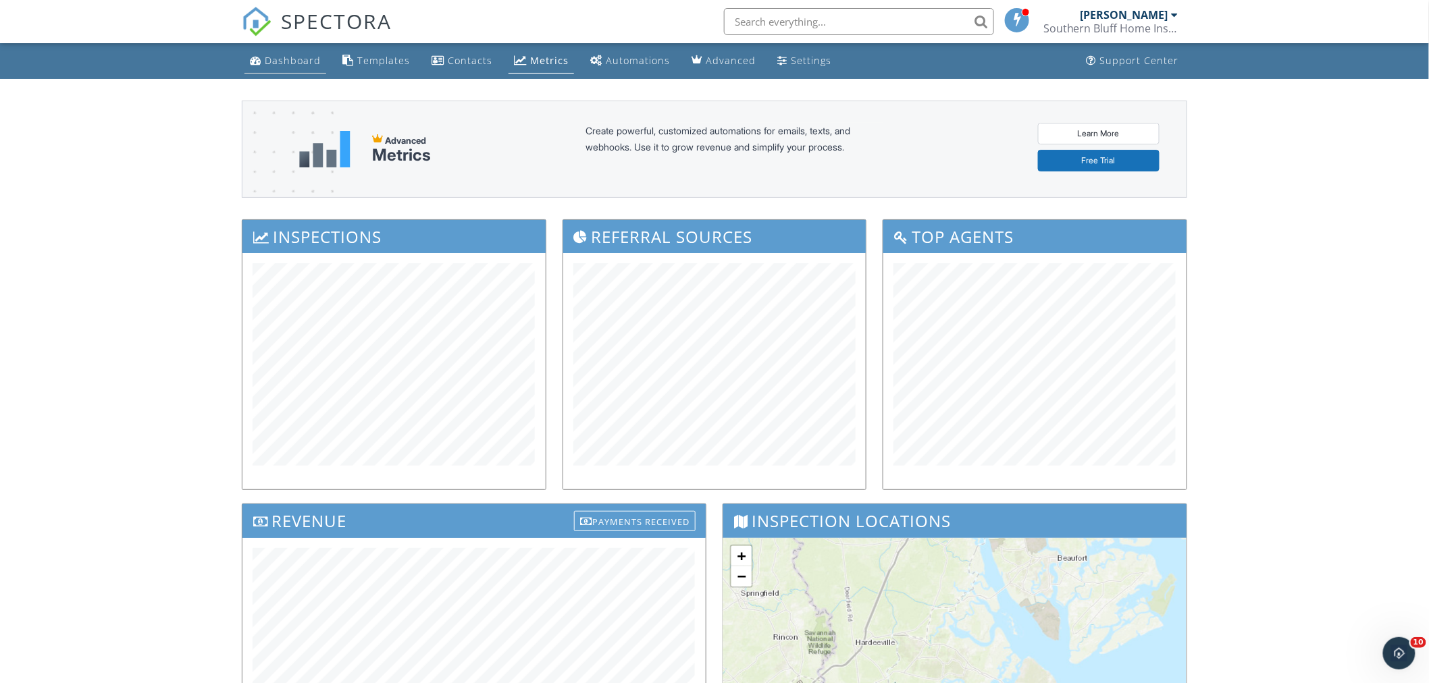
click at [288, 58] on div "Dashboard" at bounding box center [293, 60] width 56 height 13
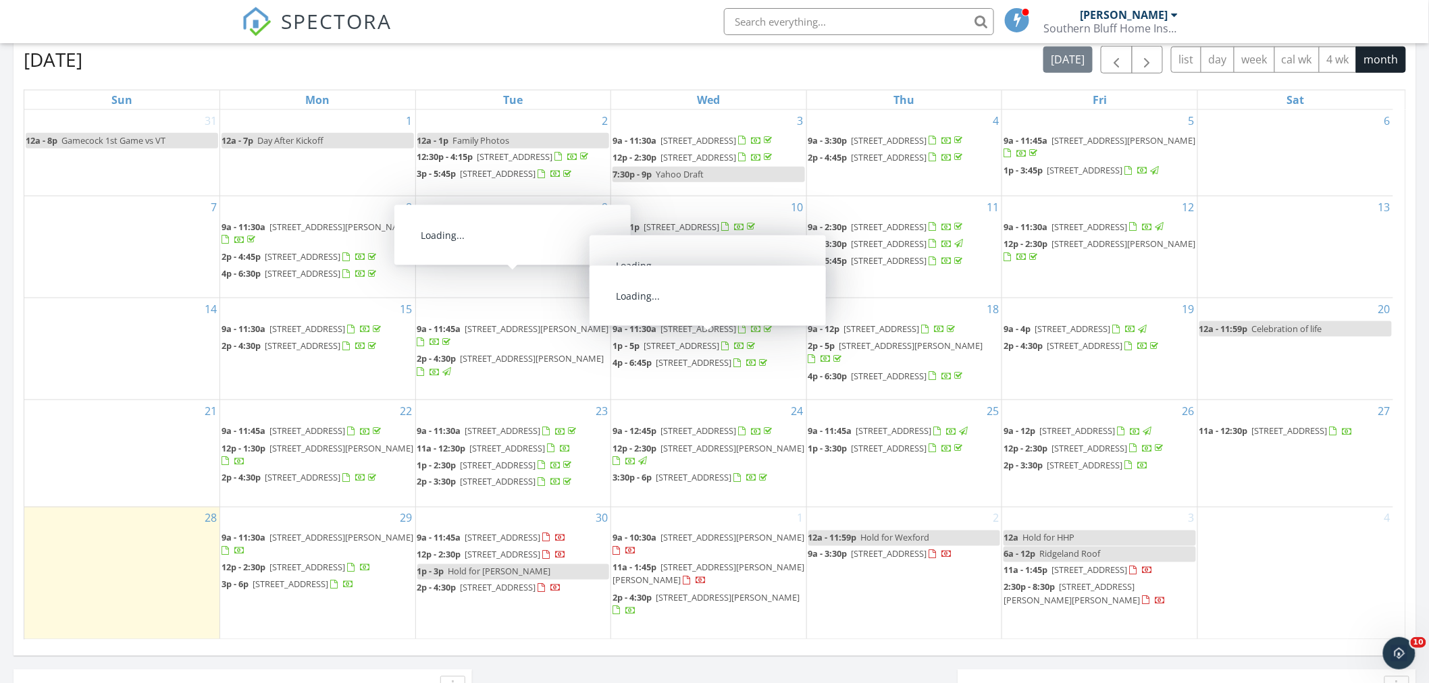
scroll to position [77, 0]
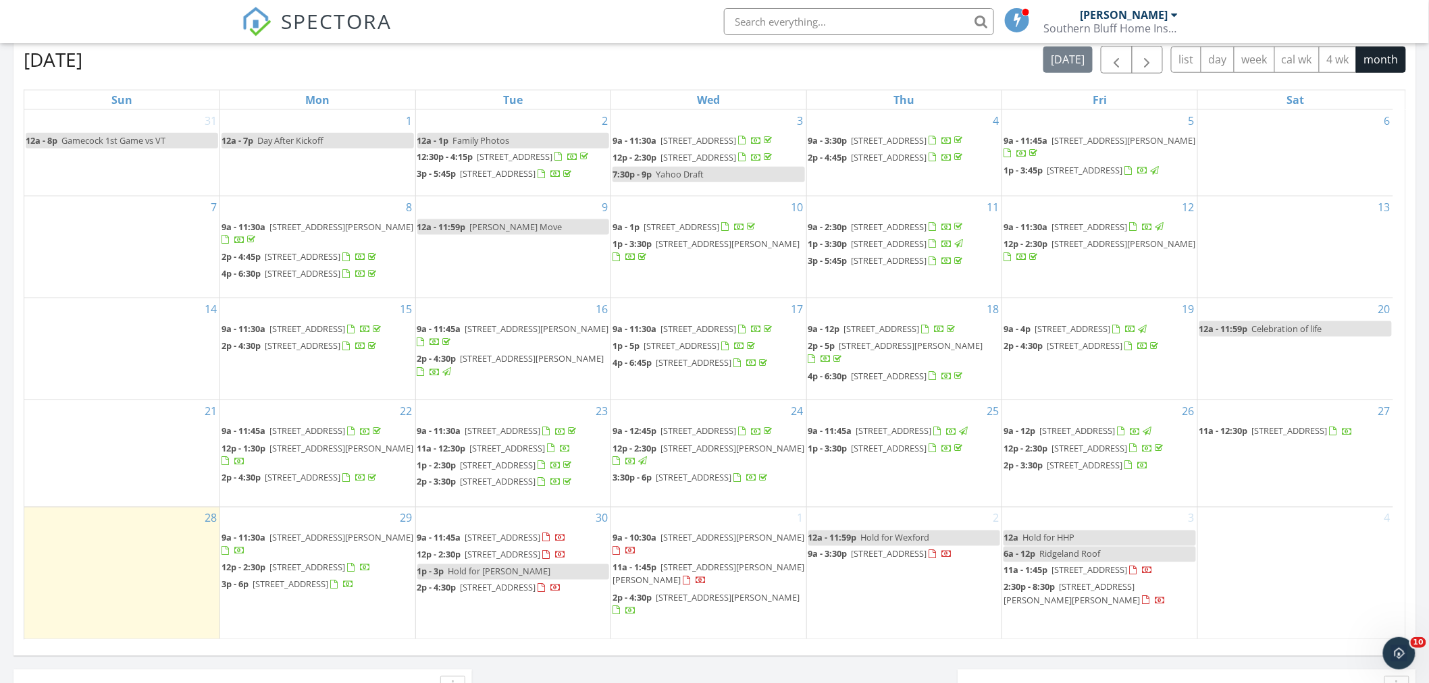
click at [0, 529] on div "[DATE] [PERSON_NAME] No results found New Inspection New Quote Map + − Leaflet …" at bounding box center [714, 190] width 1429 height 1229
click at [696, 538] on span "[STREET_ADDRESS][PERSON_NAME]" at bounding box center [732, 538] width 144 height 12
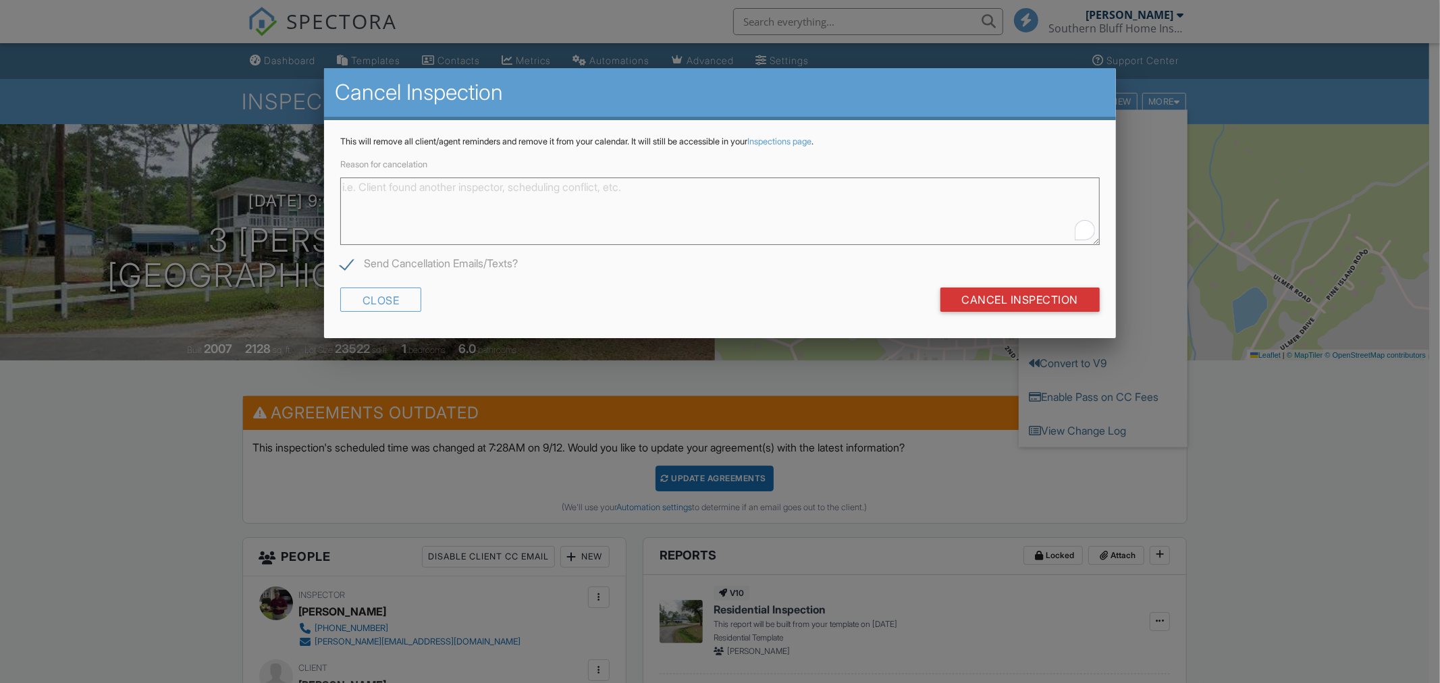
click at [469, 178] on textarea "Reason for cancelation" at bounding box center [720, 212] width 760 height 68
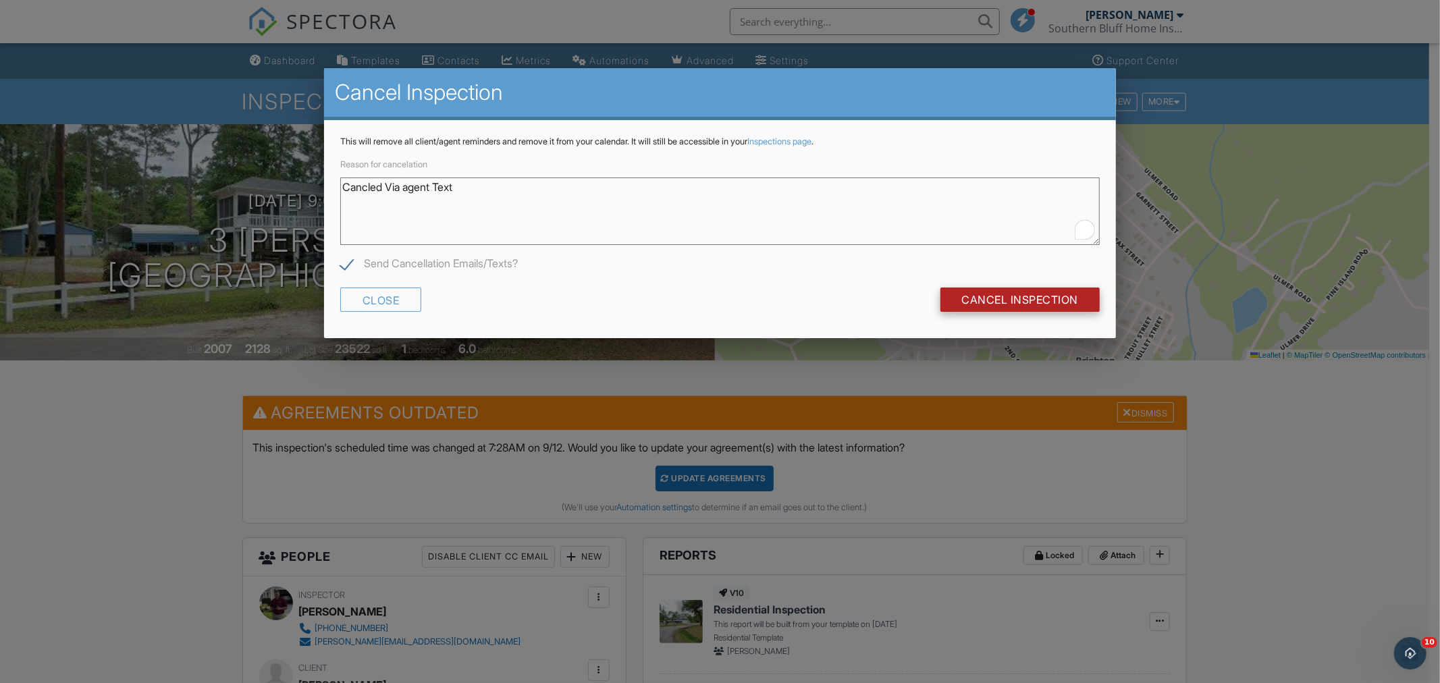
type textarea "Cancled Via agent Text"
click at [1047, 294] on input "Cancel Inspection" at bounding box center [1021, 300] width 160 height 24
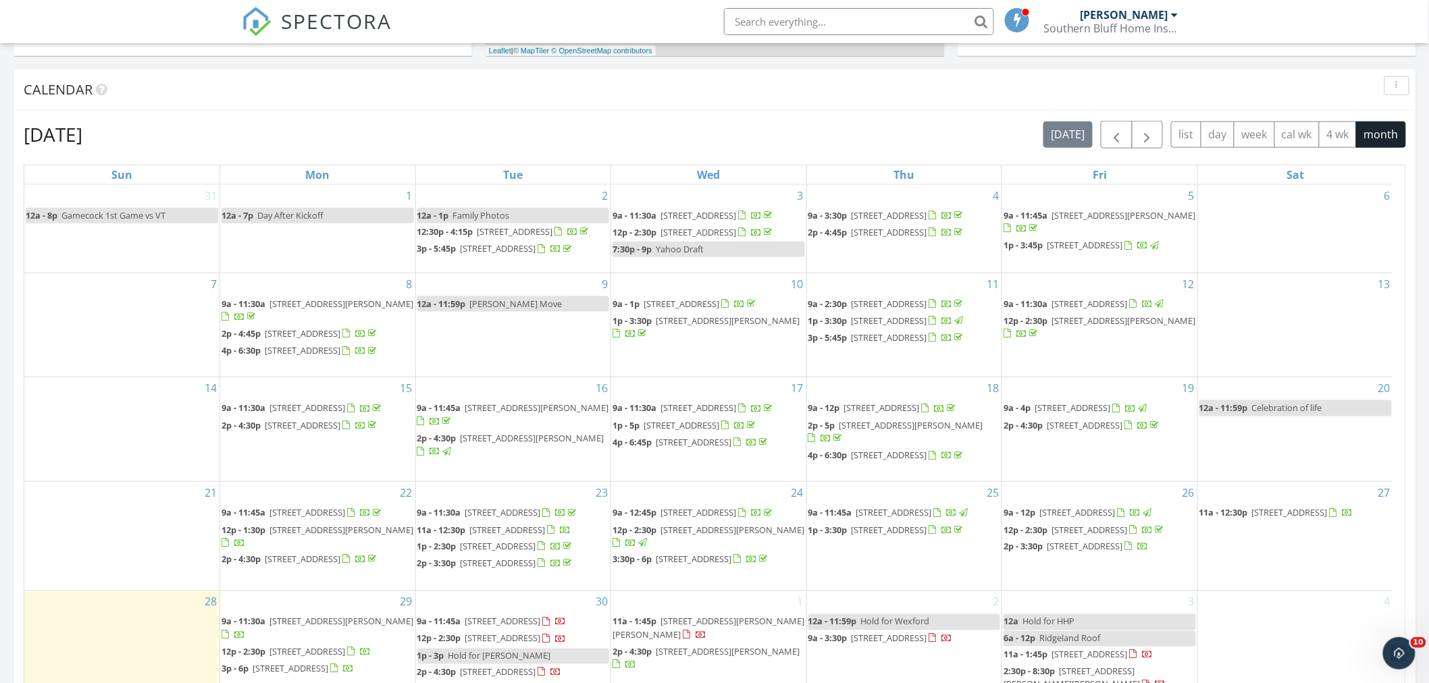
scroll to position [900, 0]
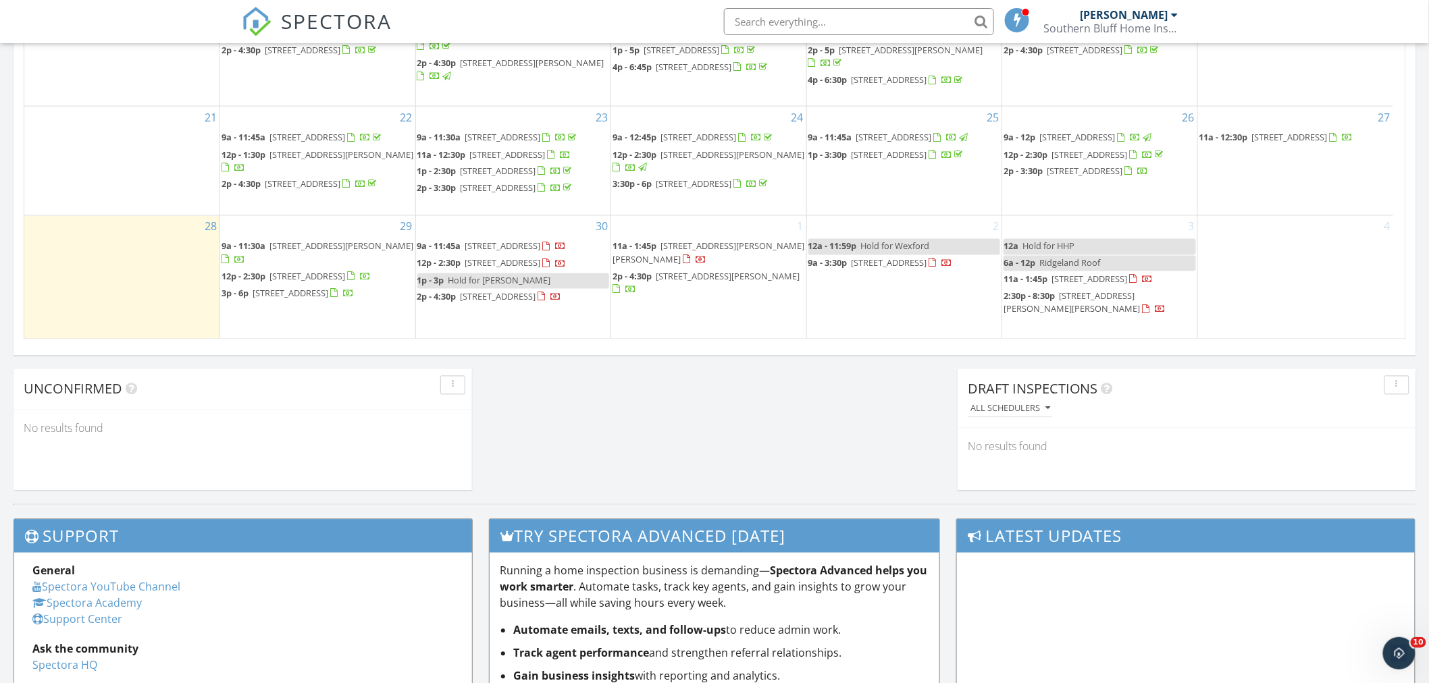
click at [511, 240] on span "135 Sweetpea Ln, Ridgeland 29936" at bounding box center [503, 246] width 76 height 12
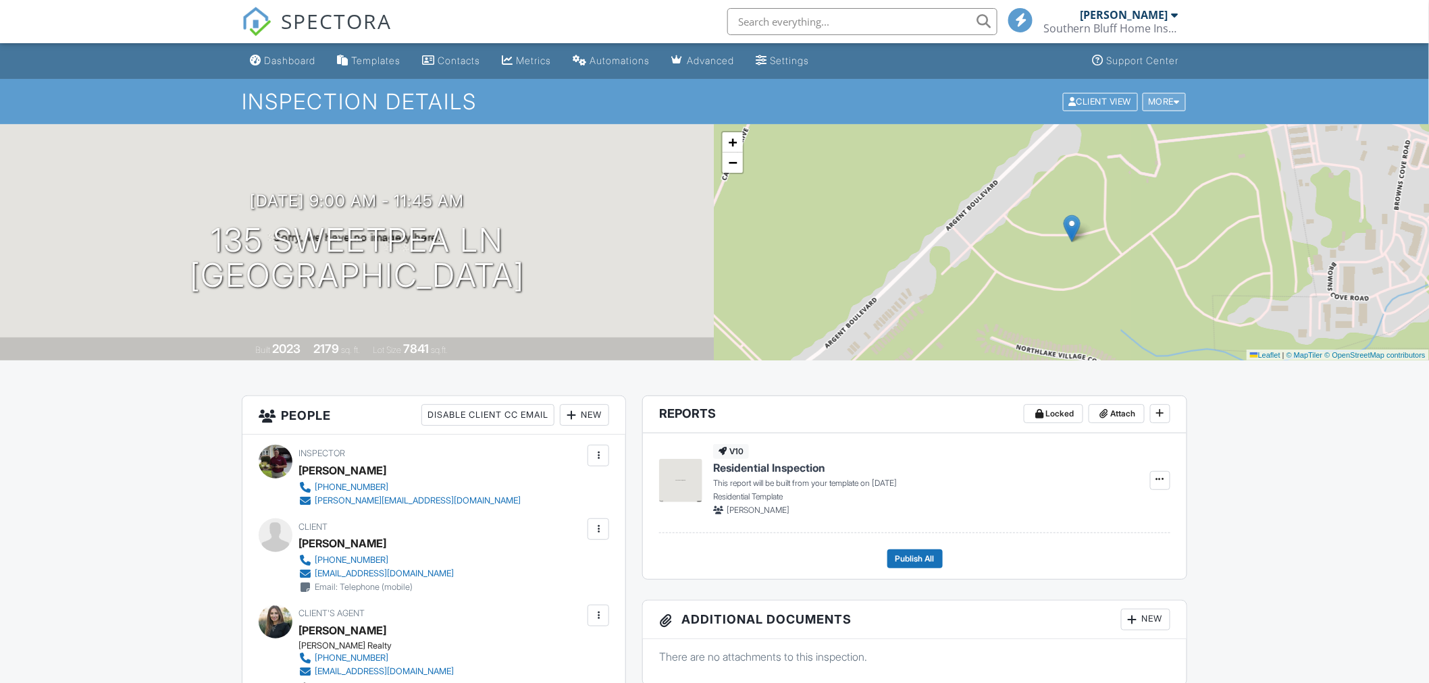
click at [1162, 103] on div "More" at bounding box center [1164, 101] width 44 height 18
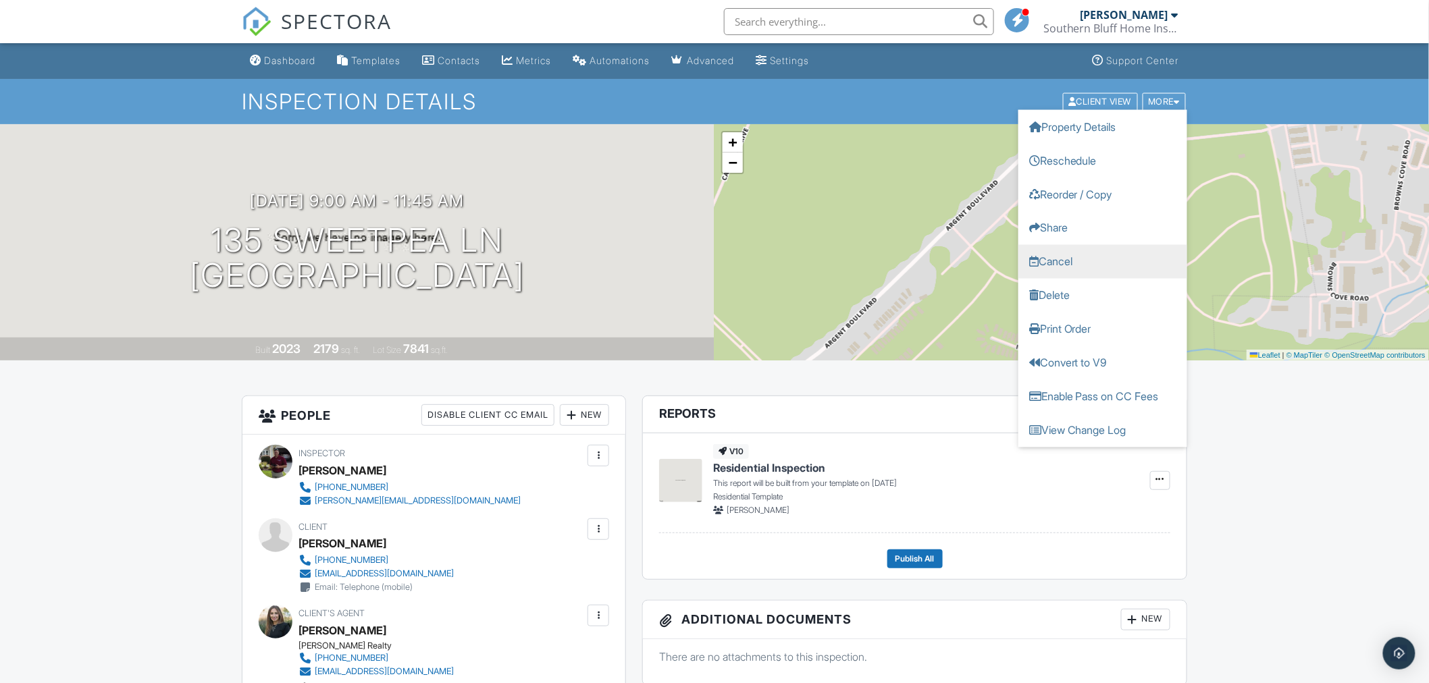
click at [1091, 260] on link "Cancel" at bounding box center [1102, 261] width 169 height 34
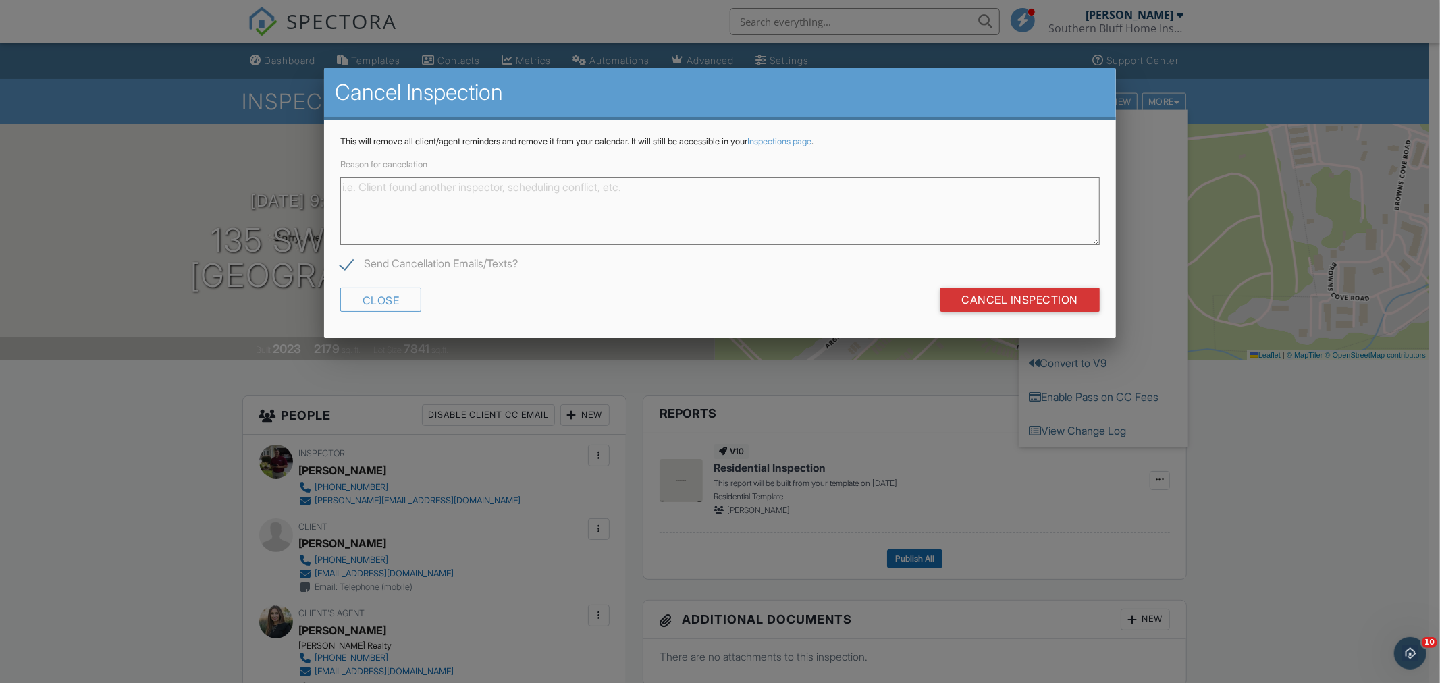
click at [450, 192] on textarea "Reason for cancelation" at bounding box center [720, 212] width 760 height 68
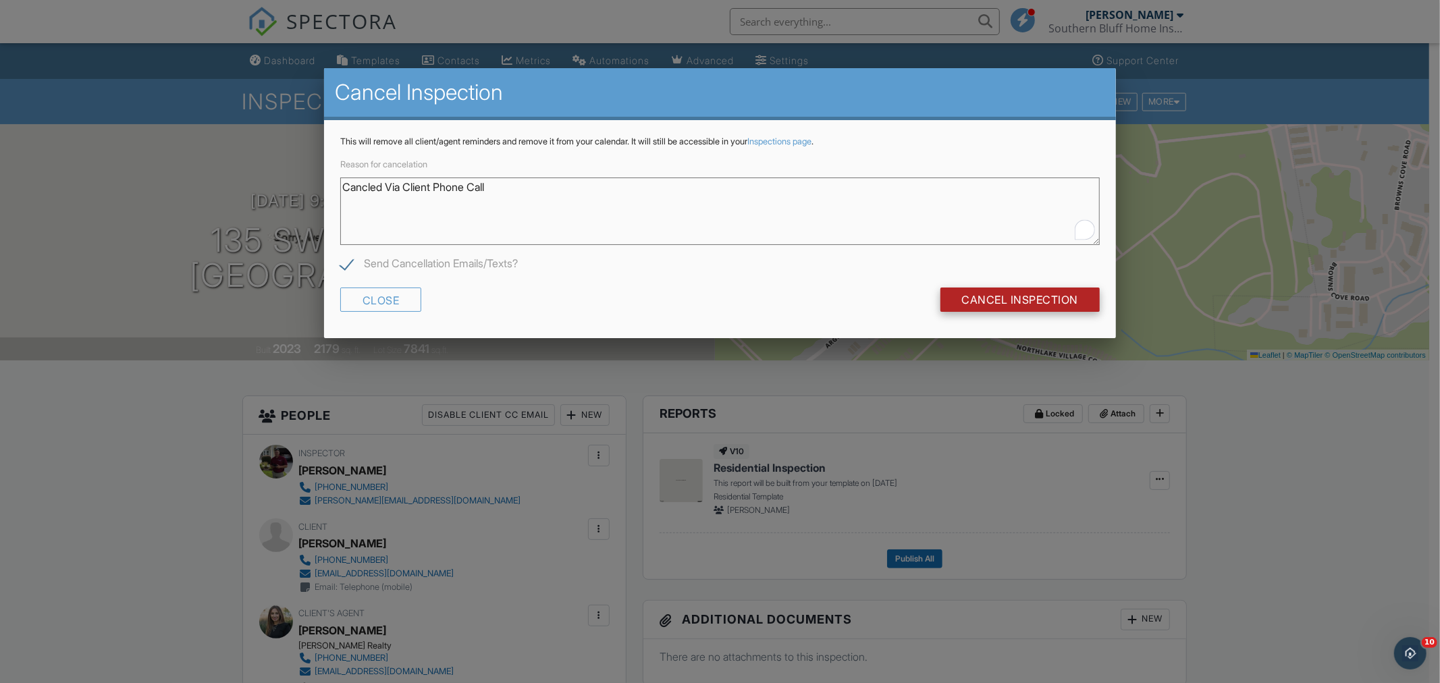
type textarea "Cancled Via Client Phone Call"
click at [974, 298] on input "Cancel Inspection" at bounding box center [1021, 300] width 160 height 24
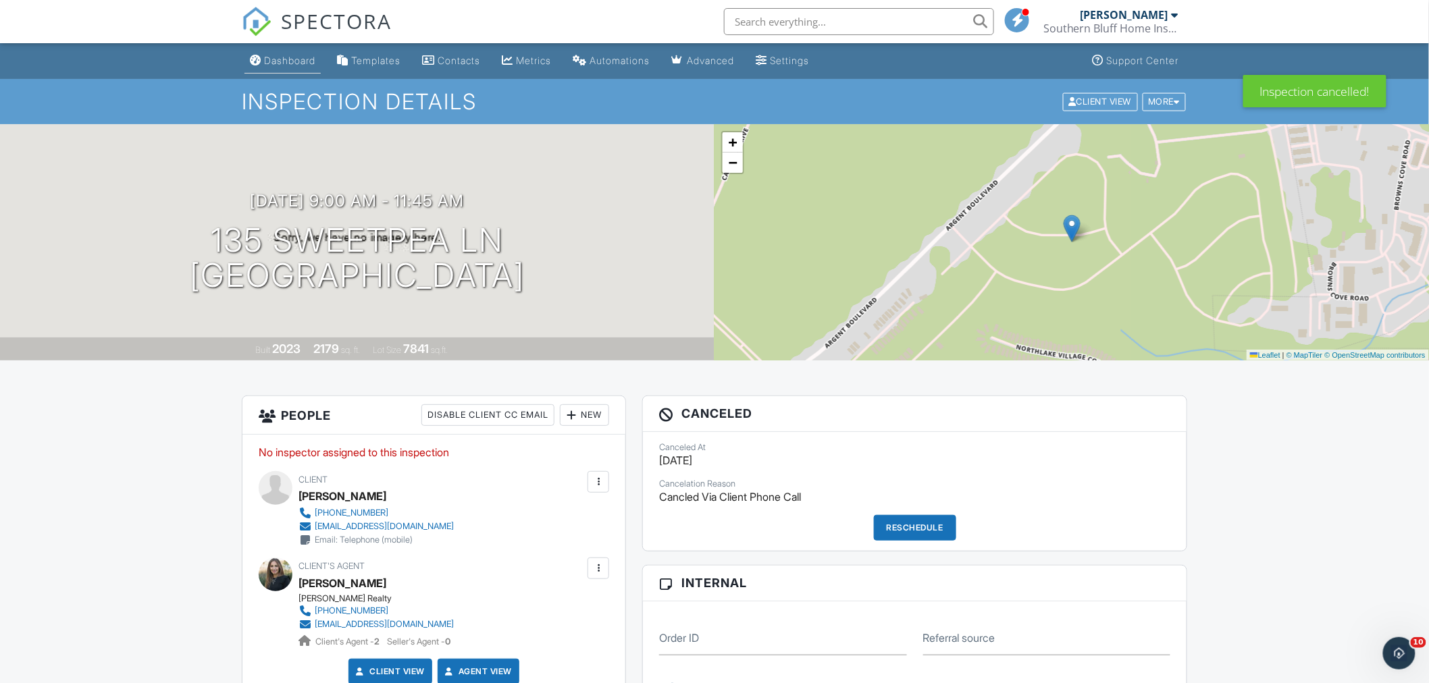
click at [309, 61] on div "Dashboard" at bounding box center [289, 60] width 51 height 11
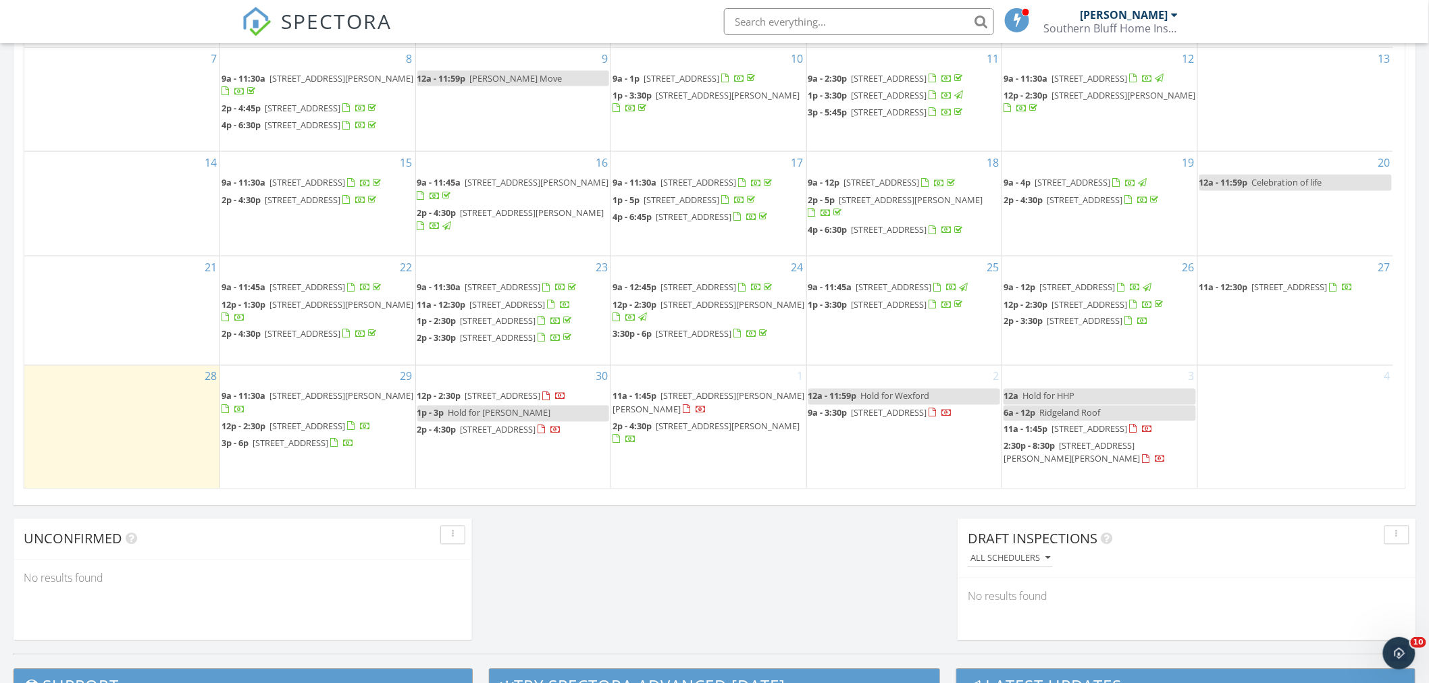
scroll to position [63, 0]
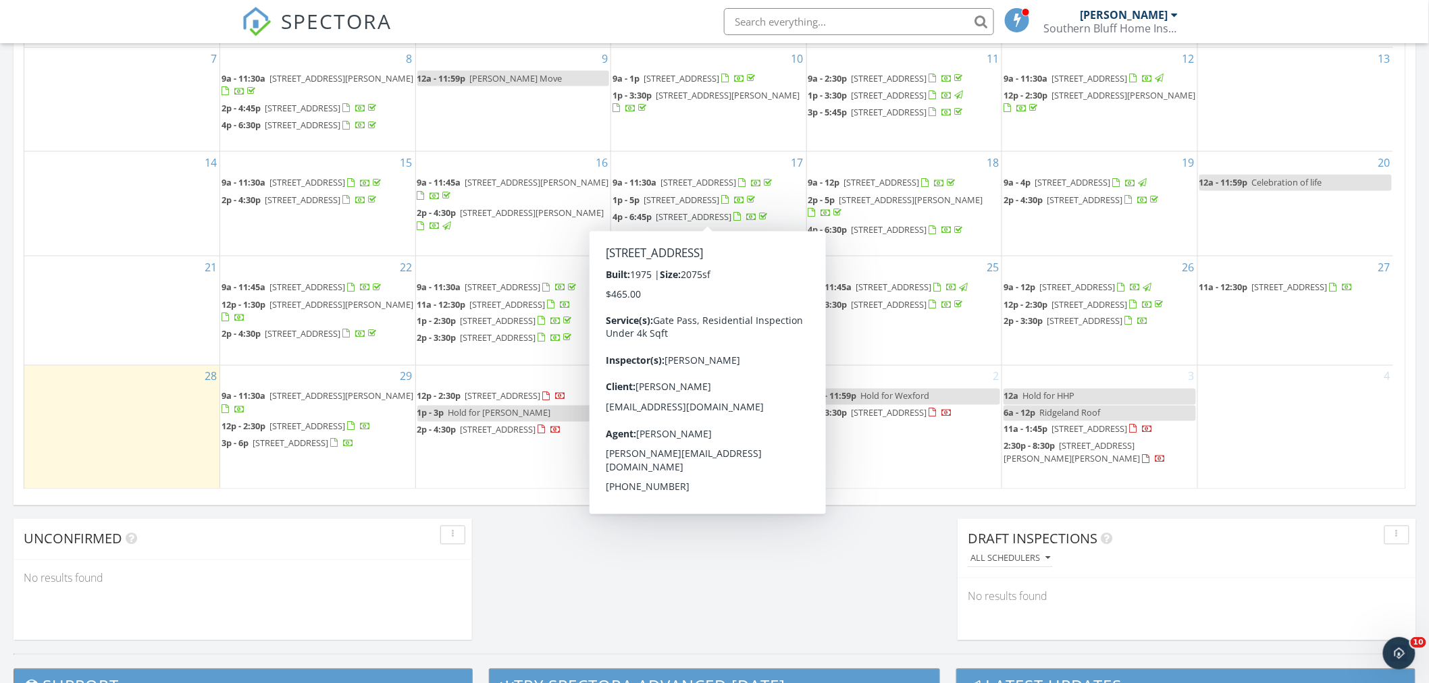
click at [544, 387] on div "30 12p - 2:30p [STREET_ADDRESS] 1p - 3p Hold for [PERSON_NAME] 2p - 4:30p [STRE…" at bounding box center [513, 427] width 195 height 122
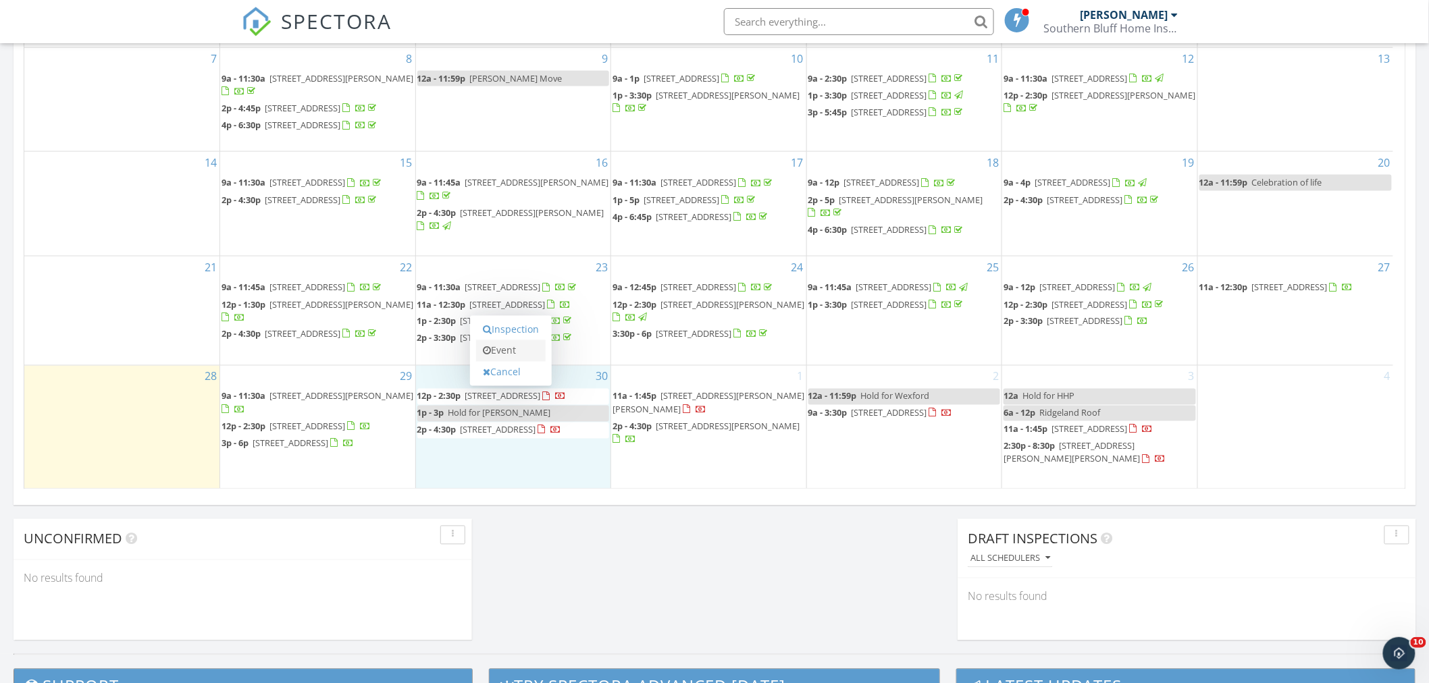
click at [523, 348] on link "Event" at bounding box center [511, 351] width 70 height 22
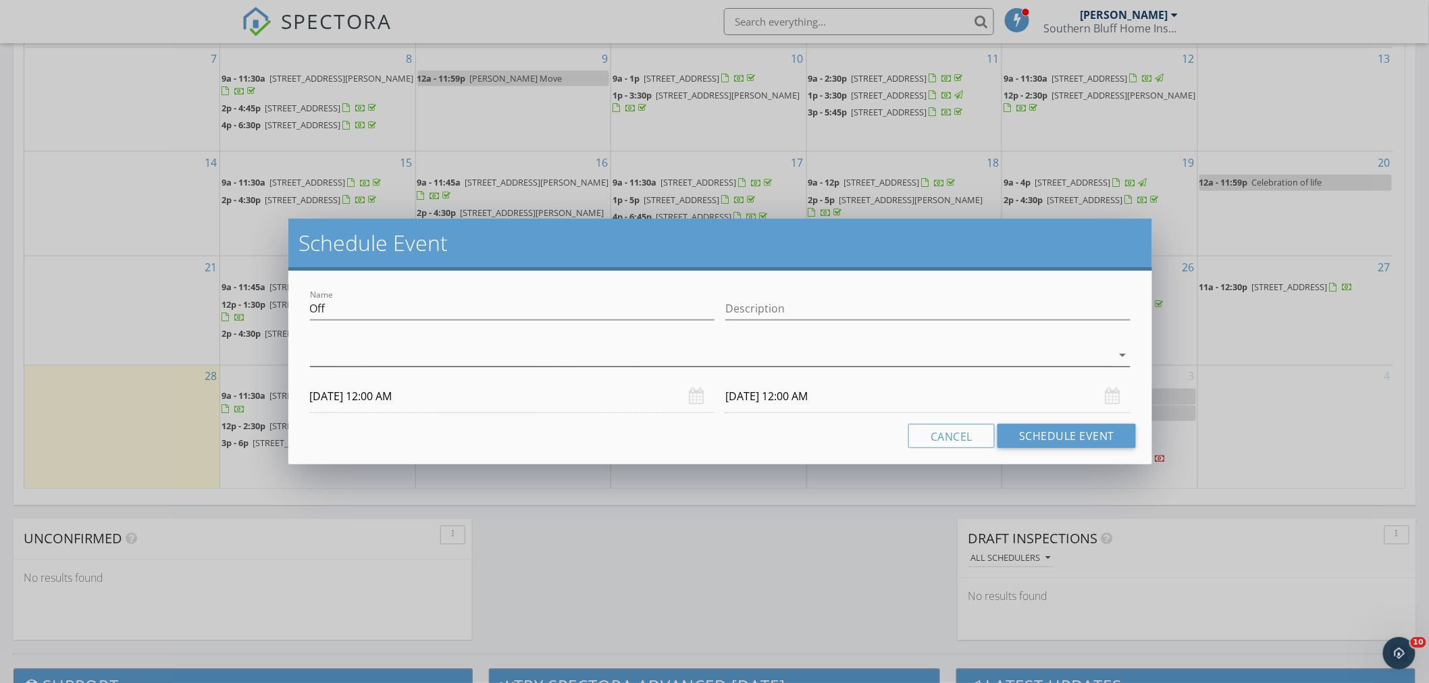
click at [358, 347] on div at bounding box center [711, 355] width 802 height 22
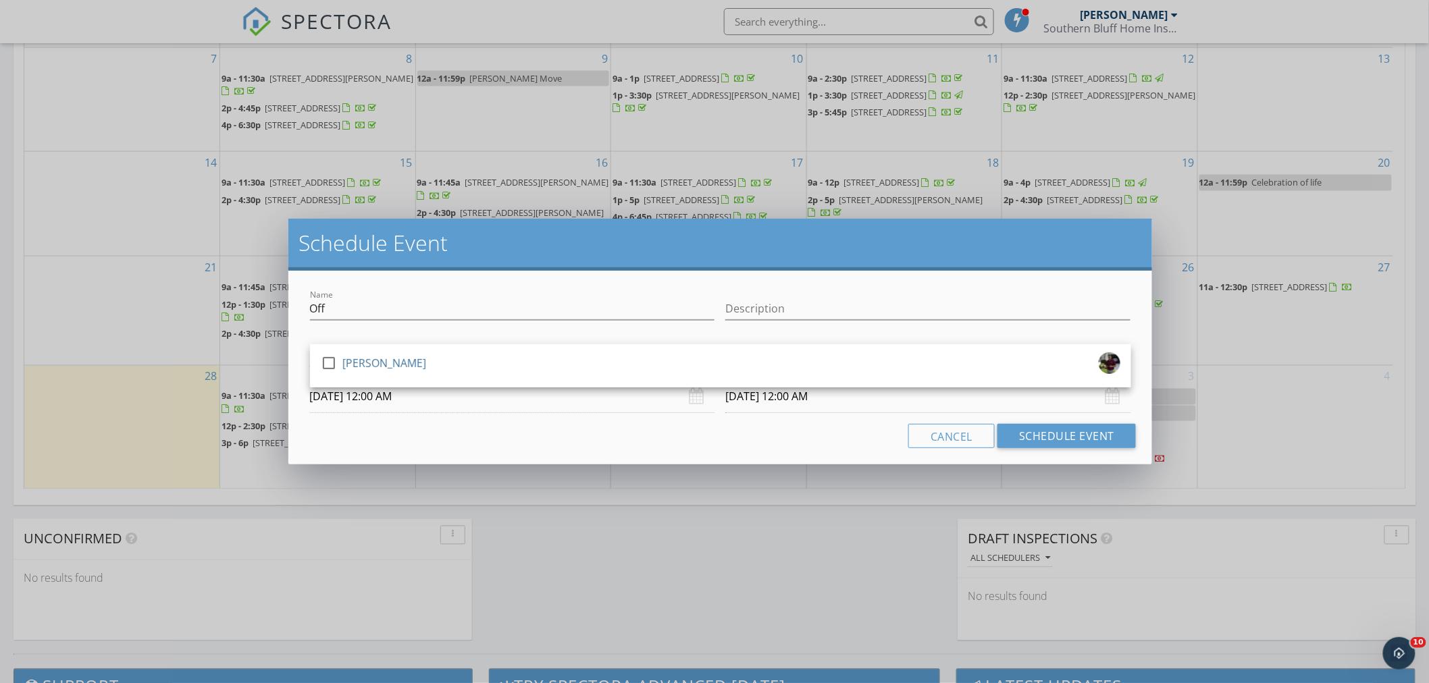
click at [343, 363] on div "[PERSON_NAME]" at bounding box center [384, 363] width 84 height 22
click at [1038, 439] on button "Schedule Event" at bounding box center [1066, 436] width 138 height 24
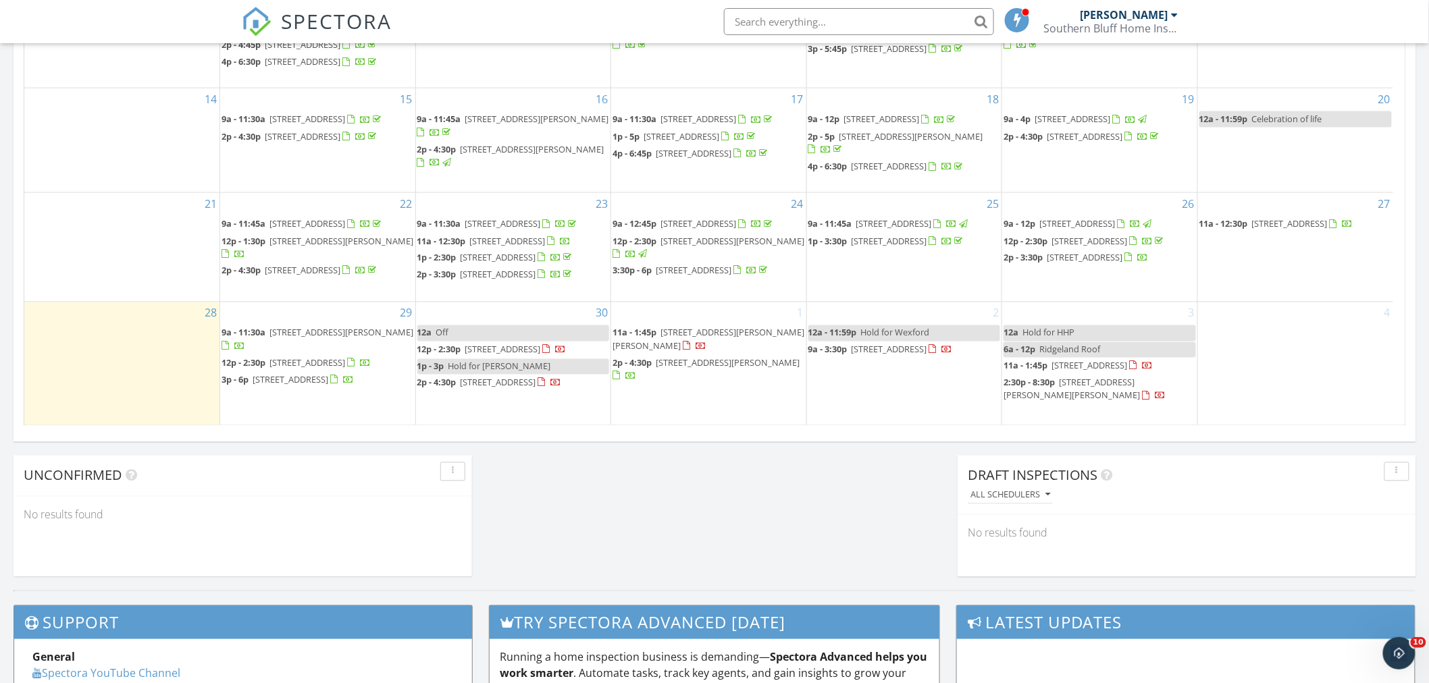
click at [723, 317] on div "1 11a - 1:45p [STREET_ADDRESS][PERSON_NAME][PERSON_NAME] 2p - 4:30p [STREET_ADD…" at bounding box center [708, 363] width 195 height 122
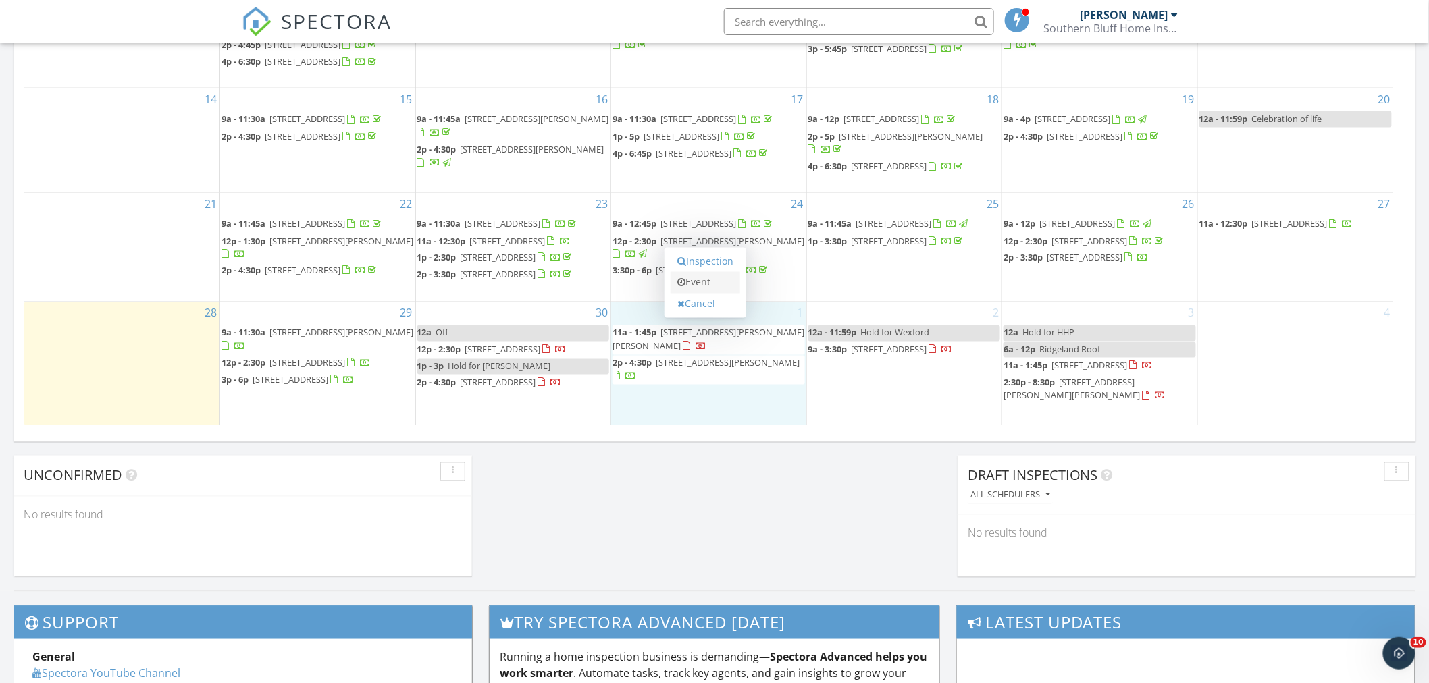
click at [709, 281] on link "Event" at bounding box center [705, 283] width 70 height 22
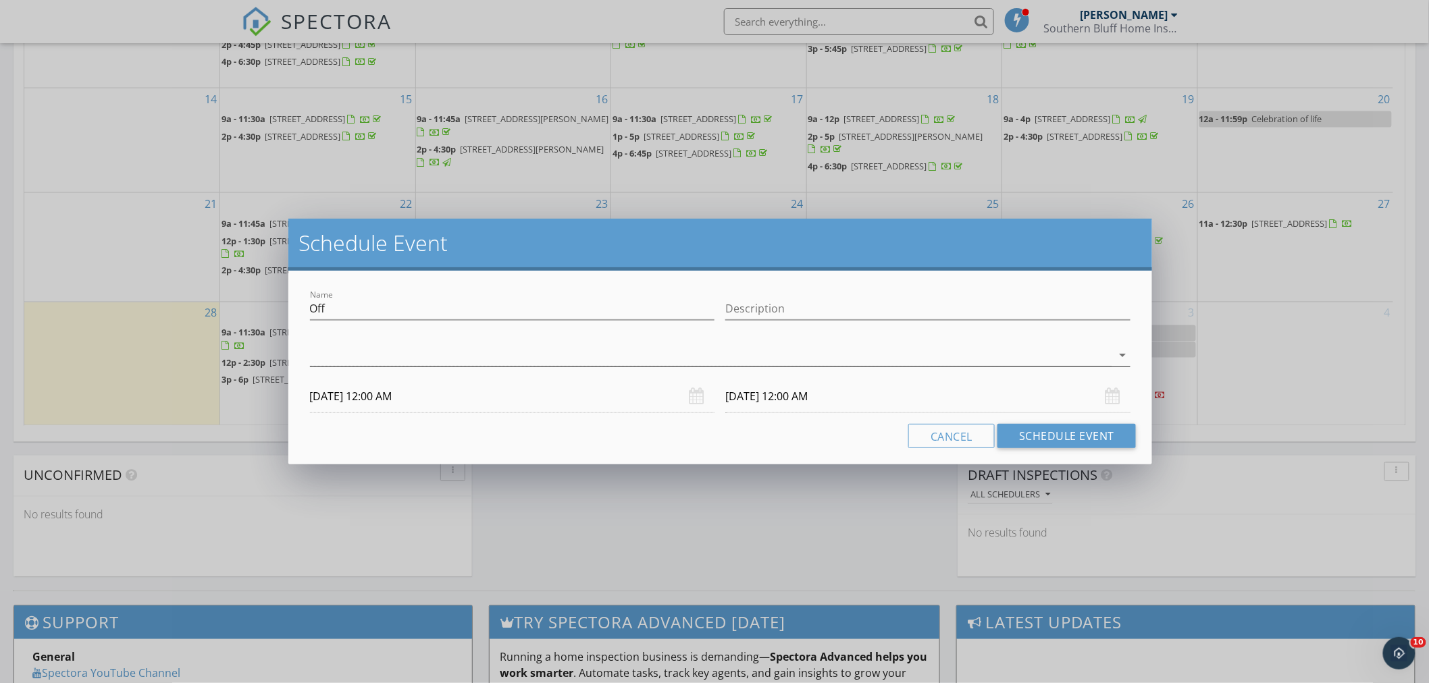
click at [449, 348] on div at bounding box center [711, 355] width 802 height 22
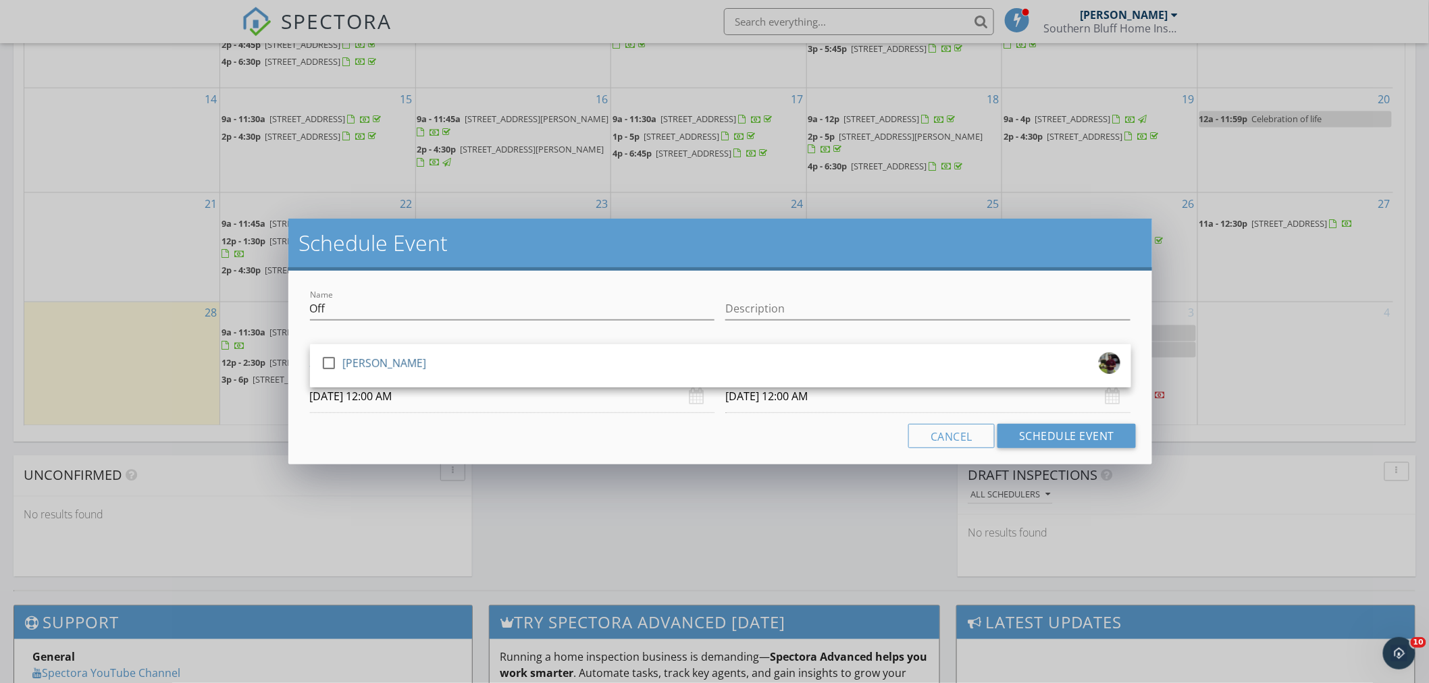
click at [426, 356] on div "check_box_outline_blank [PERSON_NAME]" at bounding box center [720, 365] width 799 height 27
click at [1092, 435] on button "Schedule Event" at bounding box center [1066, 436] width 138 height 24
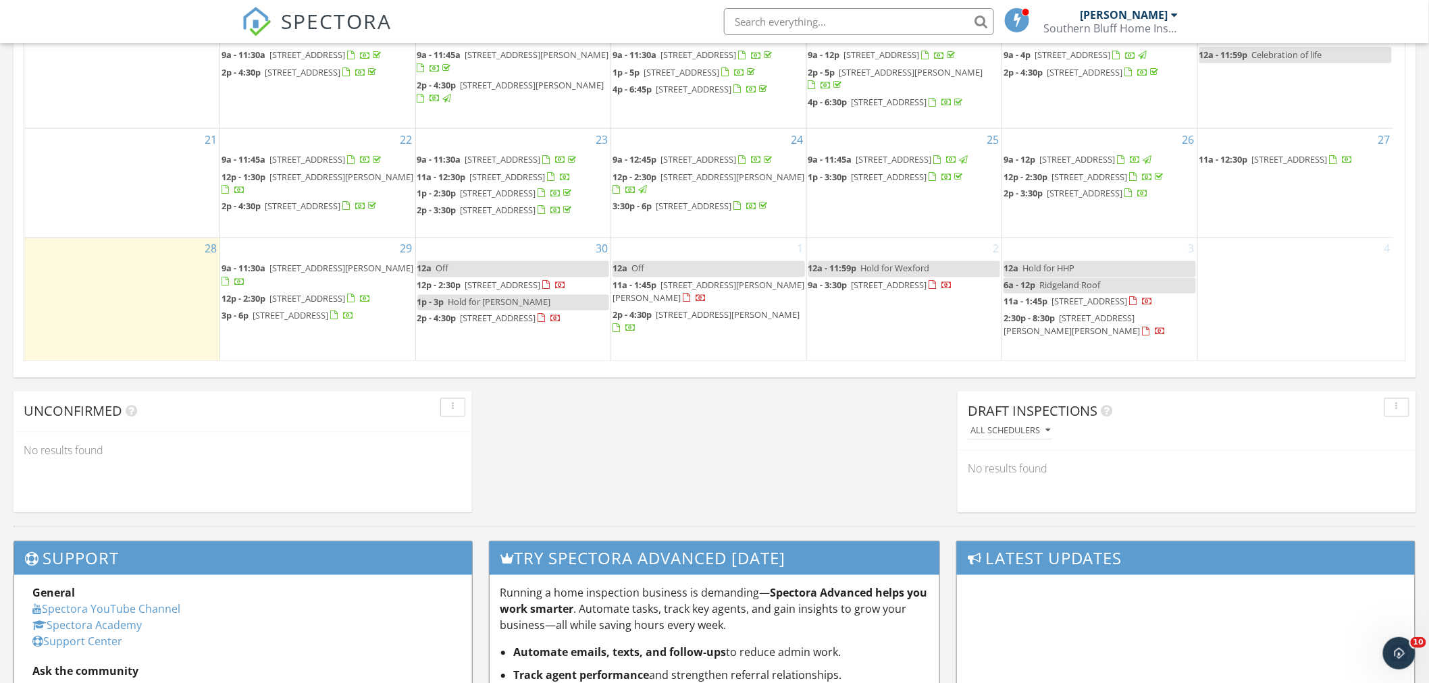
click at [1094, 272] on link "12a Hold for HHP" at bounding box center [1099, 269] width 192 height 16
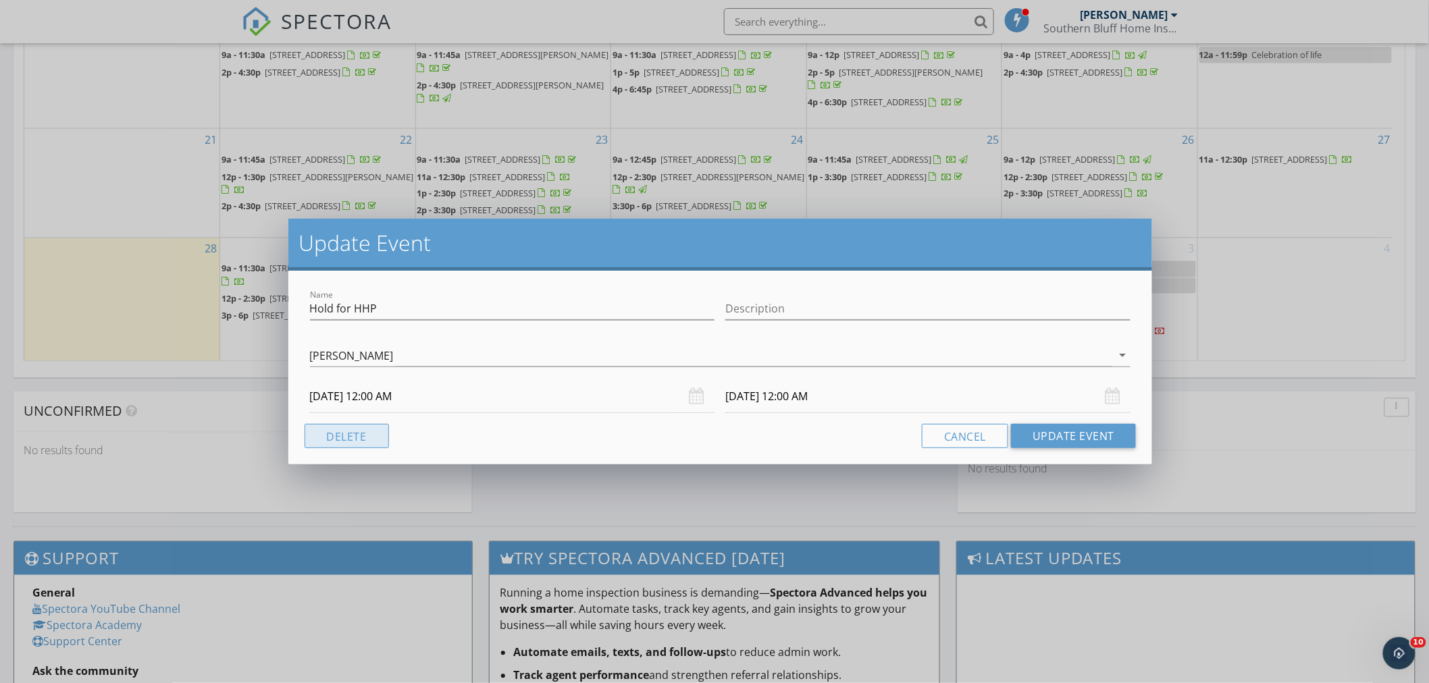
click at [333, 433] on button "Delete" at bounding box center [347, 436] width 84 height 24
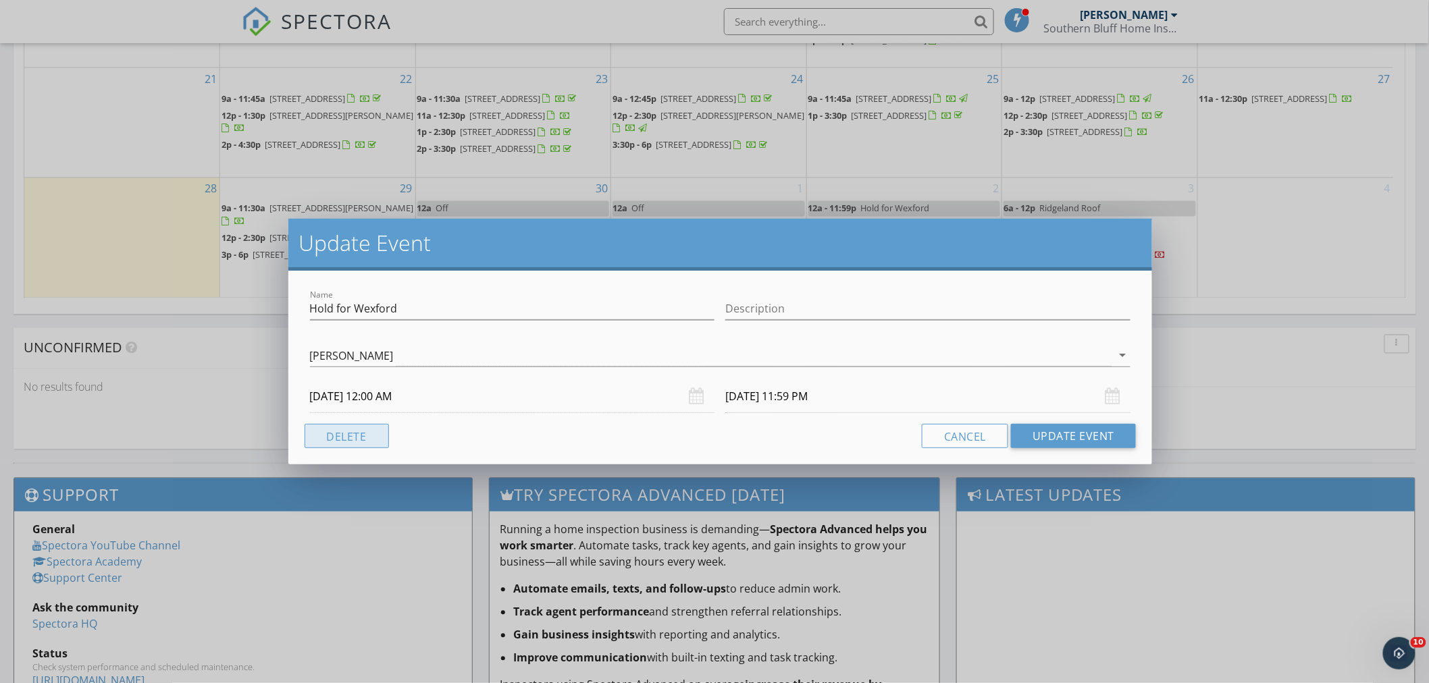
click at [343, 436] on button "Delete" at bounding box center [347, 436] width 84 height 24
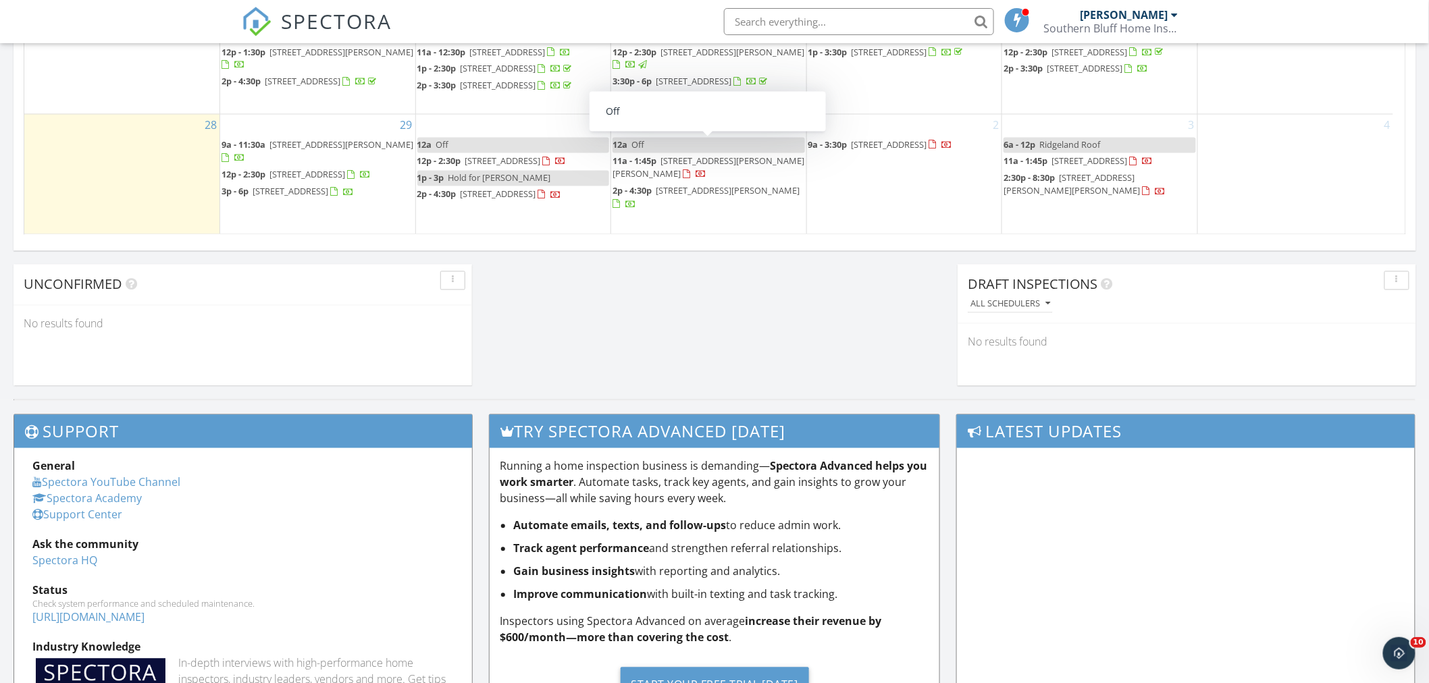
click at [548, 186] on link "1p - 3p Hold for [PERSON_NAME]" at bounding box center [513, 179] width 192 height 16
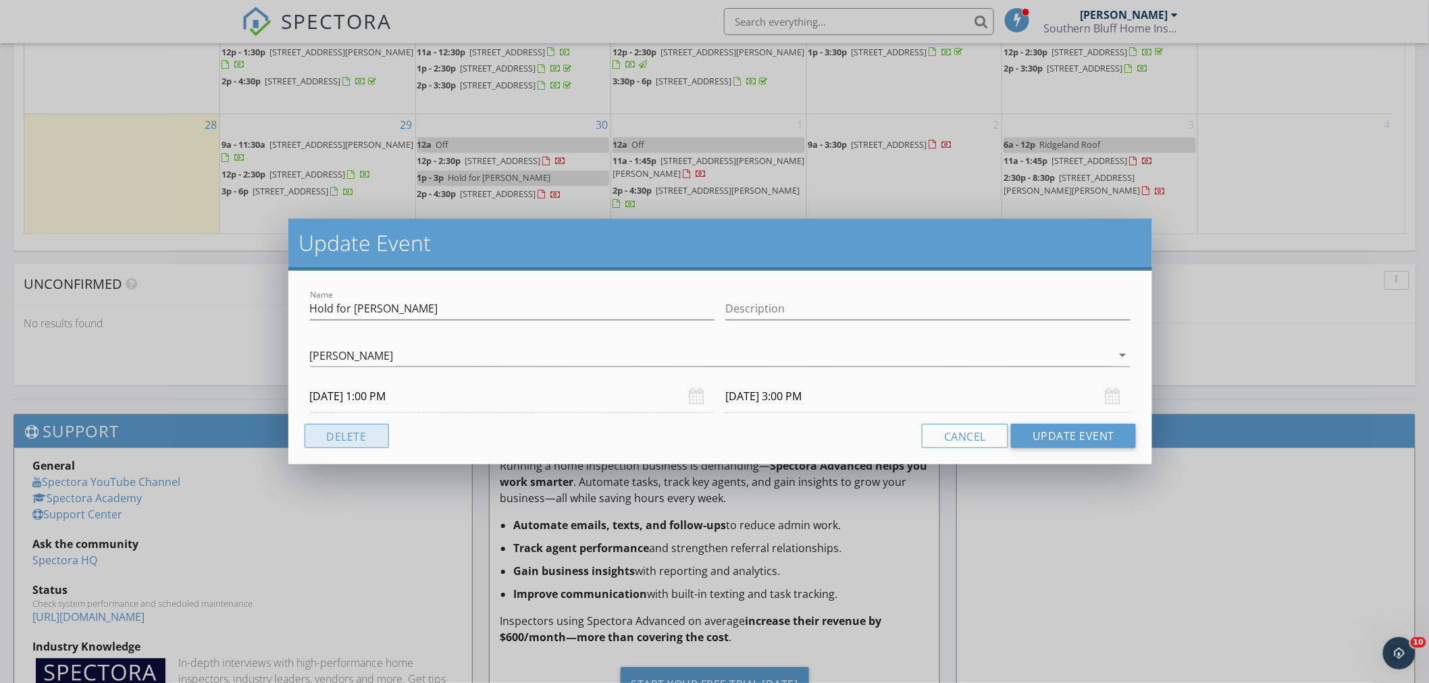
click at [346, 429] on button "Delete" at bounding box center [347, 436] width 84 height 24
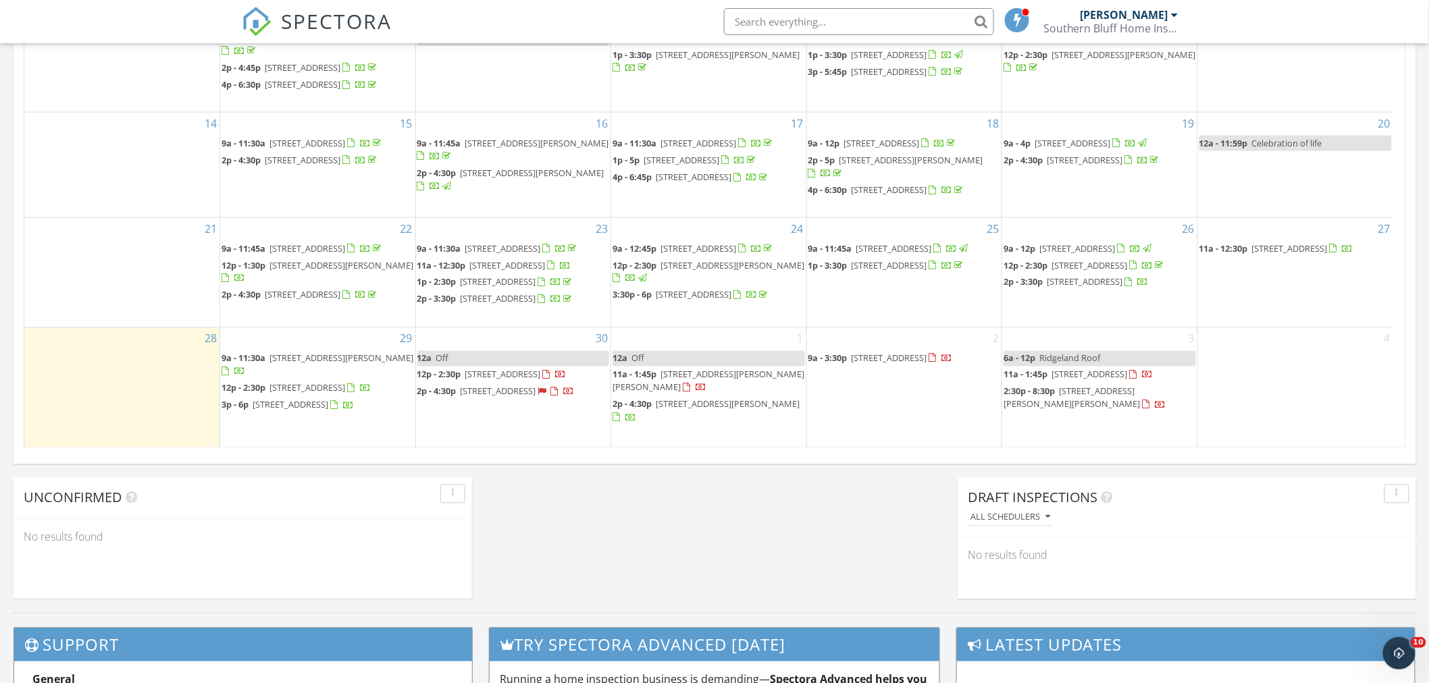
scroll to position [793, 0]
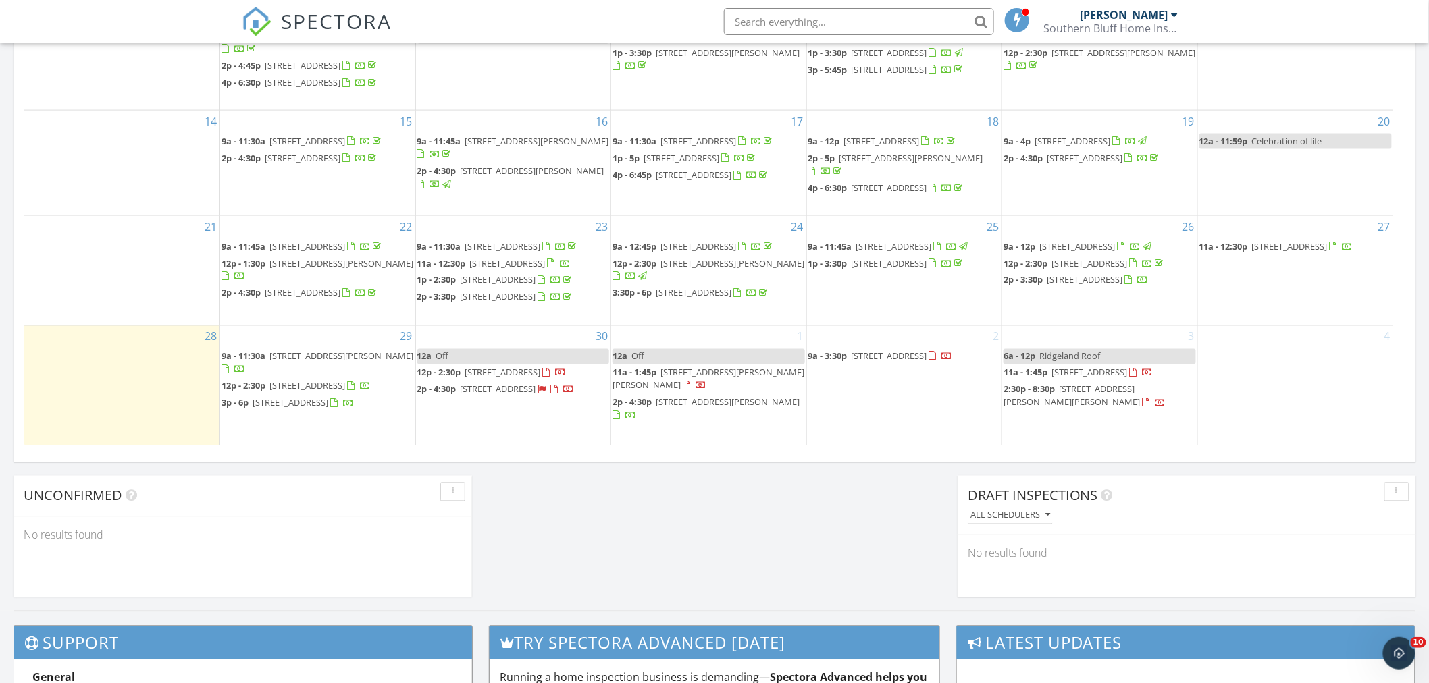
drag, startPoint x: 686, startPoint y: 542, endPoint x: 424, endPoint y: 28, distance: 576.7
